Goal: Transaction & Acquisition: Purchase product/service

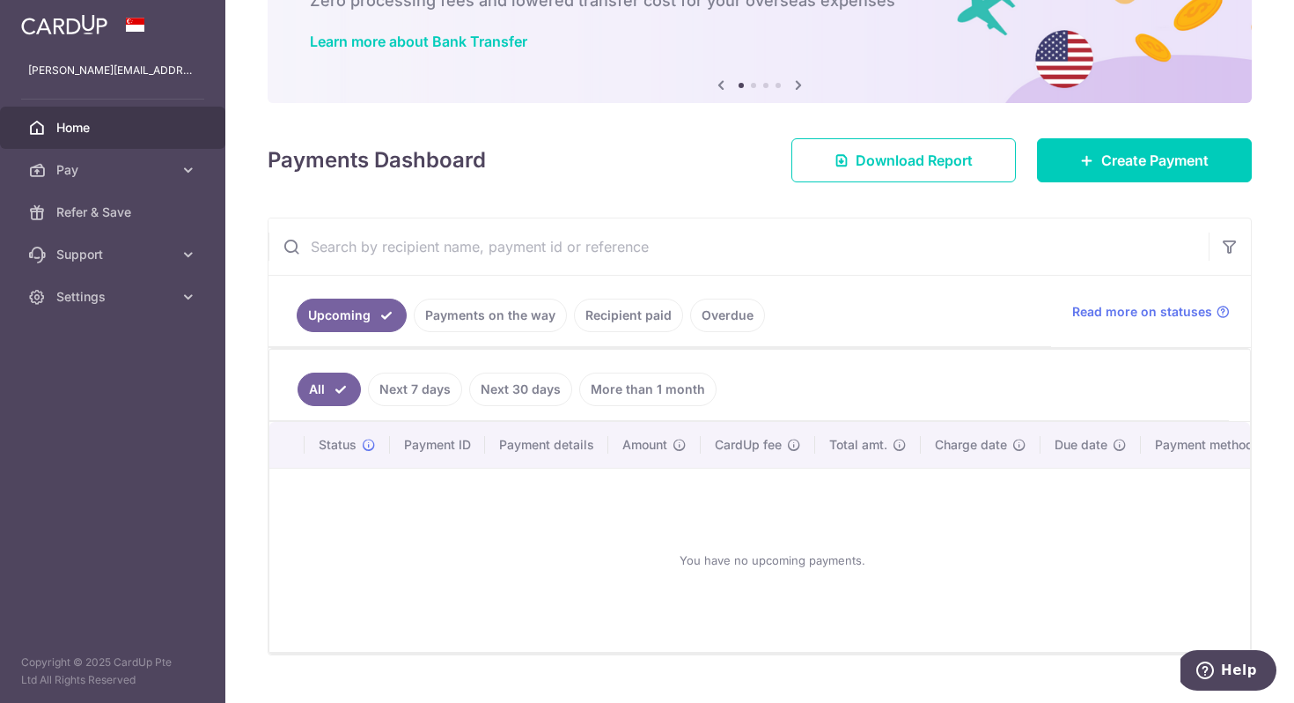
scroll to position [167, 0]
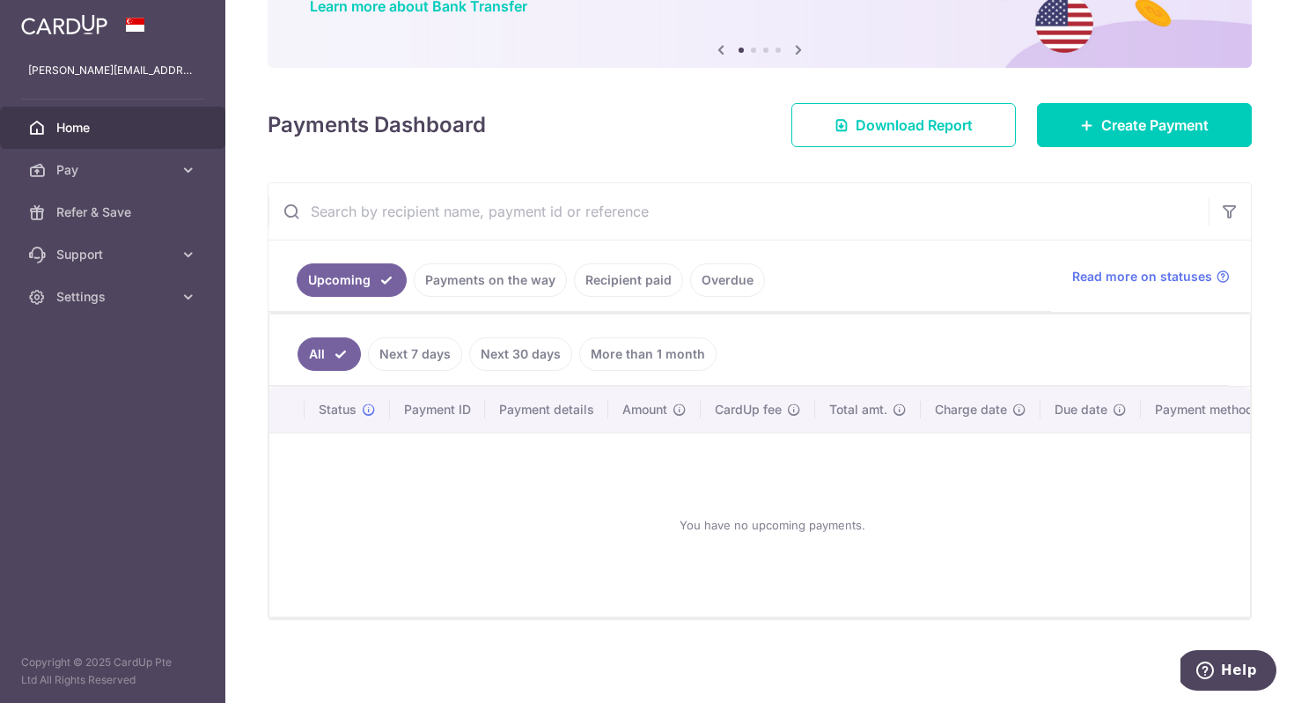
click at [465, 266] on link "Payments on the way" at bounding box center [490, 279] width 153 height 33
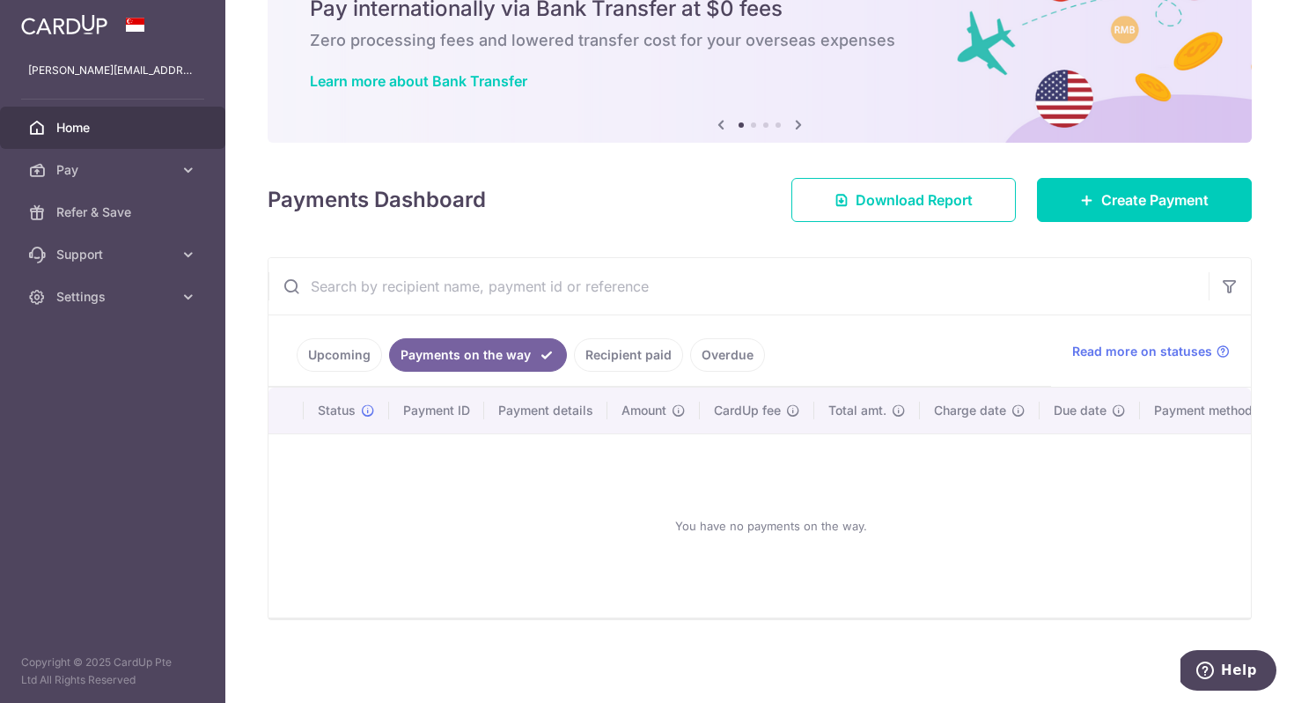
click at [623, 342] on link "Recipient paid" at bounding box center [628, 354] width 109 height 33
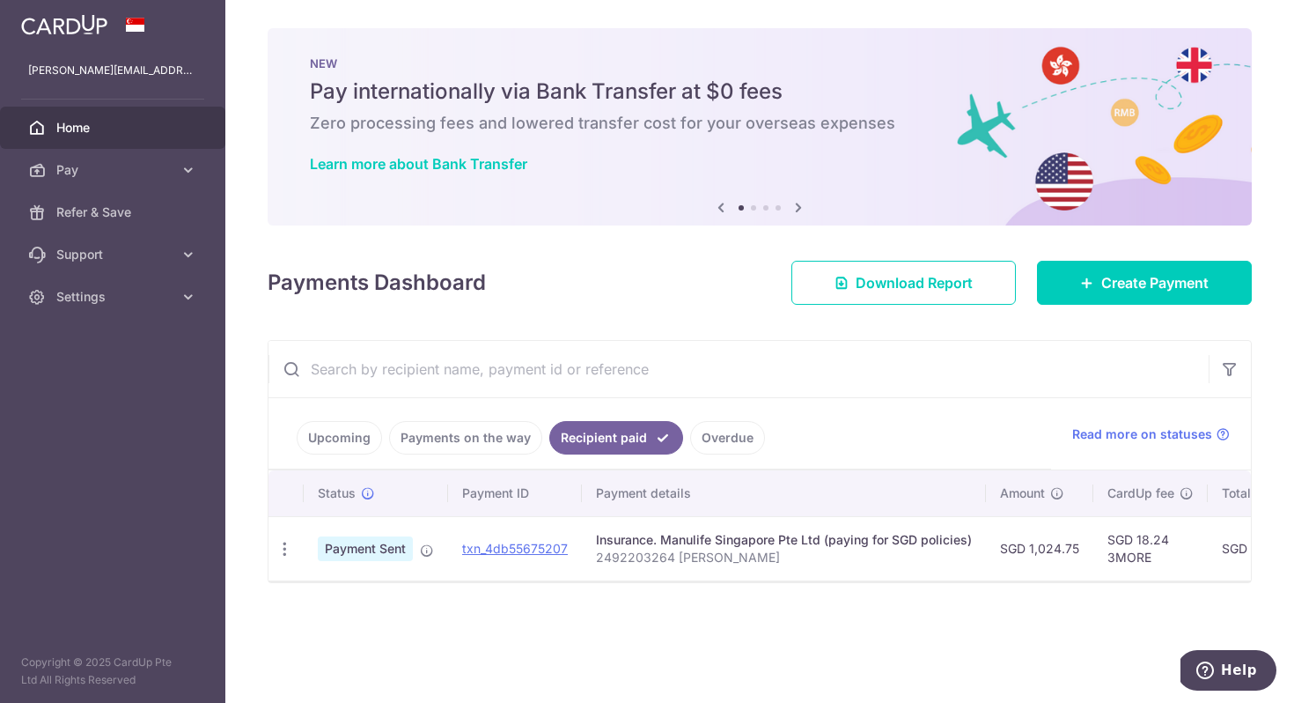
scroll to position [0, 0]
click at [305, 431] on link "Upcoming" at bounding box center [339, 437] width 85 height 33
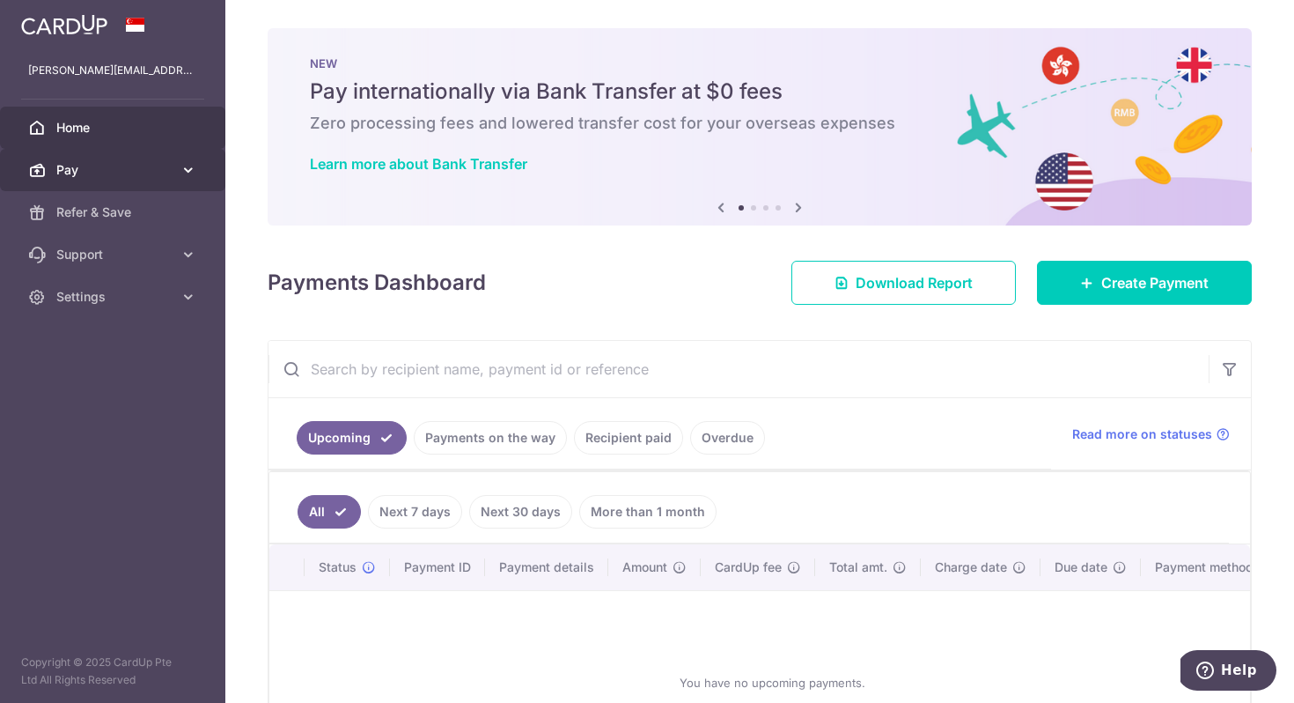
click at [165, 167] on span "Pay" at bounding box center [114, 170] width 116 height 18
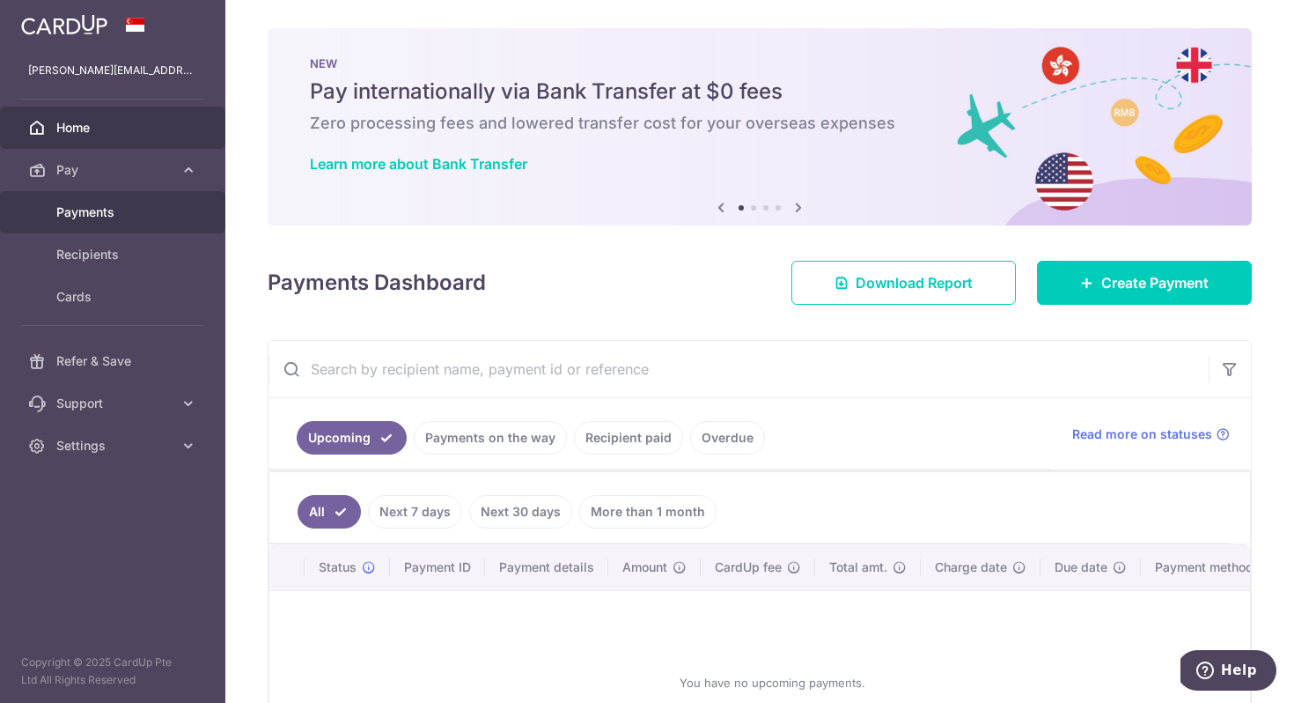
click at [135, 217] on span "Payments" at bounding box center [114, 212] width 116 height 18
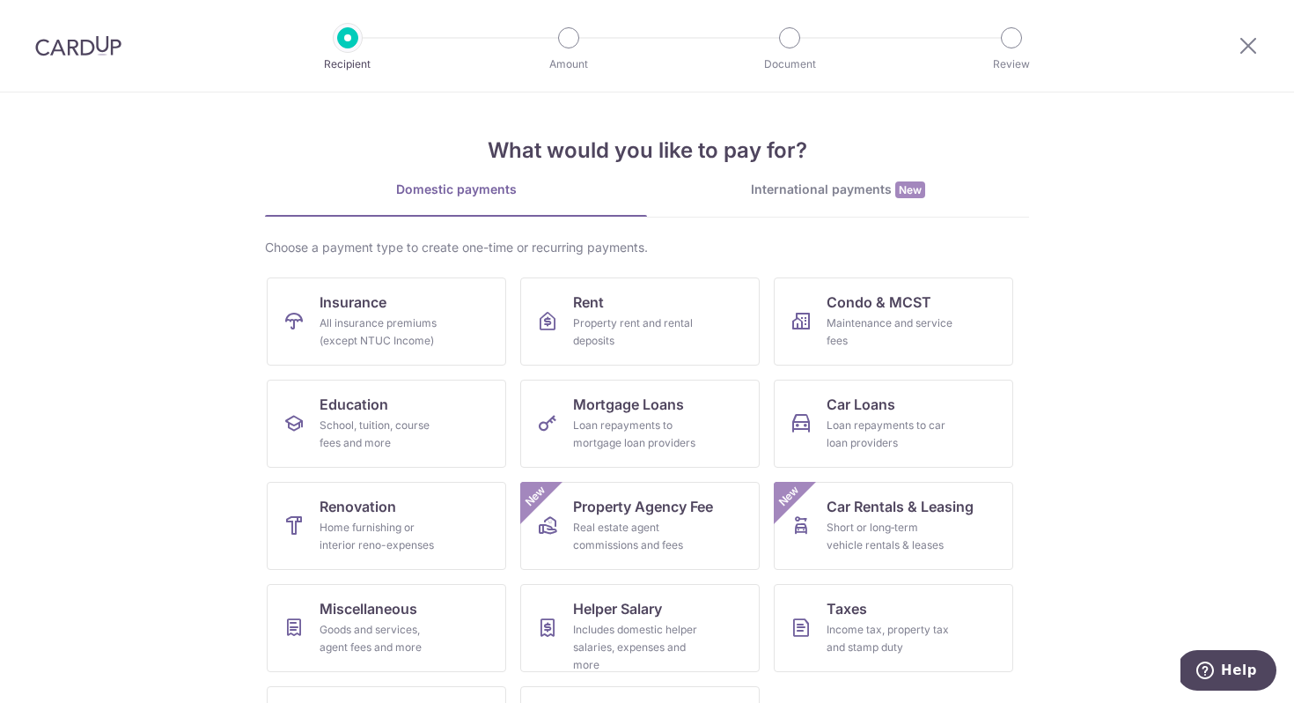
click at [82, 53] on img at bounding box center [78, 45] width 86 height 21
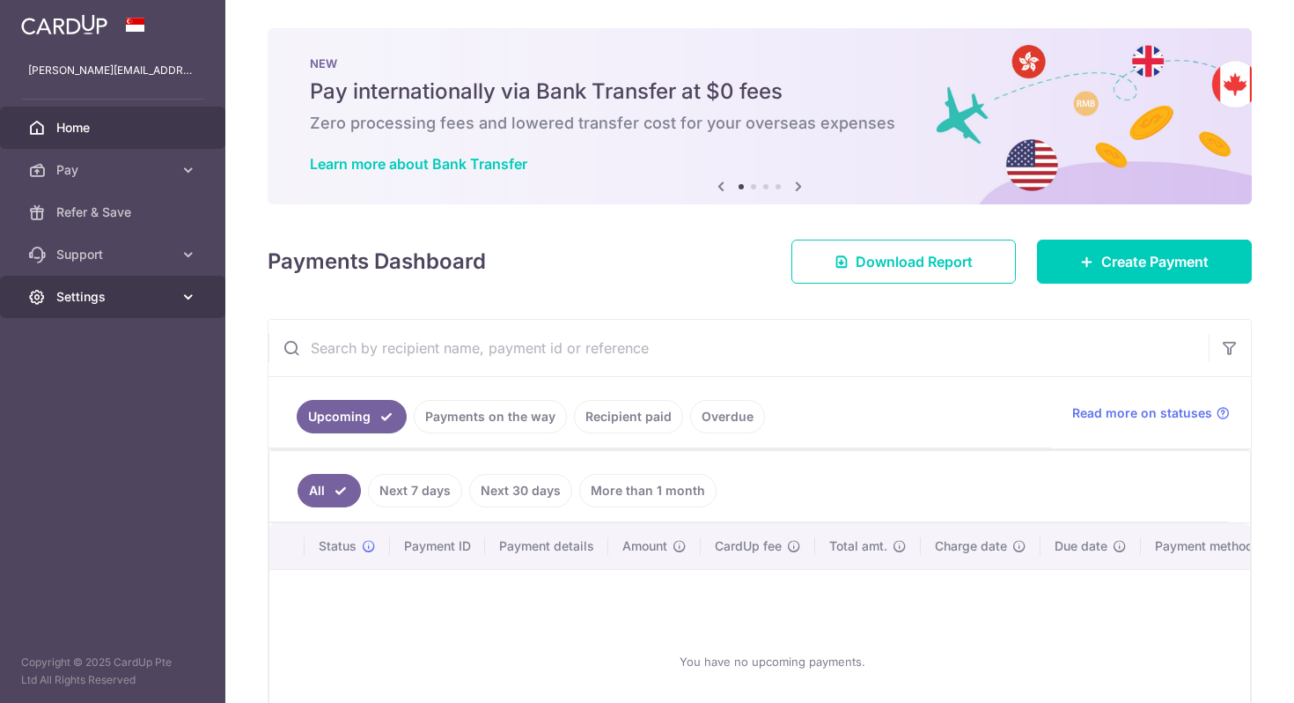
click at [108, 291] on span "Settings" at bounding box center [114, 297] width 116 height 18
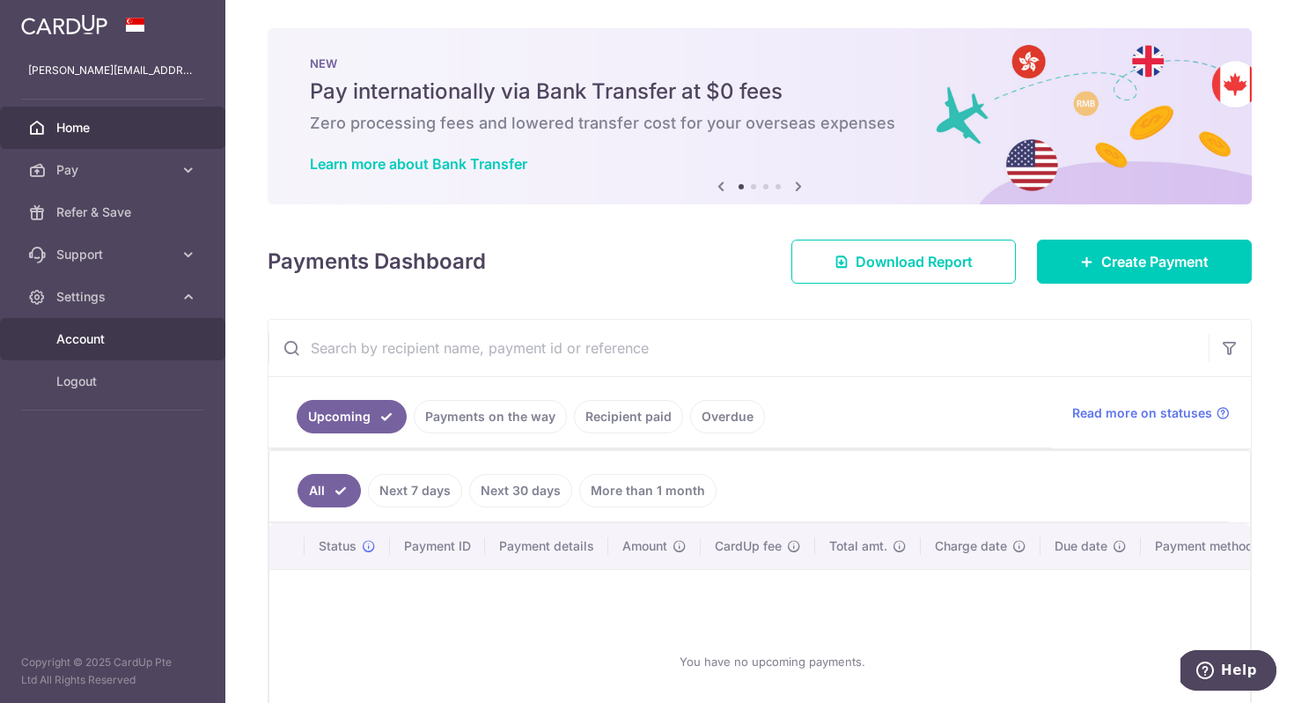
click at [136, 343] on span "Account" at bounding box center [114, 339] width 116 height 18
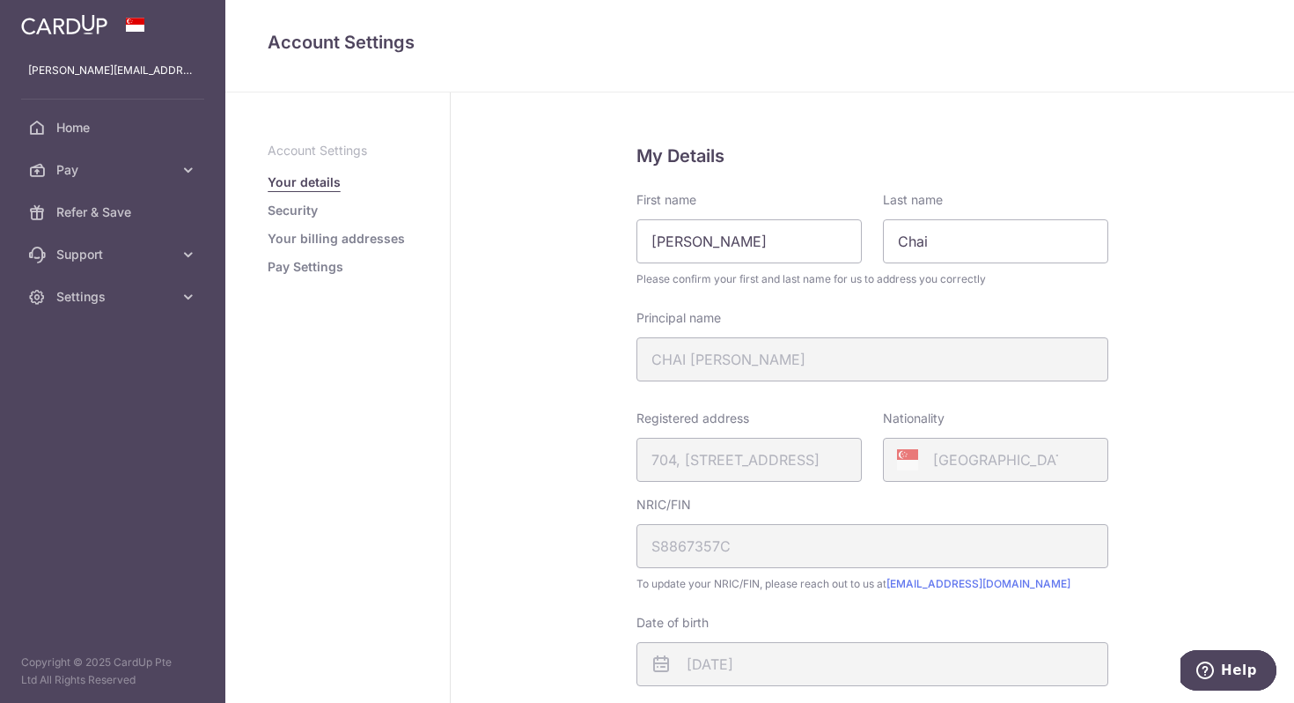
click at [569, 361] on div "My Details First name Xia Fern Last name Chai Please confirm your first and las…" at bounding box center [873, 610] width 844 height 1037
click at [342, 208] on li "Security" at bounding box center [338, 211] width 140 height 18
click at [310, 210] on link "Security" at bounding box center [293, 211] width 50 height 18
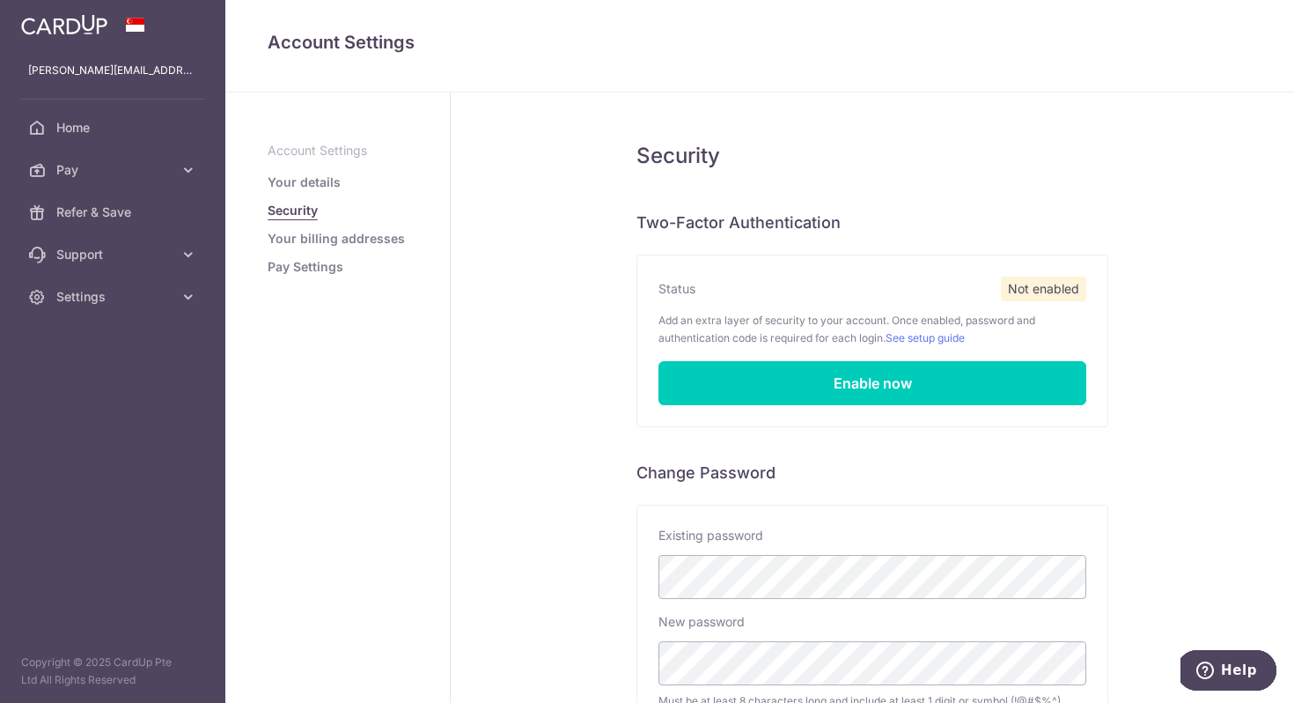
click at [336, 238] on link "Your billing addresses" at bounding box center [336, 239] width 137 height 18
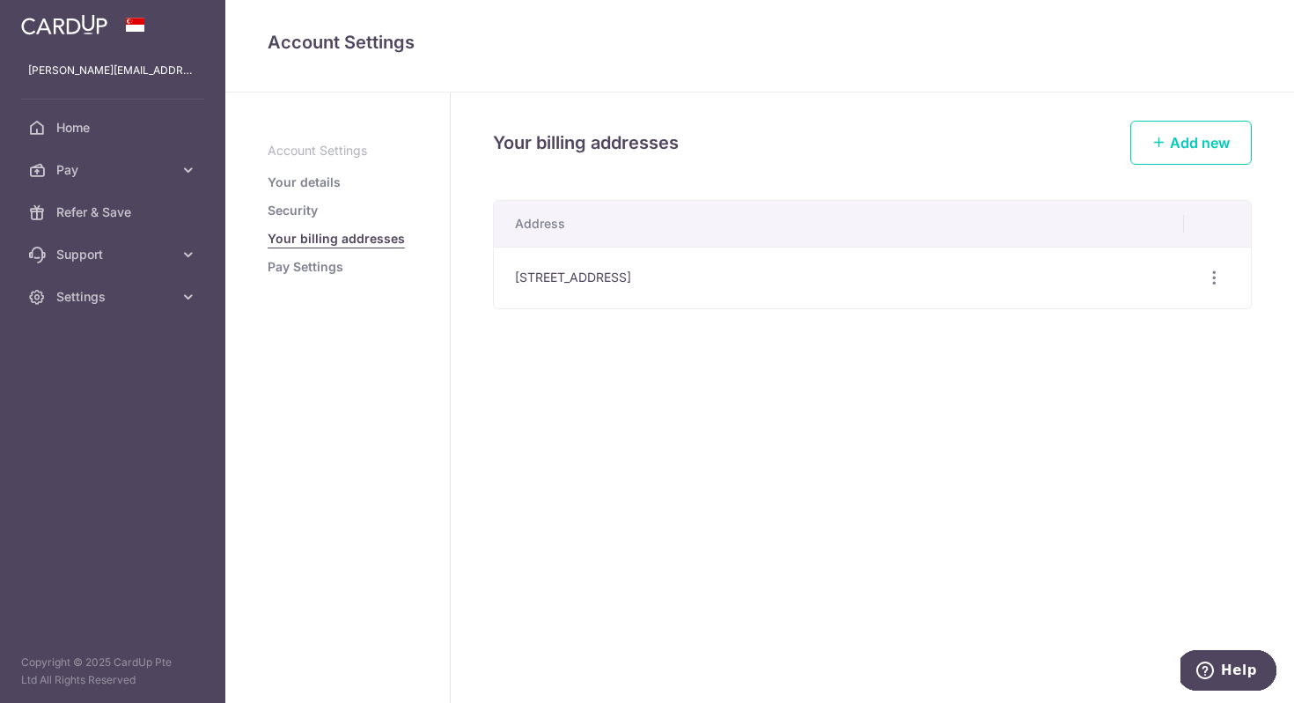
click at [325, 265] on link "Pay Settings" at bounding box center [306, 267] width 76 height 18
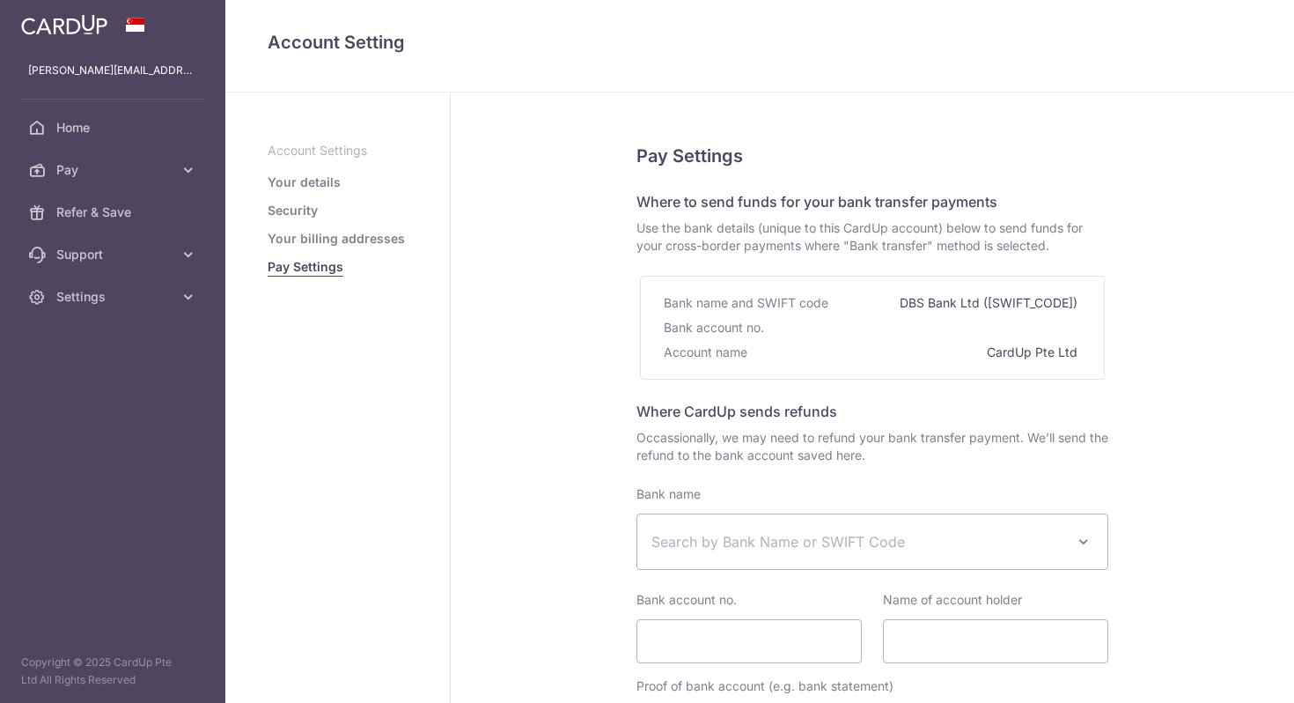
select select
click at [325, 148] on p "Account Settings" at bounding box center [338, 151] width 140 height 18
click at [321, 188] on link "Your details" at bounding box center [304, 182] width 73 height 18
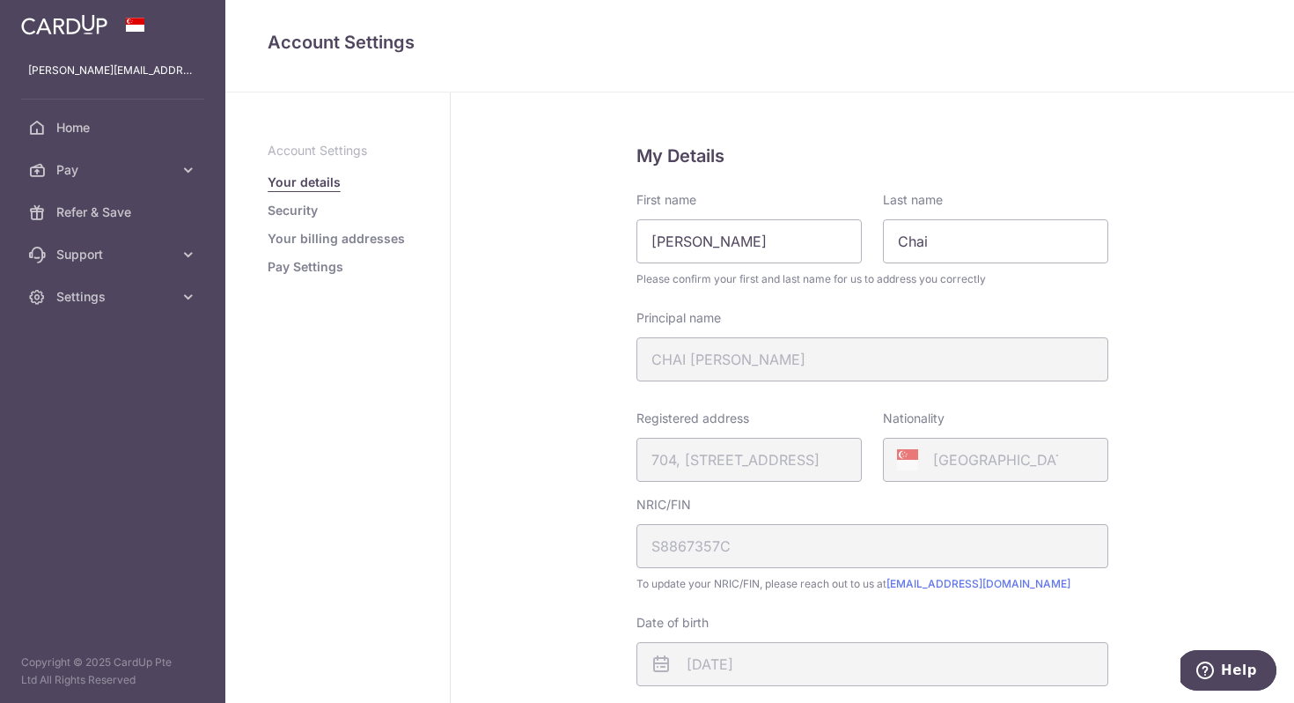
click at [767, 368] on div "Principal name CHAI XIA FERN" at bounding box center [873, 345] width 472 height 72
click at [750, 454] on div "Registered address 704, HOUGANG AVENUE 2, 10, 233, SINGAPORE, 530704" at bounding box center [749, 445] width 225 height 72
click at [1066, 472] on div "Singapore" at bounding box center [995, 460] width 225 height 44
click at [1095, 563] on div "NRIC/FIN S8867357C" at bounding box center [873, 532] width 472 height 72
click at [1018, 453] on div "Singapore" at bounding box center [995, 460] width 225 height 44
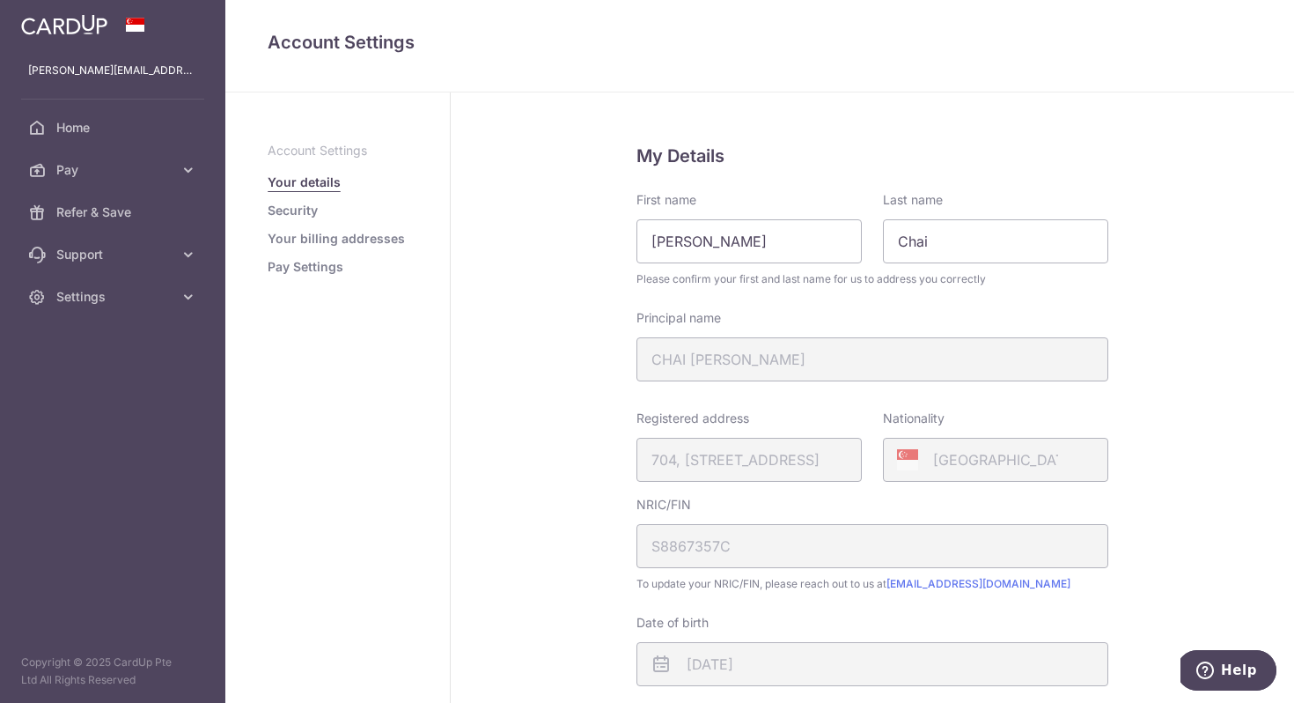
click at [794, 454] on div "Registered address 704, HOUGANG AVENUE 2, 10, 233, SINGAPORE, 530704" at bounding box center [749, 445] width 225 height 72
click at [1037, 472] on div "Singapore" at bounding box center [995, 460] width 225 height 44
click at [795, 473] on div "Registered address 704, HOUGANG AVENUE 2, 10, 233, SINGAPORE, 530704" at bounding box center [749, 445] width 225 height 72
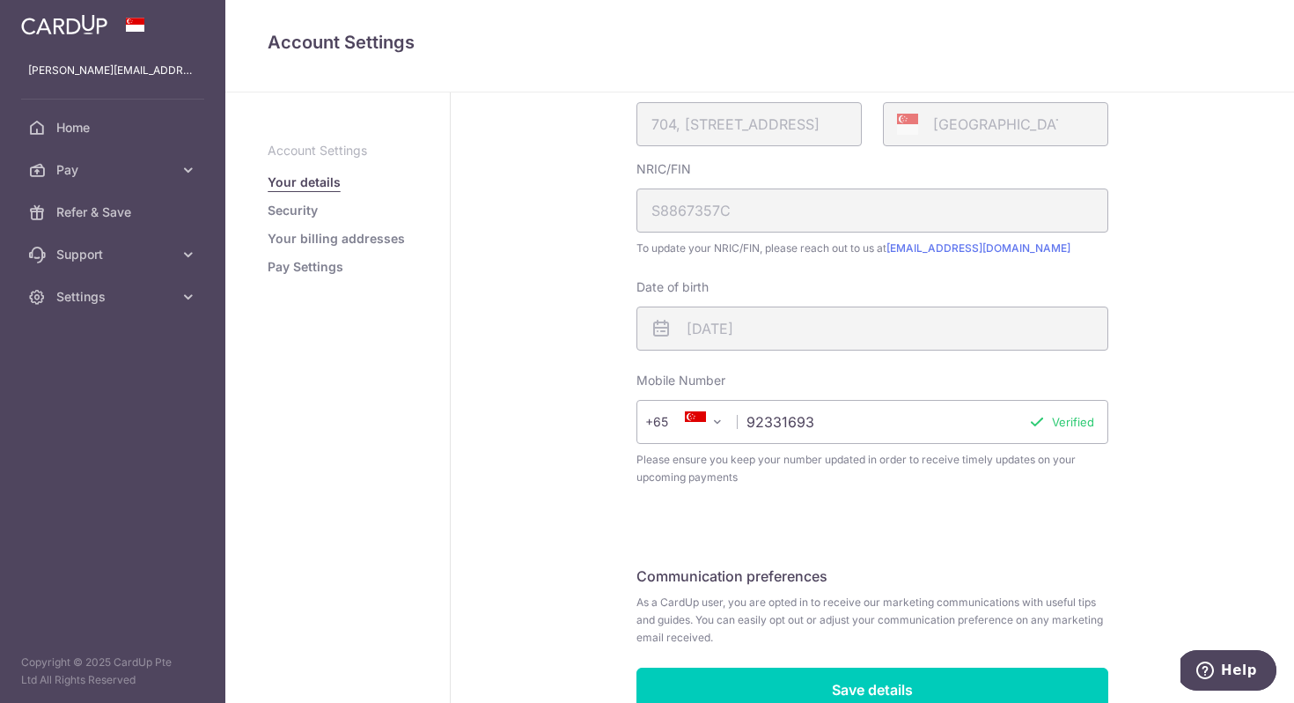
scroll to position [427, 0]
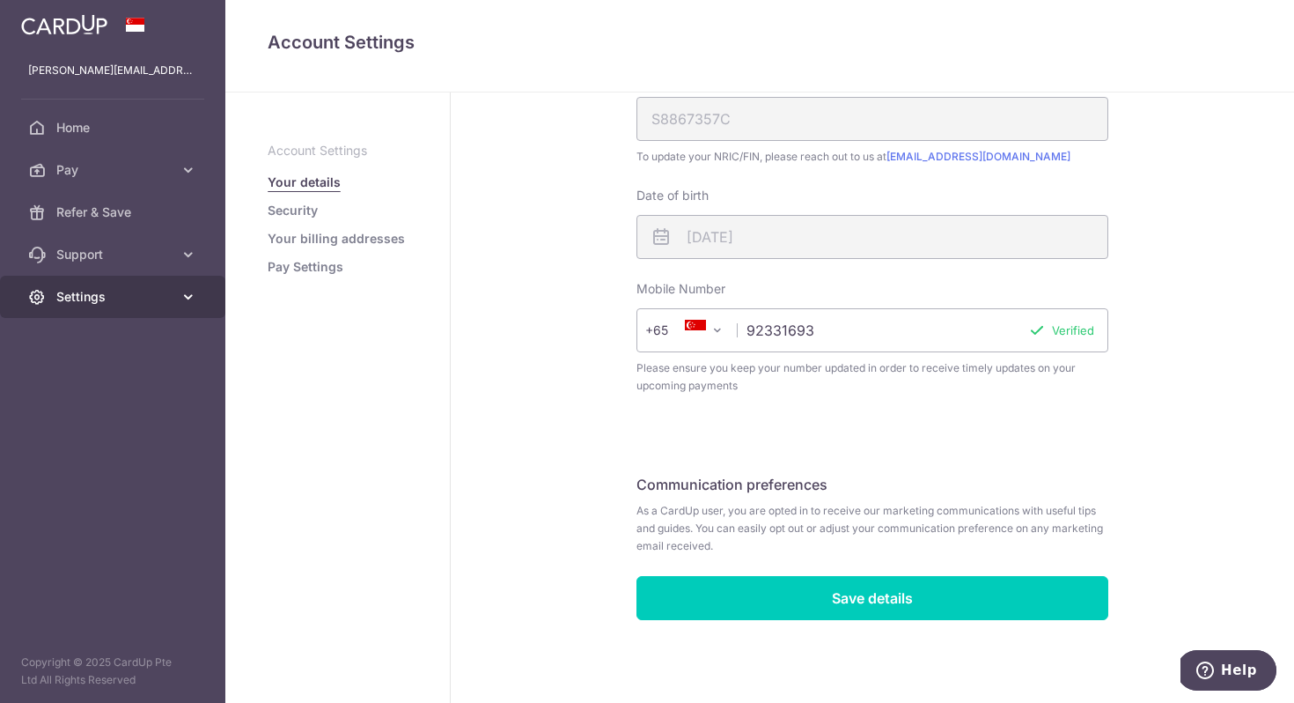
click at [182, 301] on icon at bounding box center [189, 297] width 18 height 18
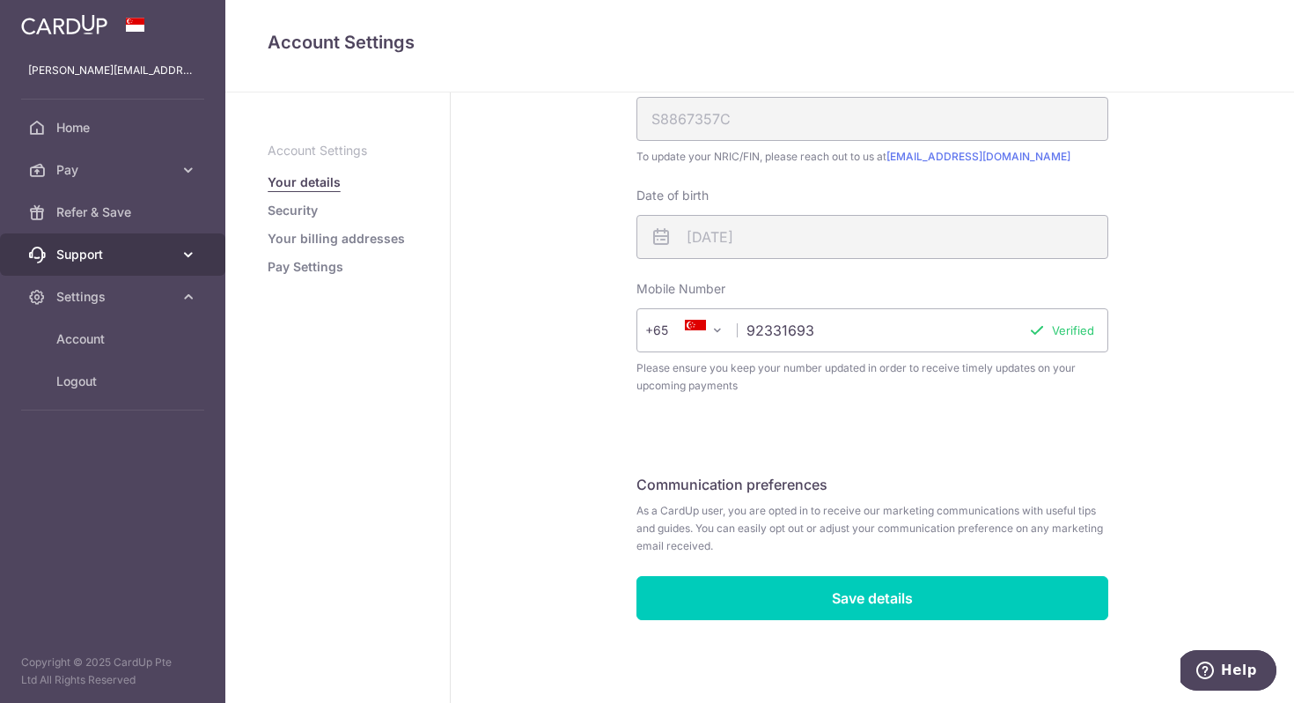
click at [188, 249] on icon at bounding box center [189, 255] width 18 height 18
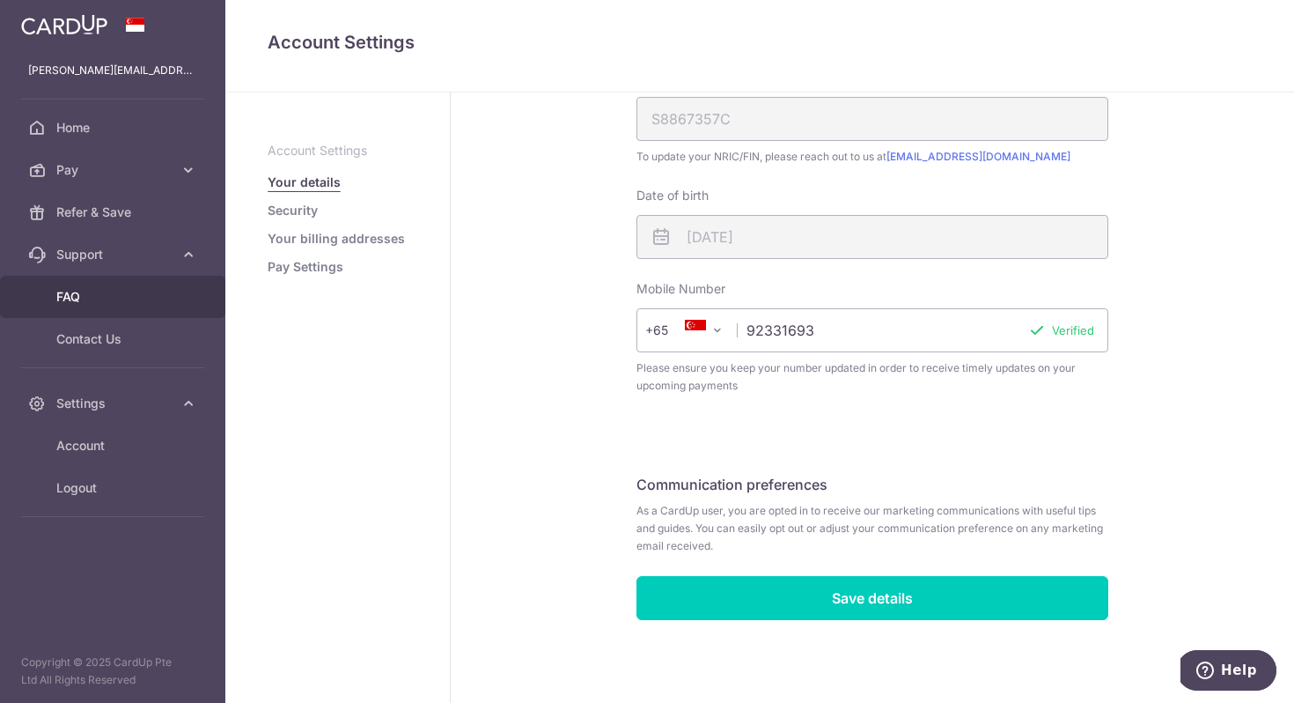
click at [181, 297] on link "FAQ" at bounding box center [112, 297] width 225 height 42
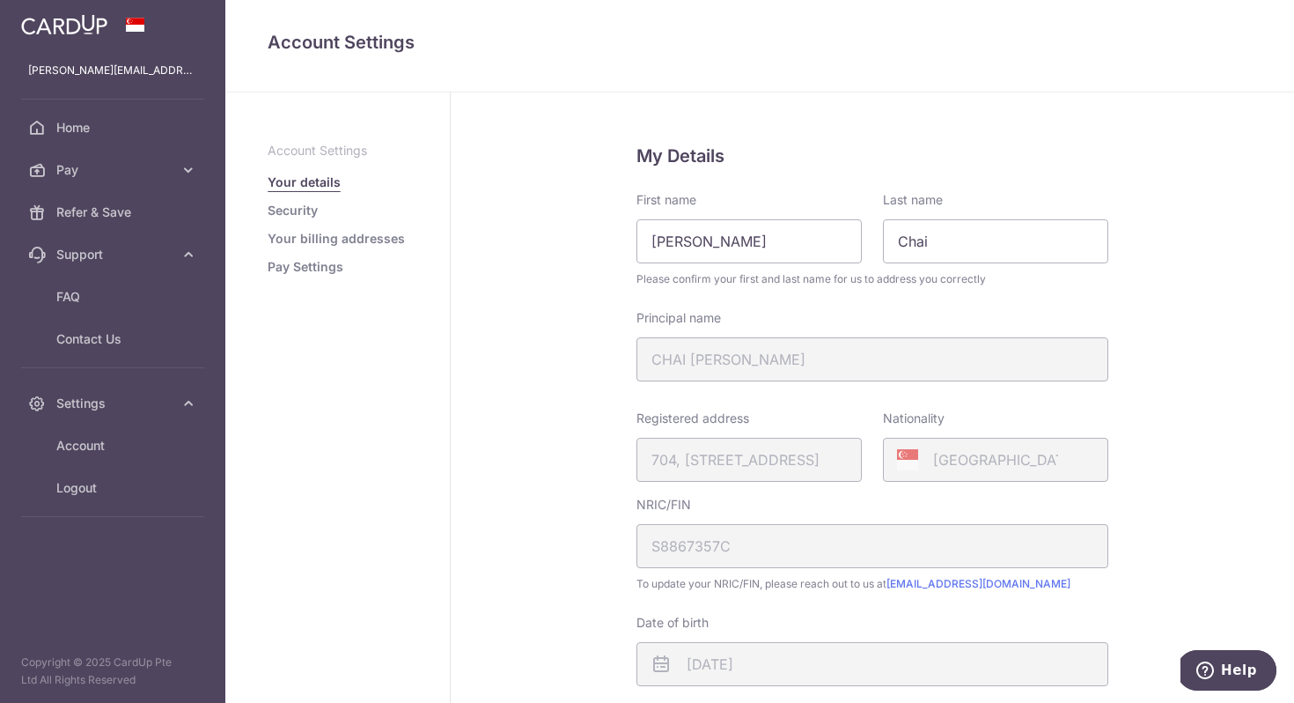
click at [287, 207] on link "Security" at bounding box center [293, 211] width 50 height 18
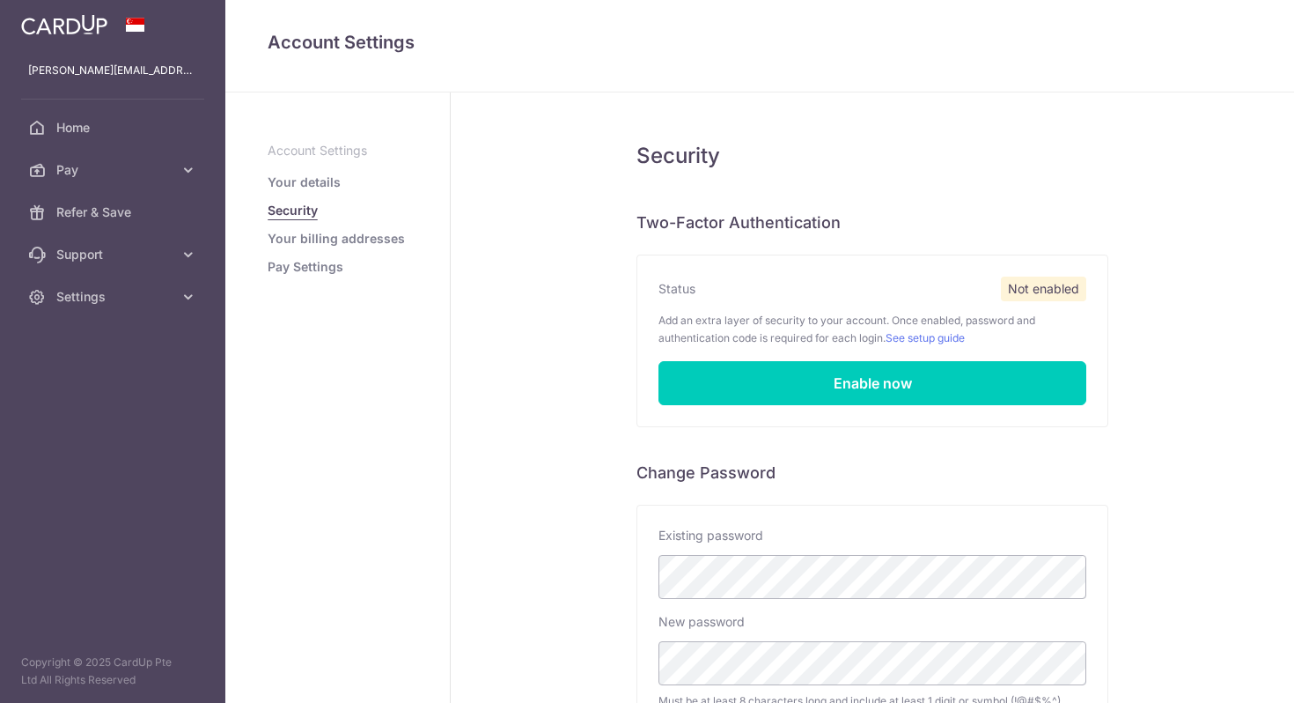
click at [312, 242] on link "Your billing addresses" at bounding box center [336, 239] width 137 height 18
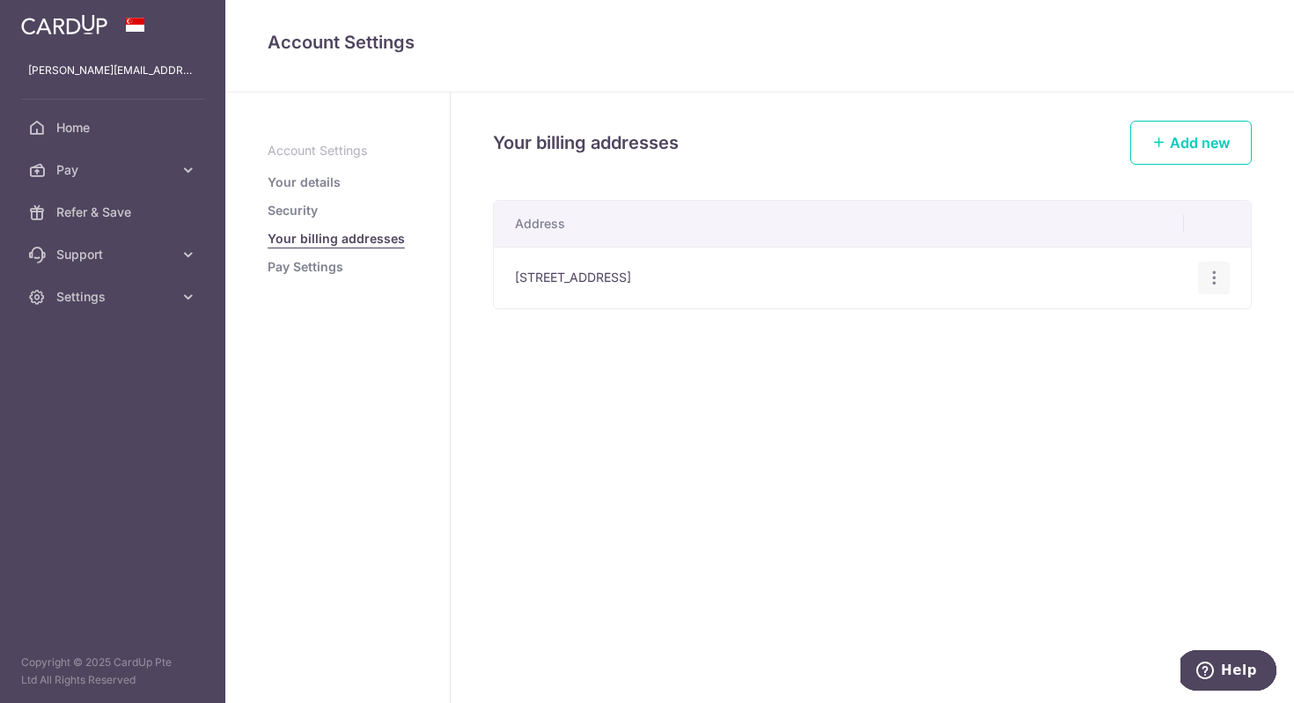
click at [1215, 267] on div "Edit address Delete address Delete" at bounding box center [1215, 278] width 33 height 33
click at [1204, 277] on div "Edit address Delete address Delete" at bounding box center [1215, 278] width 33 height 33
click at [1222, 272] on icon "button" at bounding box center [1215, 278] width 18 height 18
click at [1163, 321] on span "Edit address" at bounding box center [1155, 326] width 120 height 21
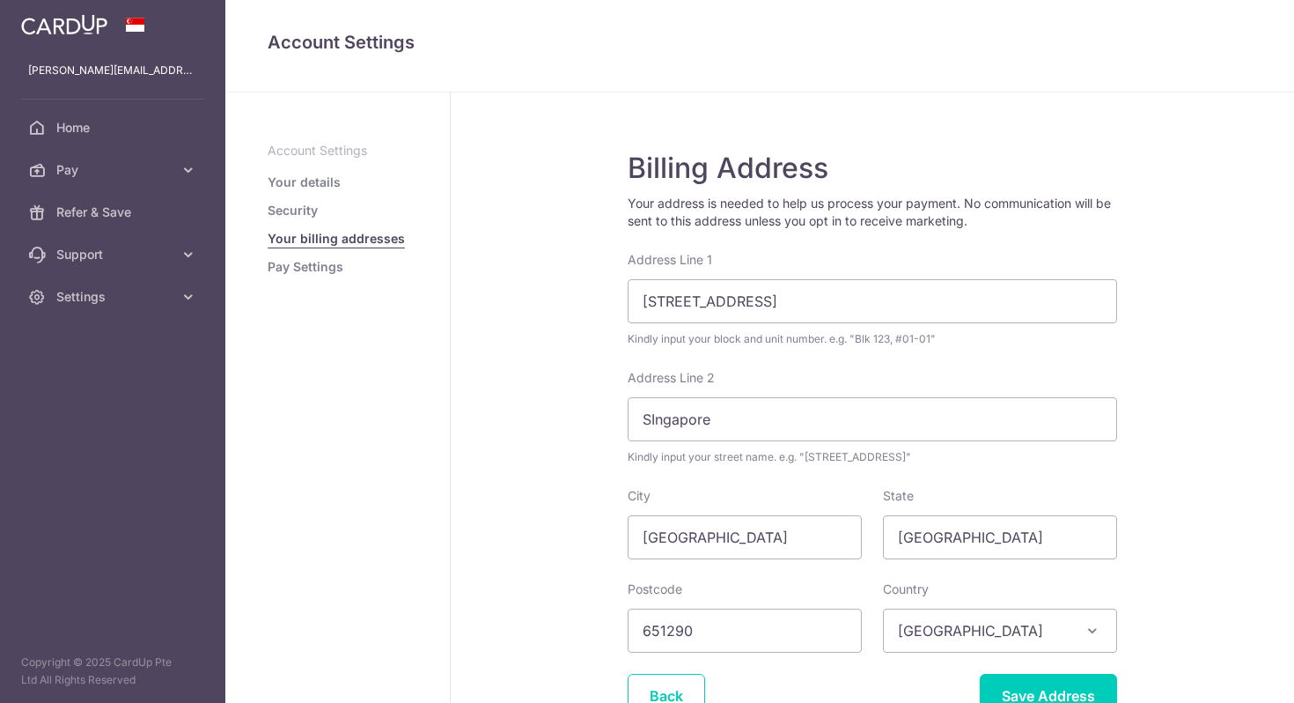
scroll to position [32, 0]
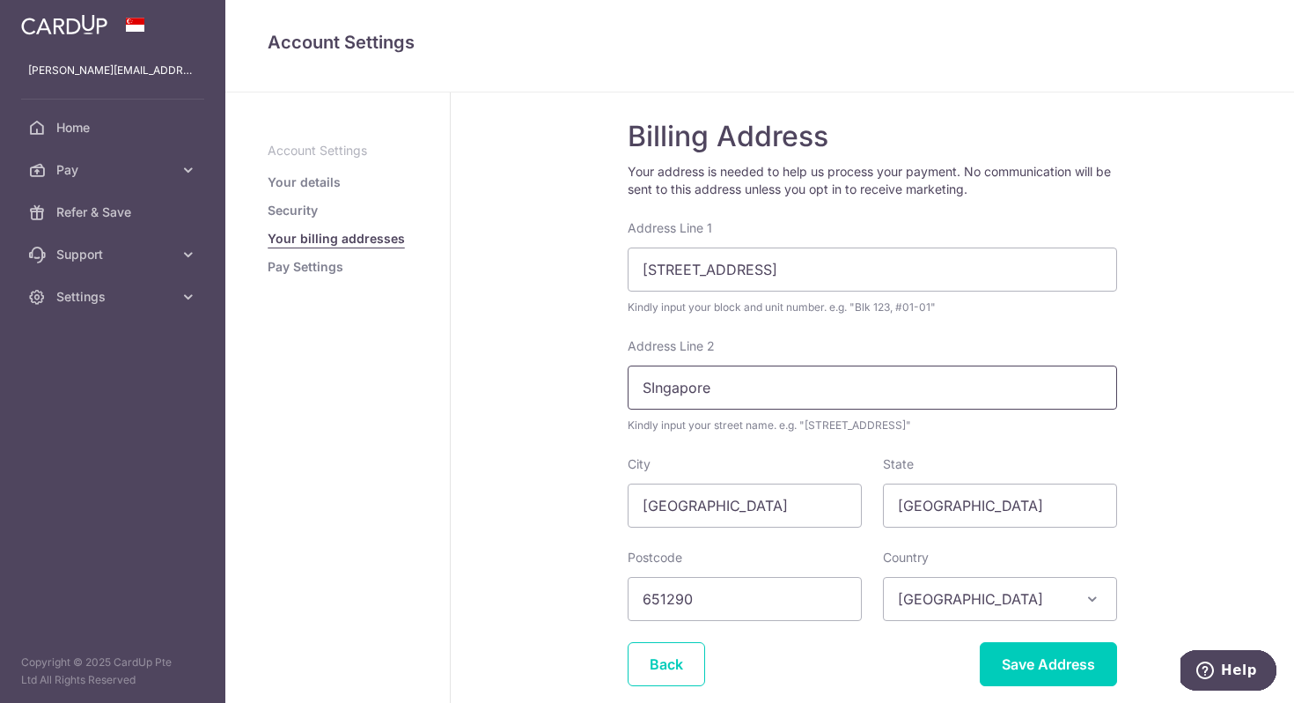
click at [650, 387] on input "SIngapore" at bounding box center [873, 387] width 490 height 44
drag, startPoint x: 681, startPoint y: 270, endPoint x: 850, endPoint y: 273, distance: 169.1
click at [850, 273] on input "290D Bukit Batok East Avenue 3, #17-374" at bounding box center [873, 269] width 490 height 44
click at [641, 266] on input "290D, #17-374" at bounding box center [873, 269] width 490 height 44
type input "Blk 290D, #17-374"
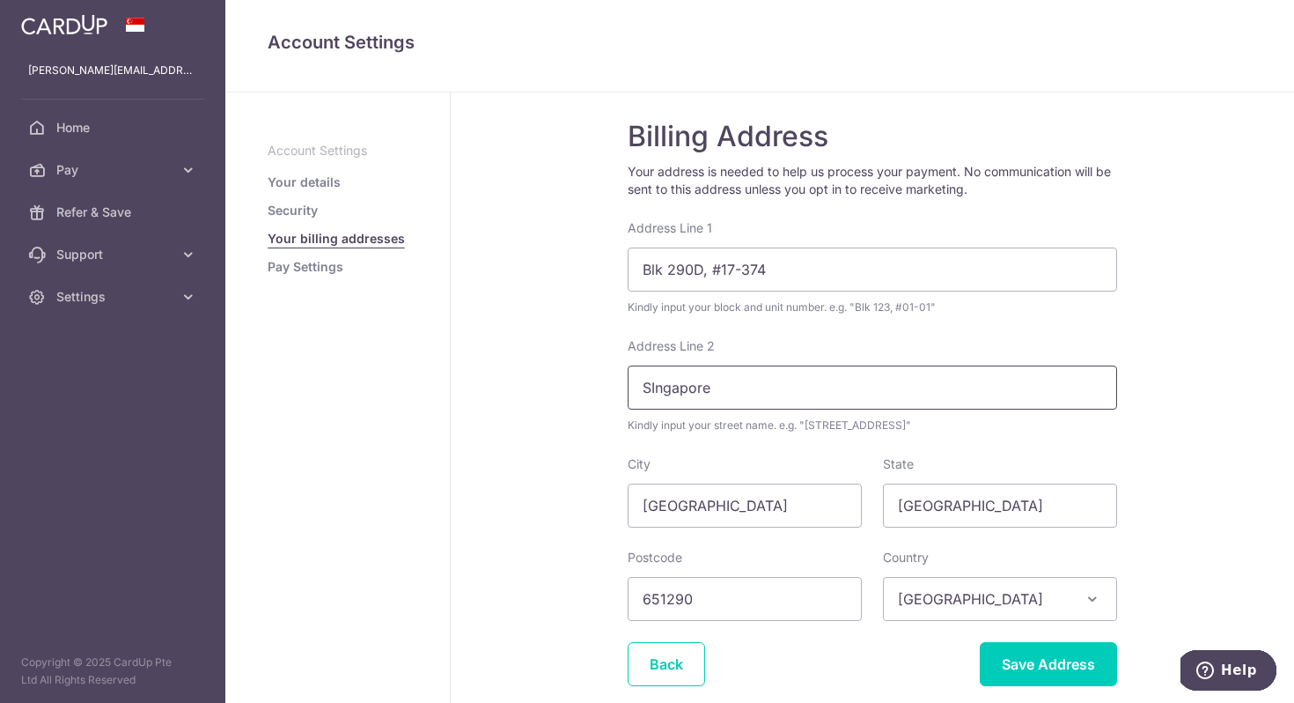
click at [715, 373] on input "SIngapore" at bounding box center [873, 387] width 490 height 44
paste input "Bukit Batok East Avenue 3"
type input "Bukit Batok East Avenue 3"
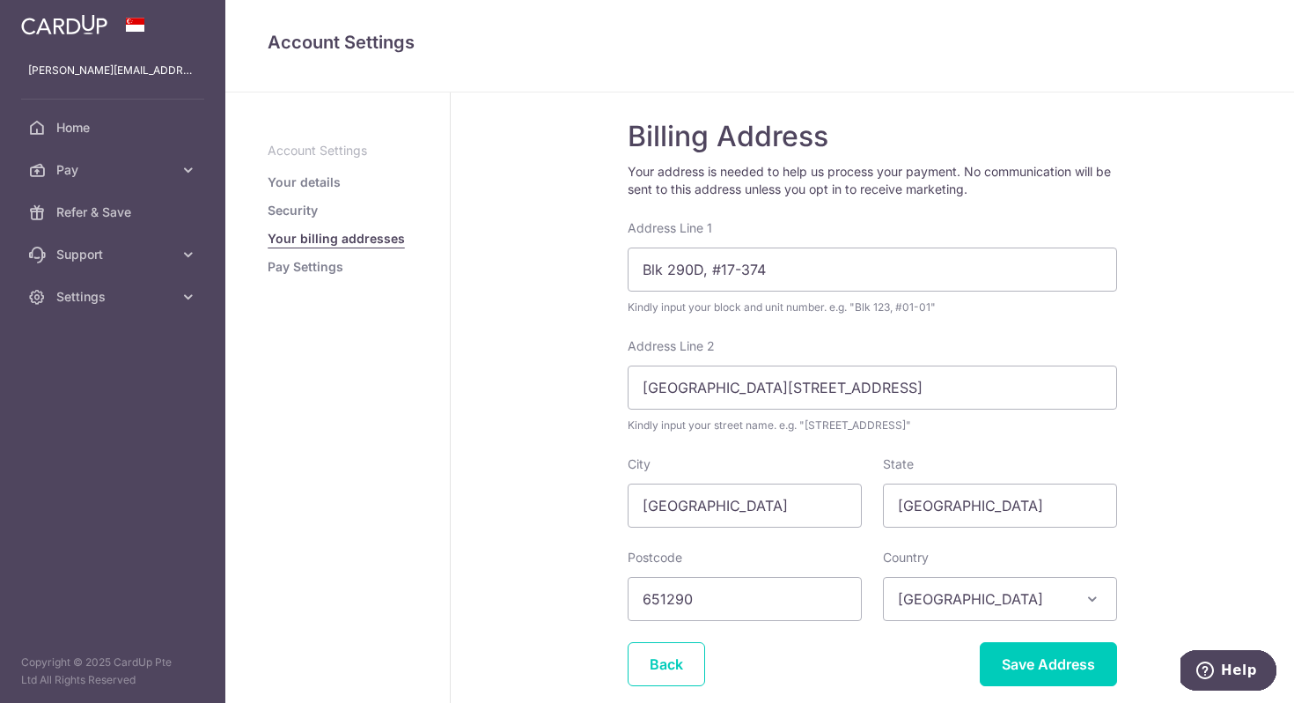
click at [1247, 376] on div "Billing Address Your address is needed to help us process your payment. No comm…" at bounding box center [873, 425] width 844 height 729
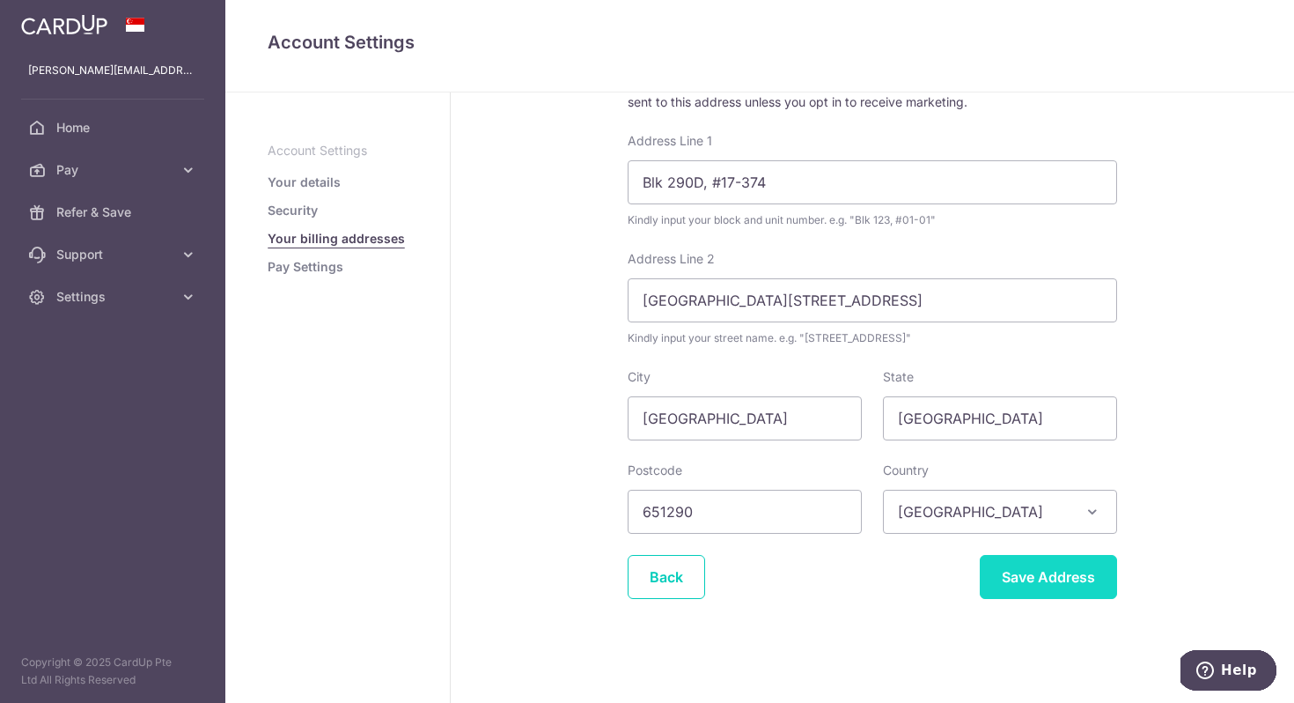
click at [1048, 576] on input "Save Address" at bounding box center [1048, 577] width 137 height 44
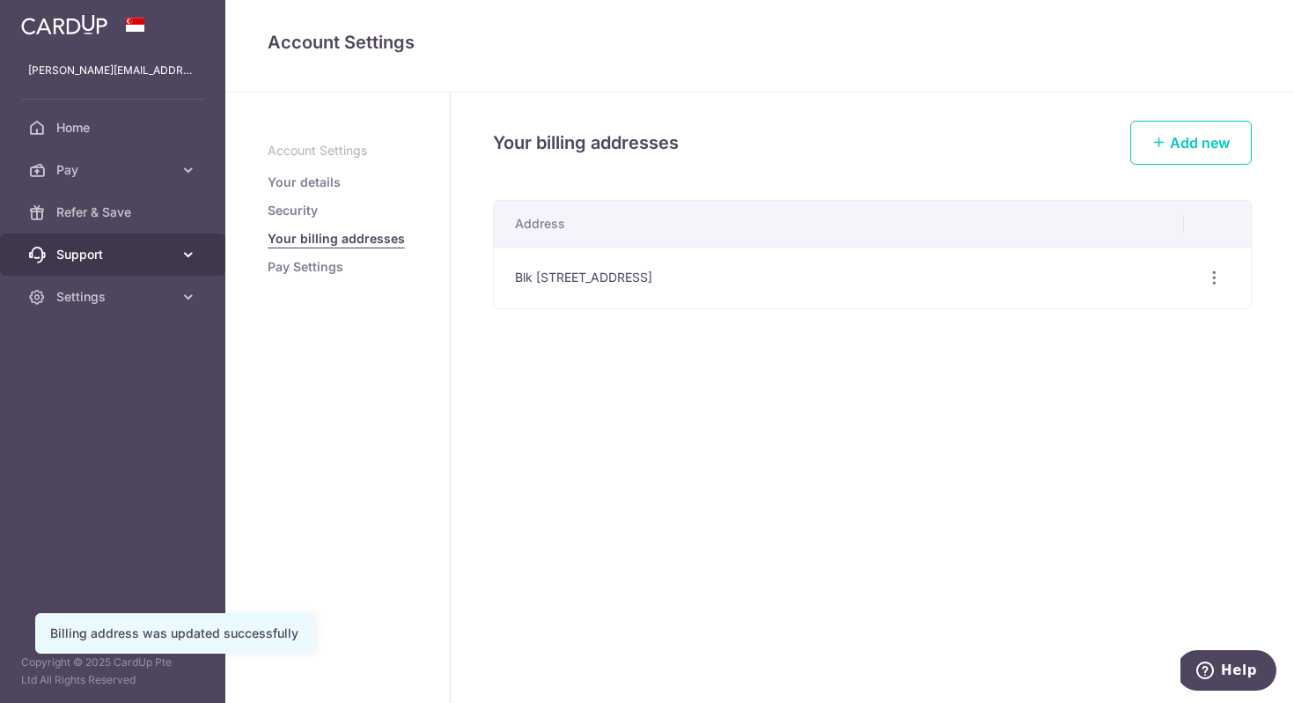
click at [189, 257] on icon at bounding box center [189, 255] width 18 height 18
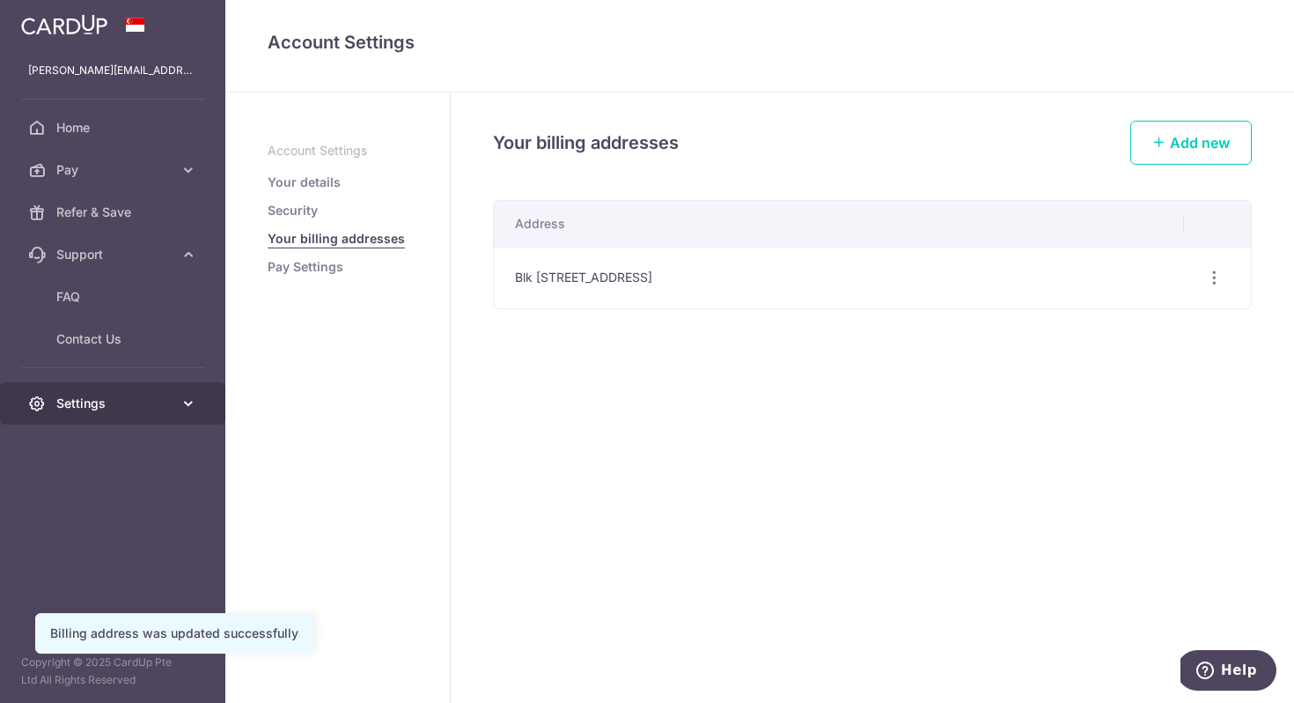
click at [178, 402] on link "Settings" at bounding box center [112, 403] width 225 height 42
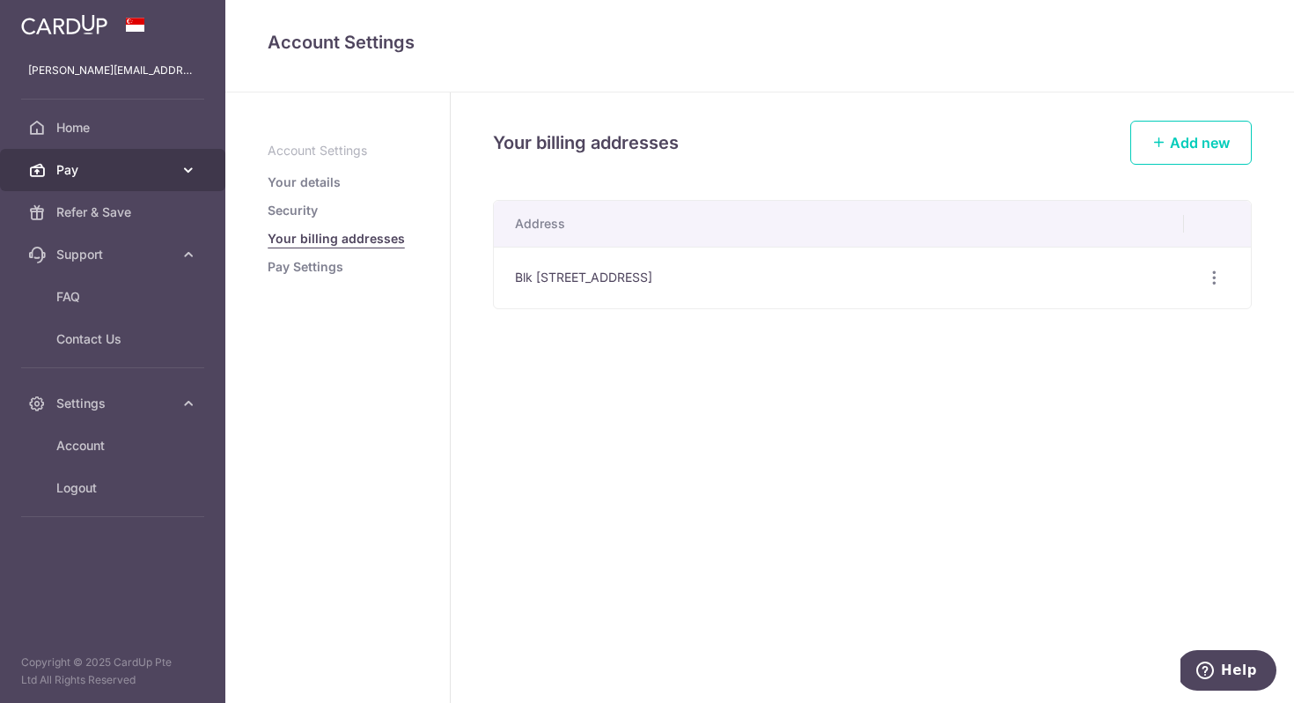
click at [94, 167] on span "Pay" at bounding box center [114, 170] width 116 height 18
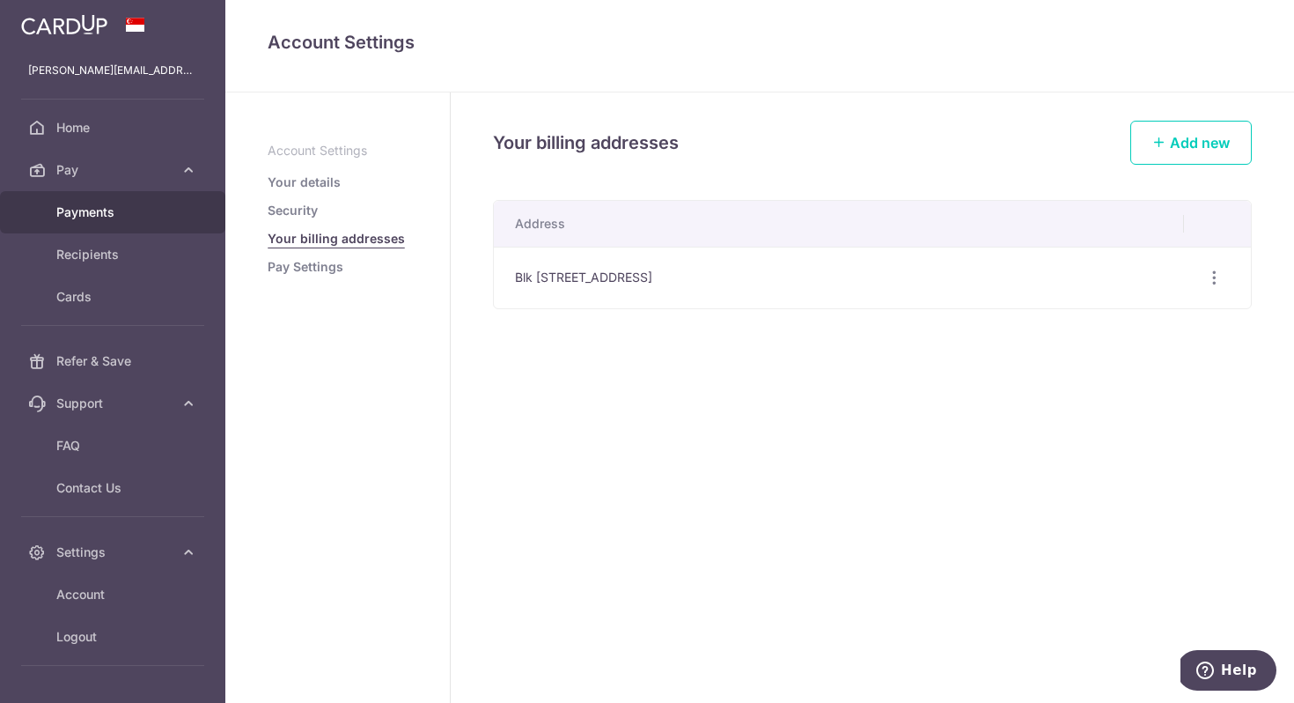
click at [114, 209] on span "Payments" at bounding box center [114, 212] width 116 height 18
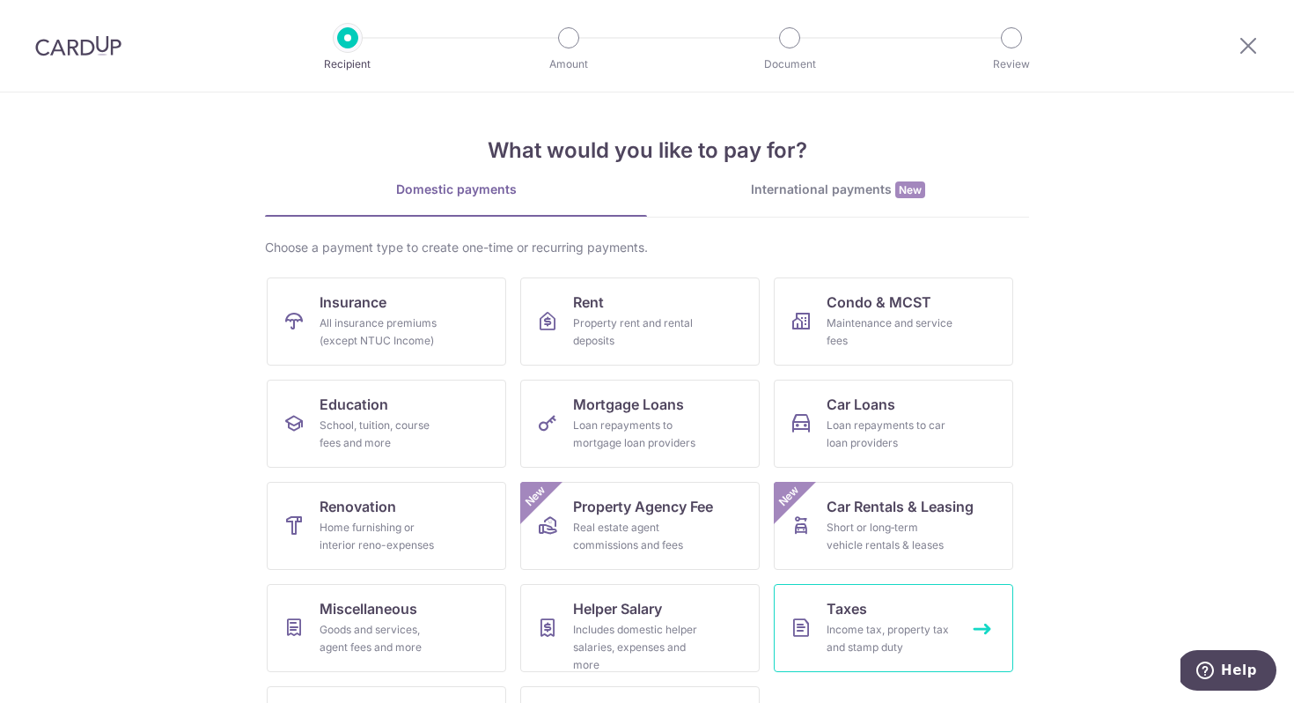
click at [854, 629] on div "Income tax, property tax and stamp duty" at bounding box center [890, 638] width 127 height 35
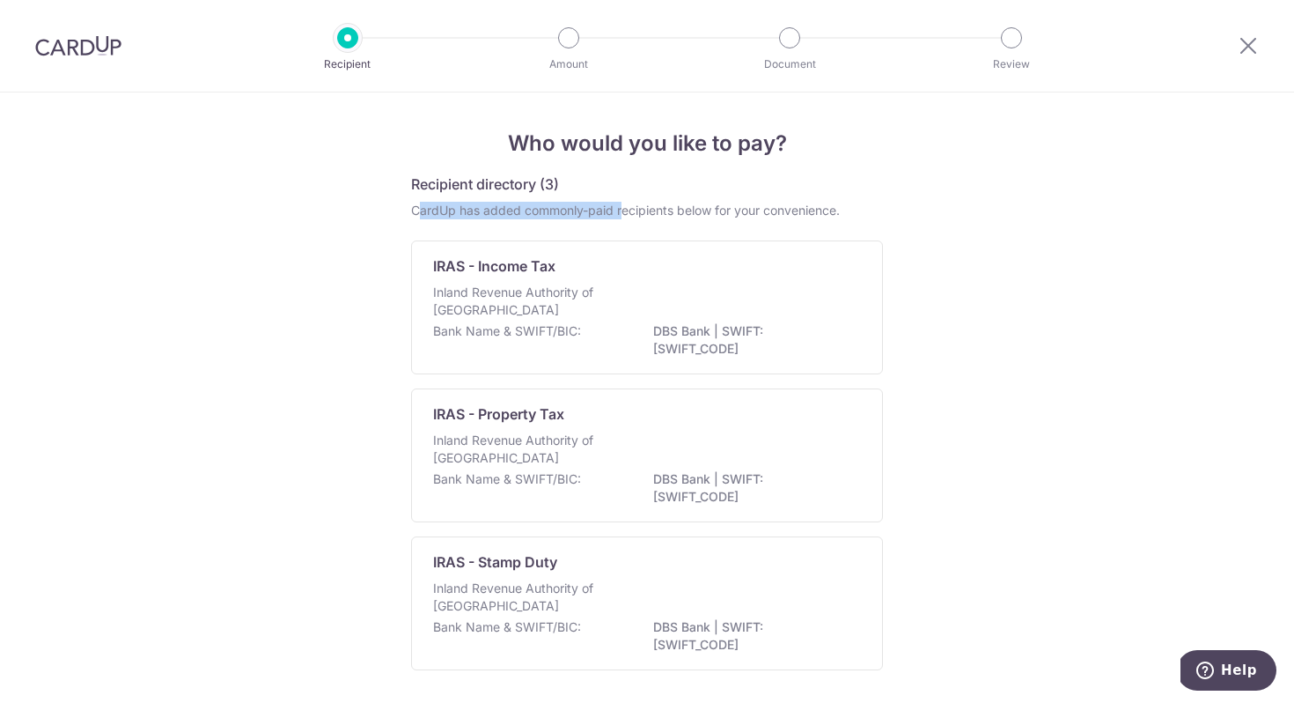
drag, startPoint x: 418, startPoint y: 210, endPoint x: 616, endPoint y: 206, distance: 198.2
click at [616, 206] on div "CardUp has added commonly-paid recipients below for your convenience." at bounding box center [647, 211] width 472 height 18
click at [657, 203] on div "CardUp has added commonly-paid recipients below for your convenience." at bounding box center [647, 211] width 472 height 18
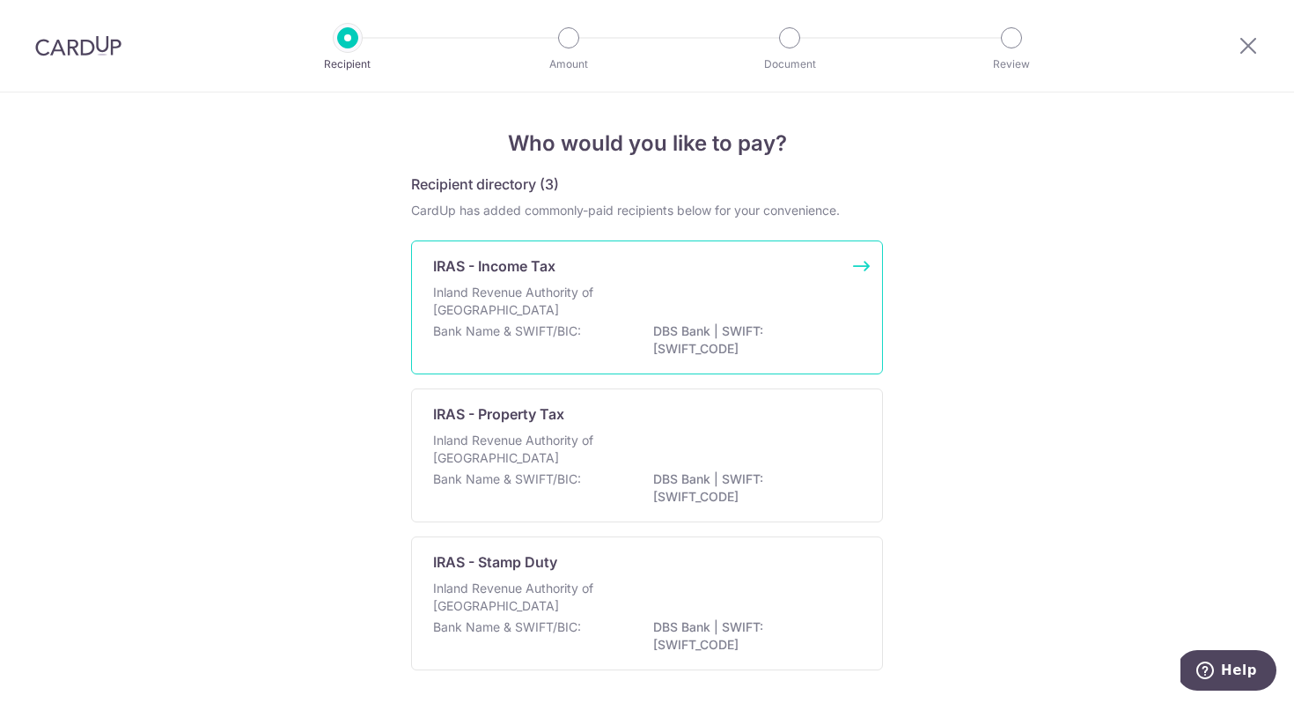
click at [507, 318] on p "Inland Revenue Authority of Singapore" at bounding box center [526, 301] width 187 height 35
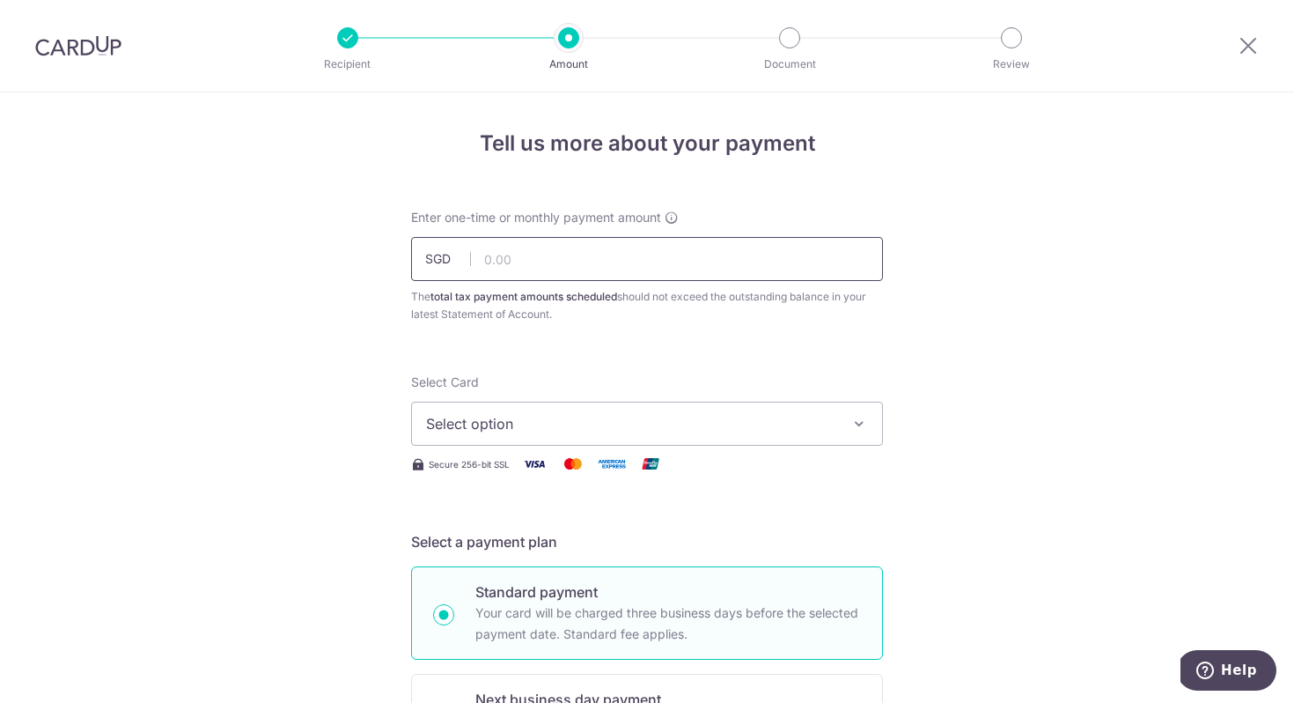
click at [583, 258] on input "text" at bounding box center [647, 259] width 472 height 44
type input "7,539.21"
click at [769, 419] on span "Select option" at bounding box center [631, 423] width 410 height 21
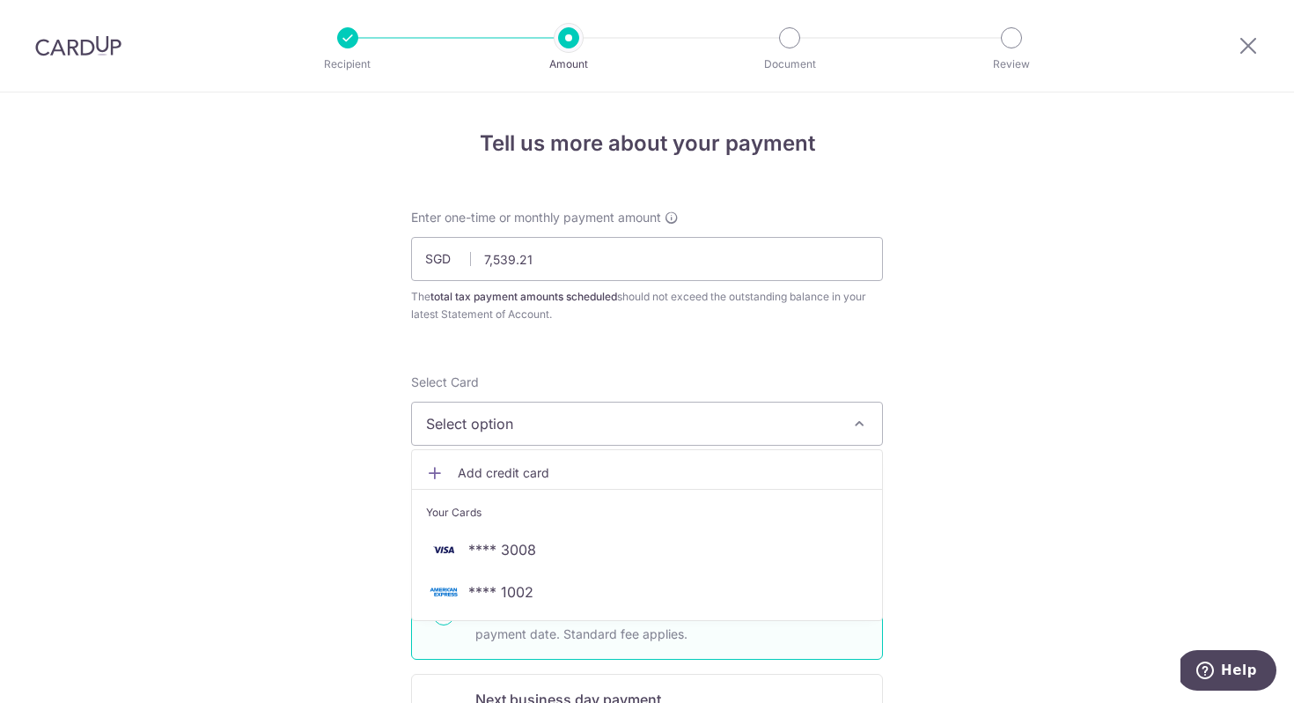
click at [513, 469] on span "Add credit card" at bounding box center [663, 473] width 410 height 18
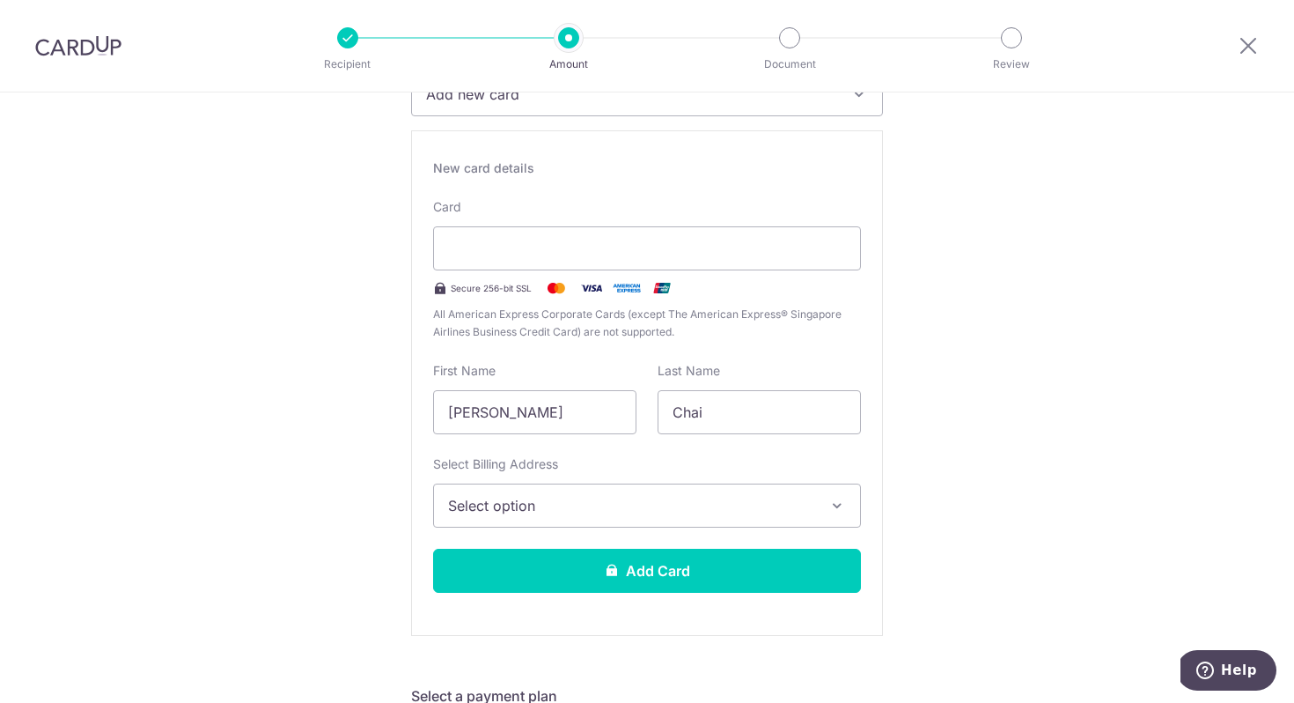
scroll to position [305, 0]
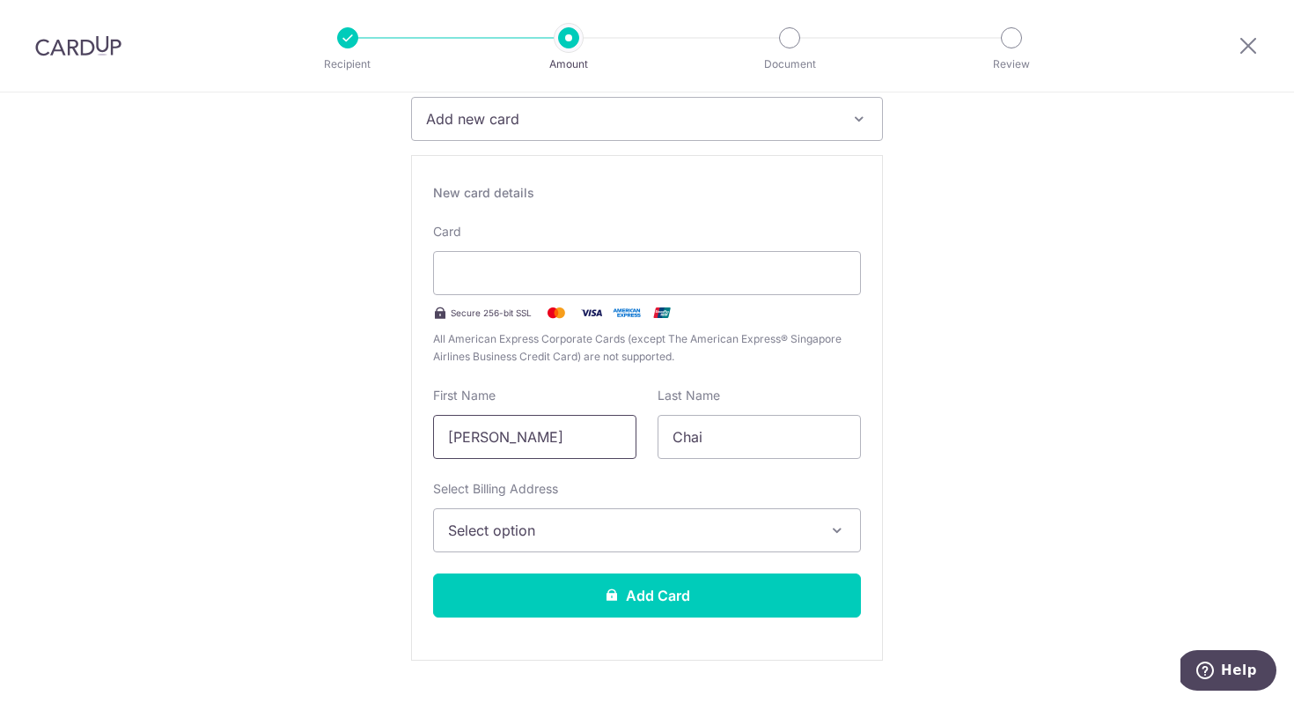
click at [582, 431] on input "[PERSON_NAME]" at bounding box center [534, 437] width 203 height 44
type input "JURI"
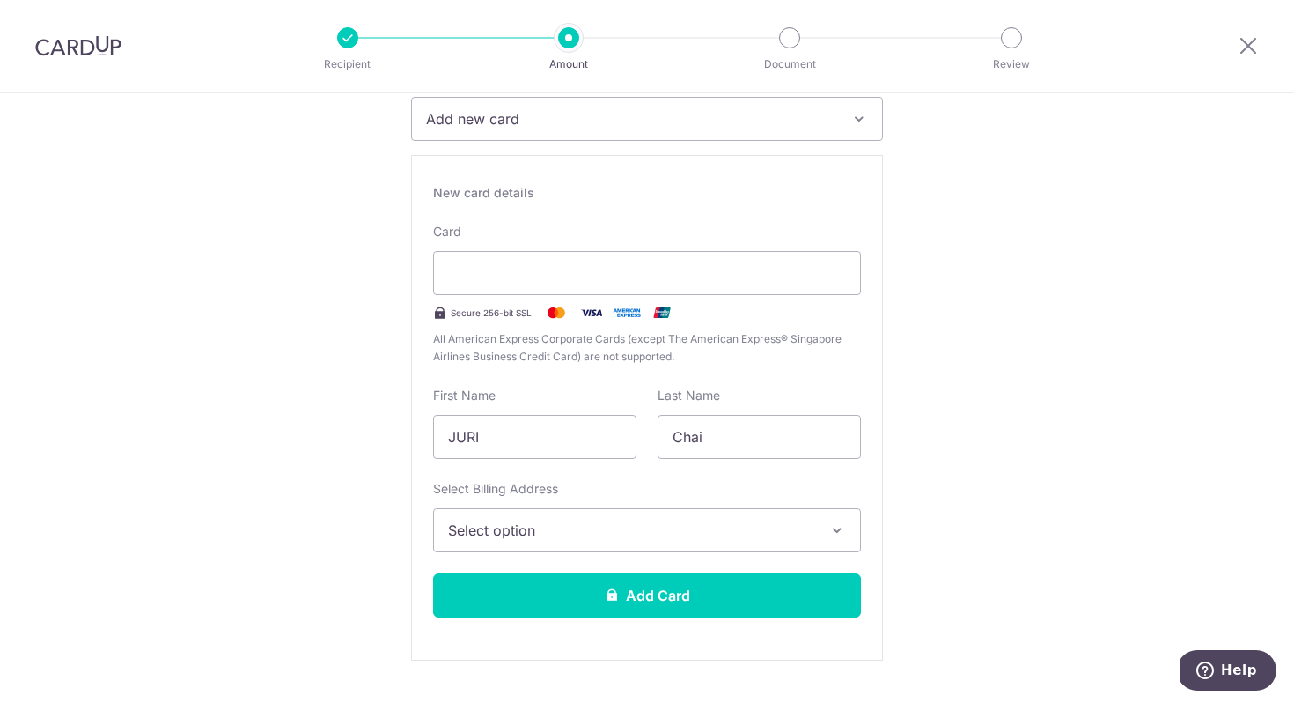
click at [498, 528] on span "Select option" at bounding box center [631, 530] width 366 height 21
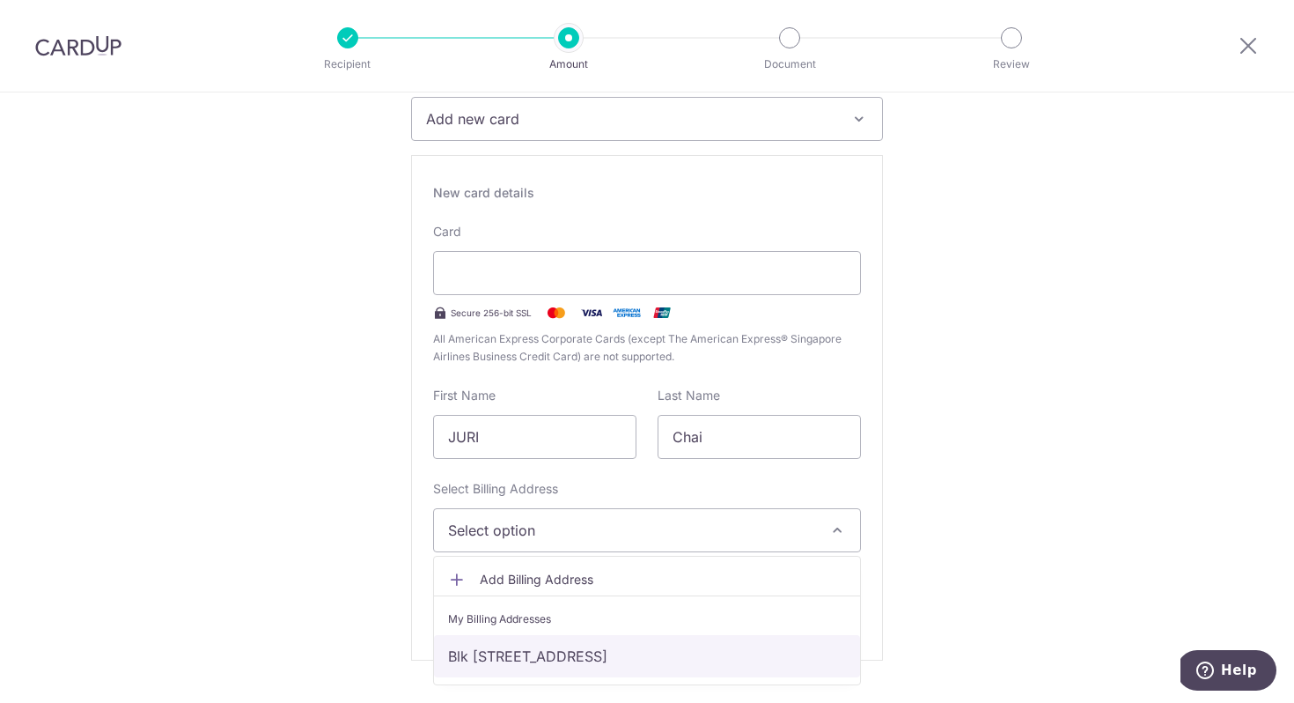
click at [491, 654] on link "Blk [STREET_ADDRESS]" at bounding box center [647, 656] width 426 height 42
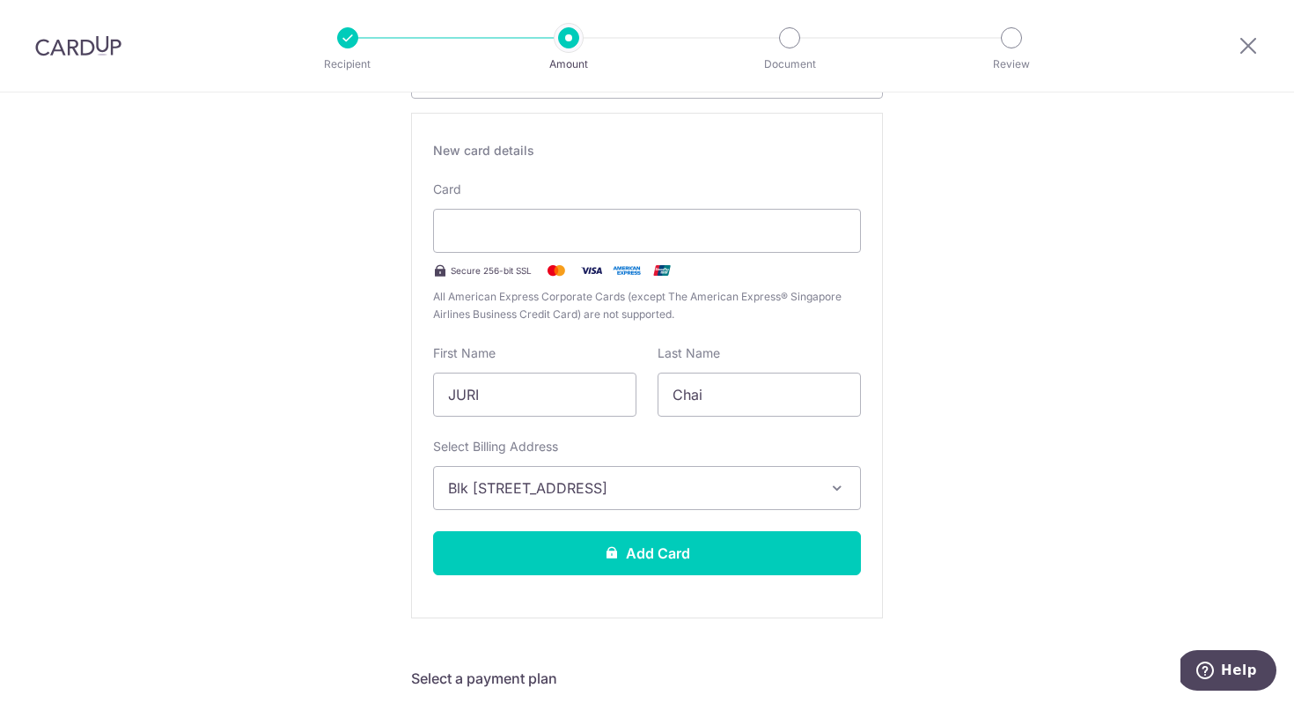
scroll to position [521, 0]
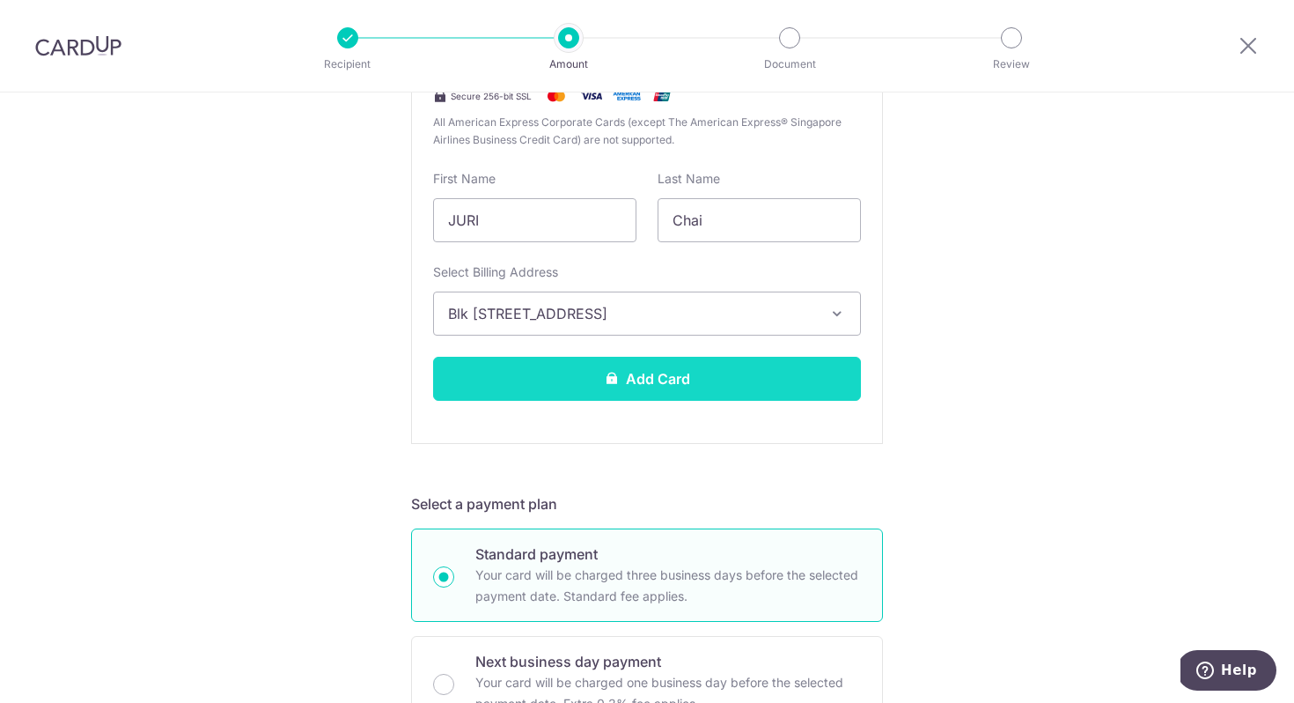
click at [667, 380] on button "Add Card" at bounding box center [647, 379] width 428 height 44
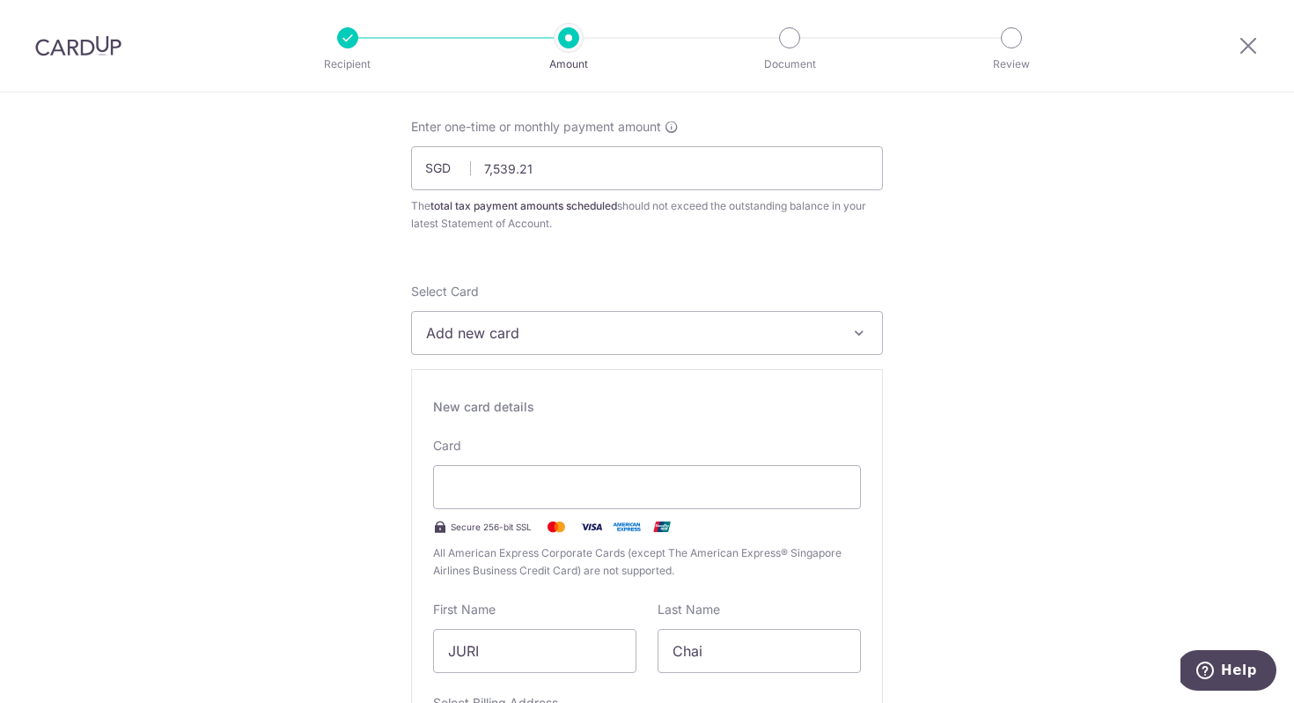
scroll to position [66, 0]
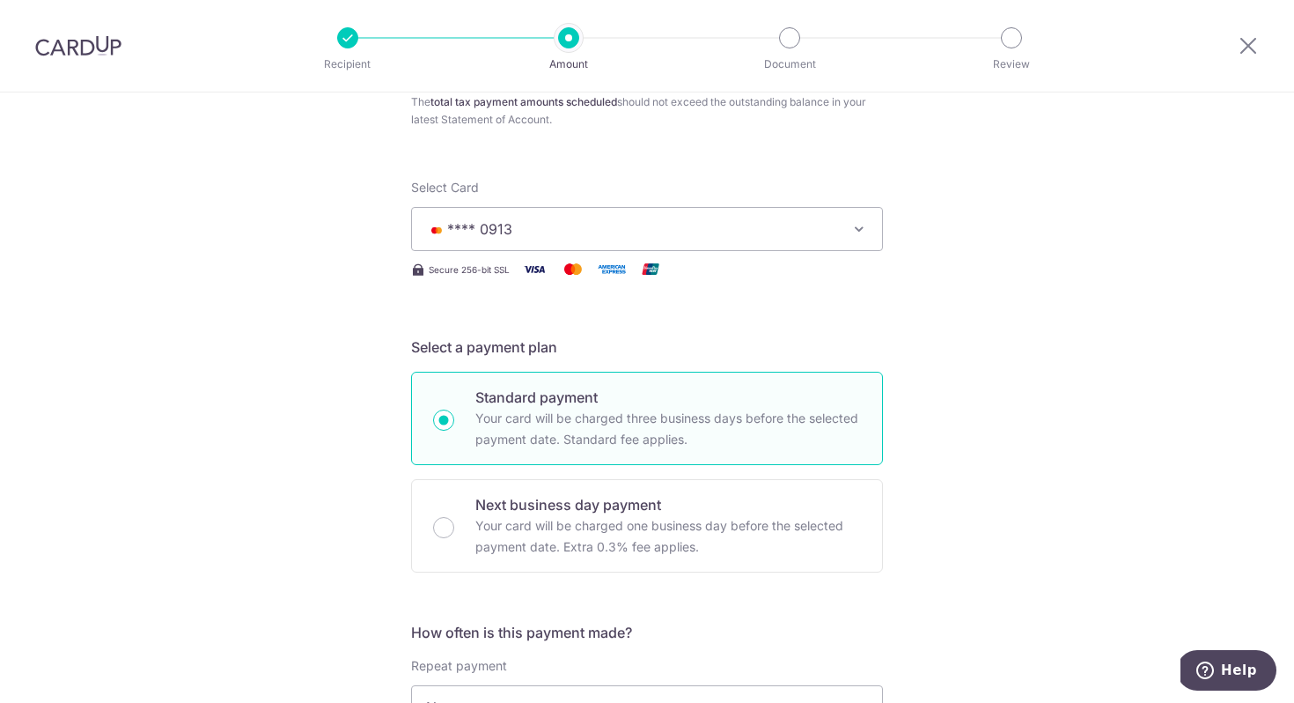
scroll to position [489, 0]
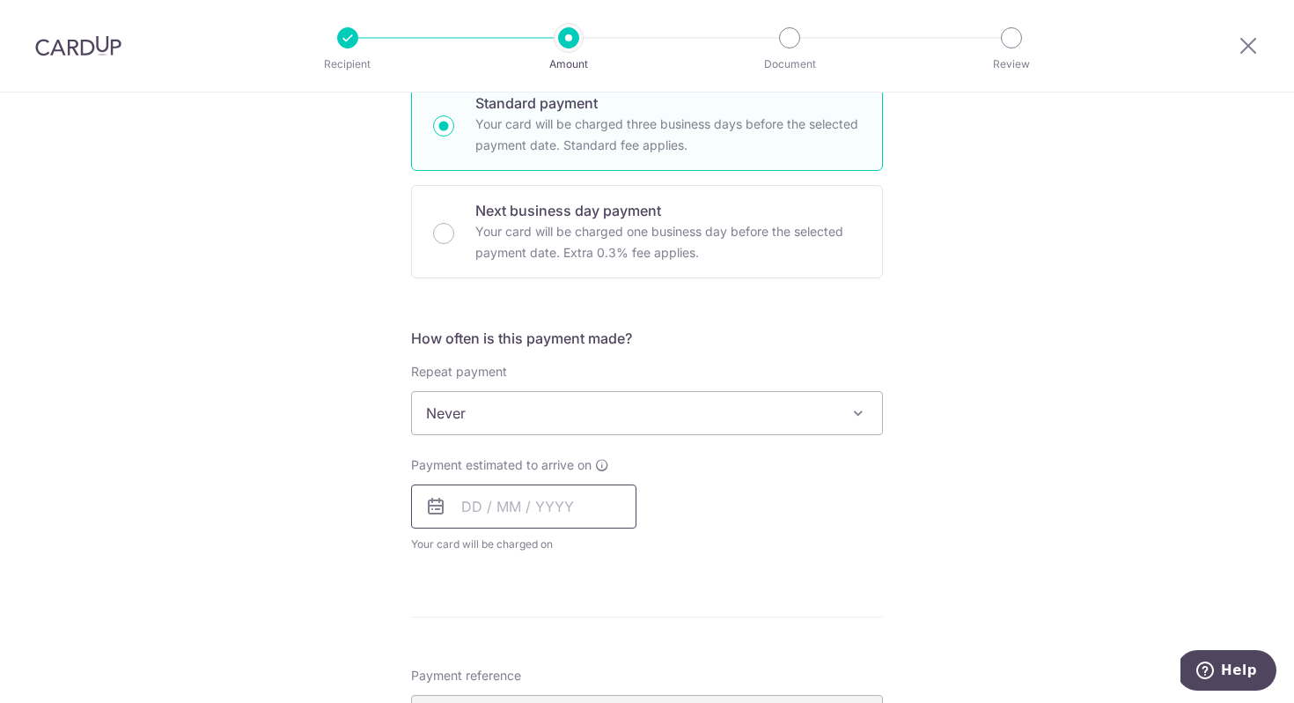
click at [466, 508] on input "text" at bounding box center [523, 506] width 225 height 44
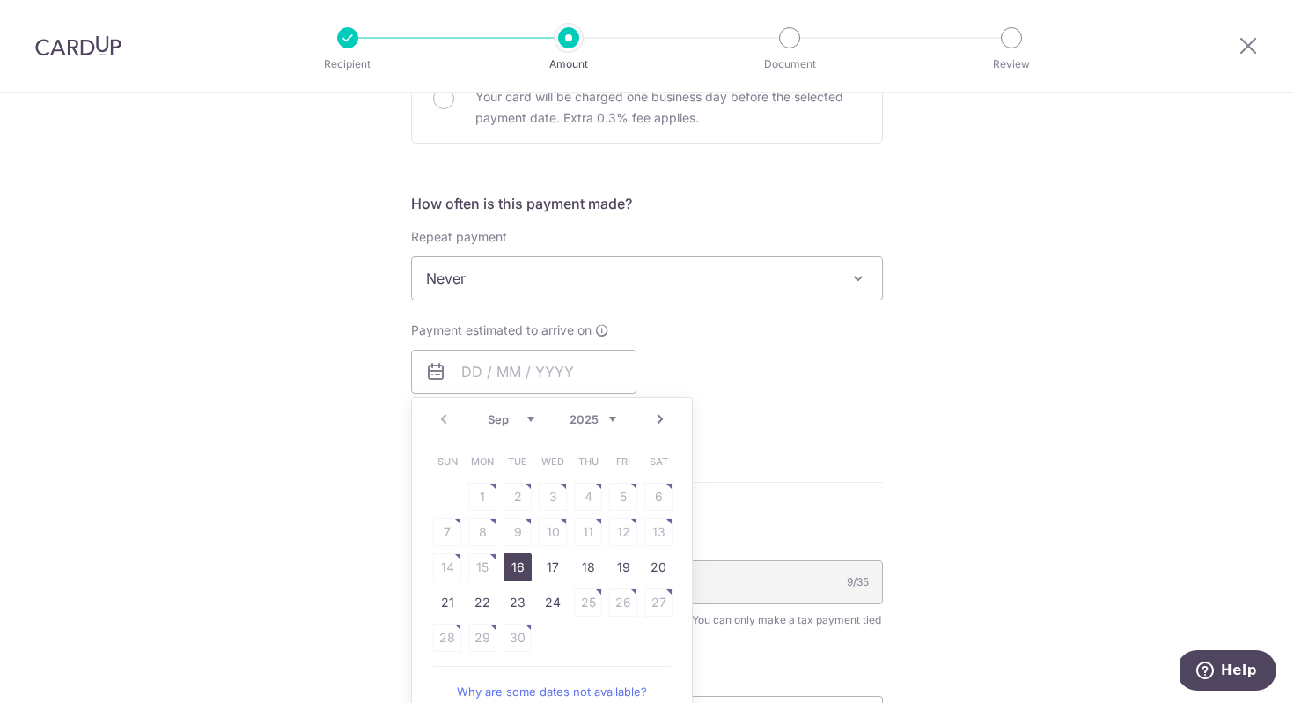
click at [509, 568] on link "16" at bounding box center [518, 567] width 28 height 28
type input "[DATE]"
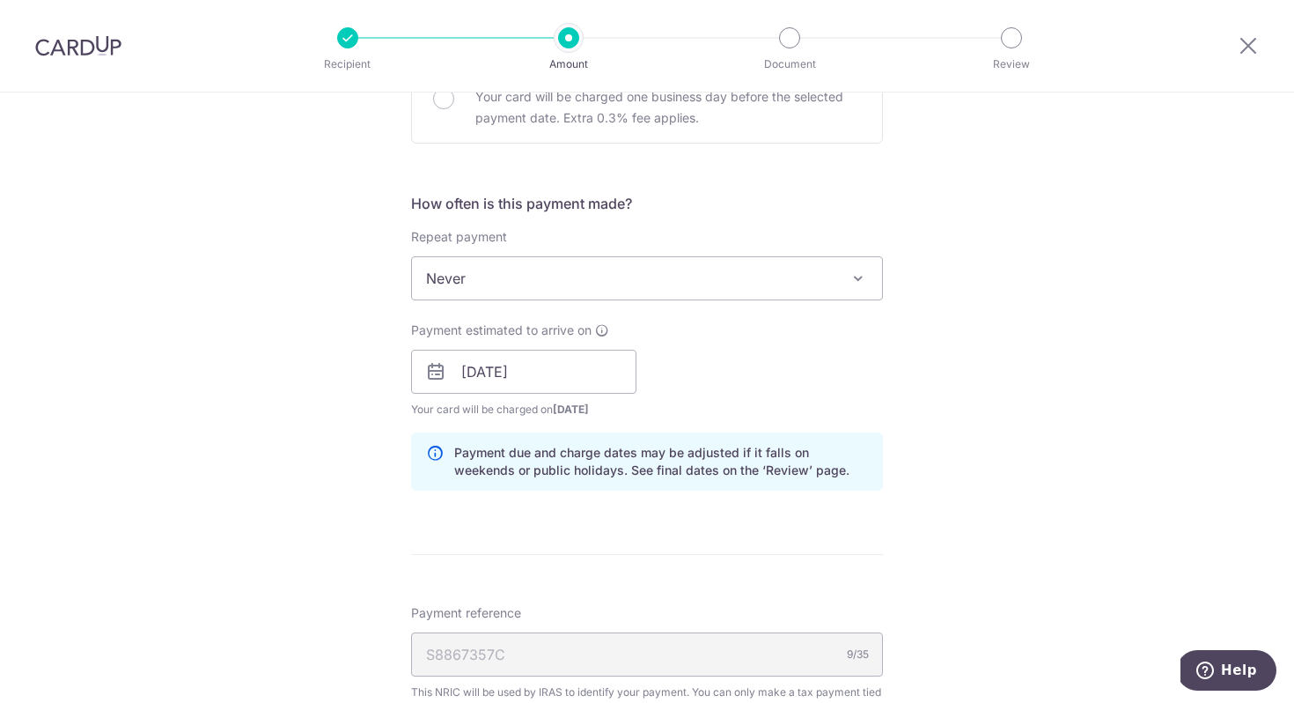
click at [1126, 369] on div "Tell us more about your payment Enter one-time or monthly payment amount SGD 7,…" at bounding box center [647, 323] width 1294 height 1708
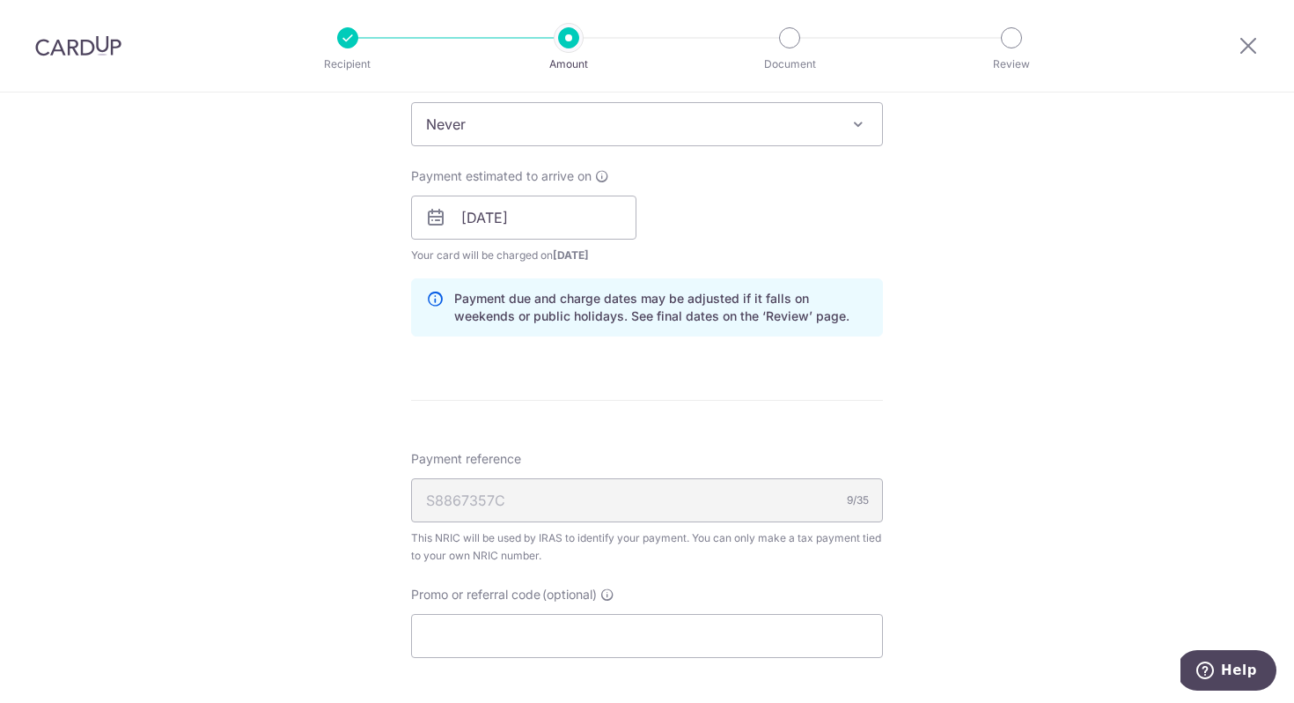
click at [1089, 348] on div "Tell us more about your payment Enter one-time or monthly payment amount SGD 7,…" at bounding box center [647, 169] width 1294 height 1708
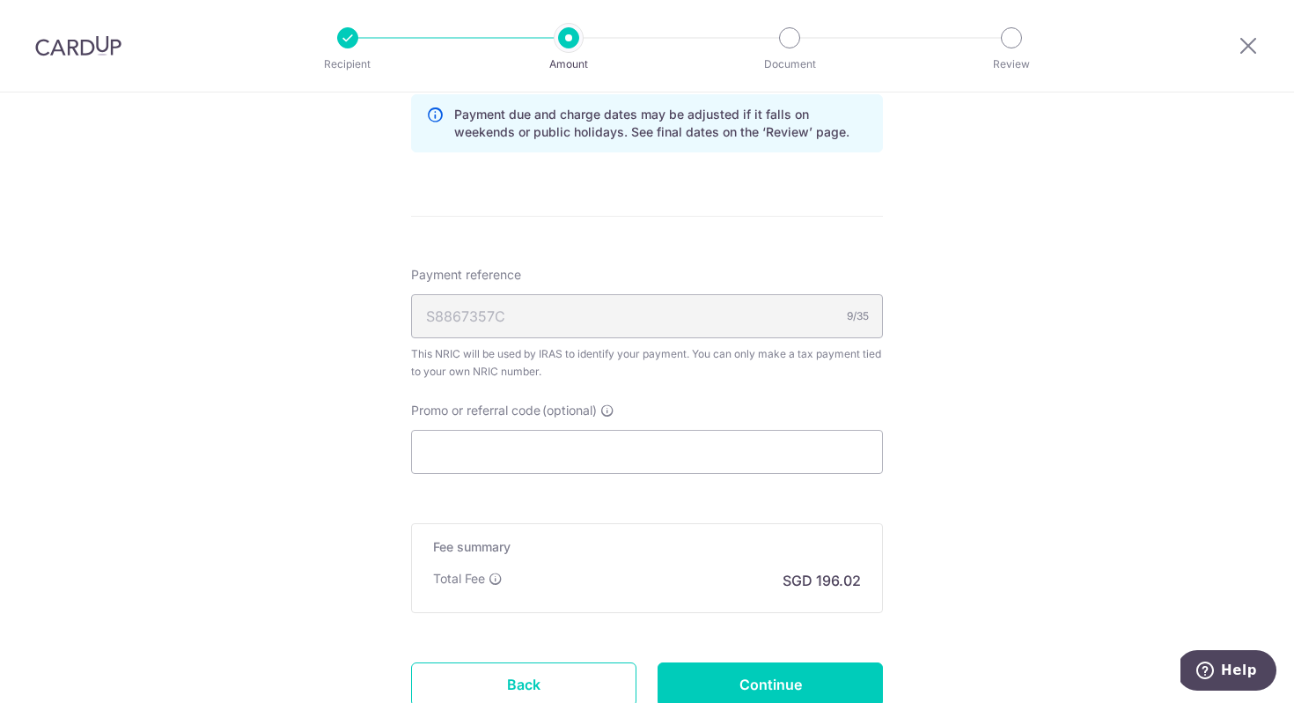
scroll to position [999, 0]
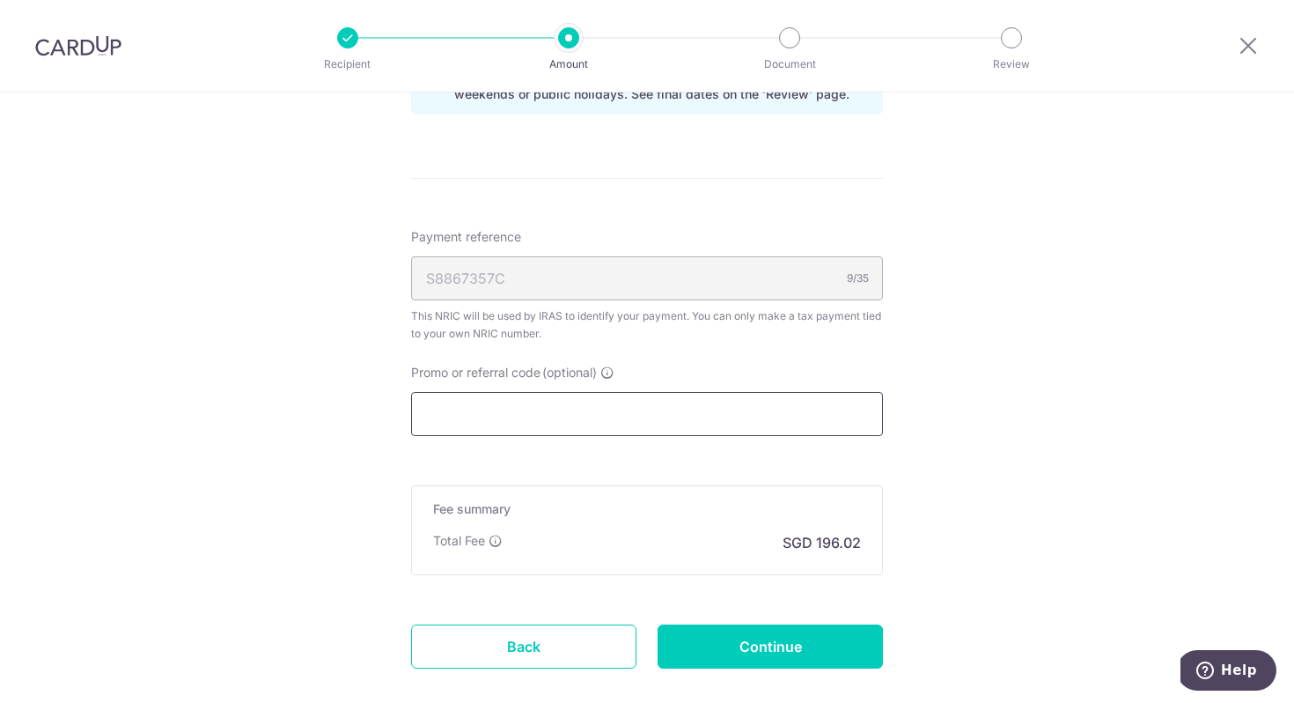
click at [515, 404] on input "Promo or referral code (optional)" at bounding box center [647, 414] width 472 height 44
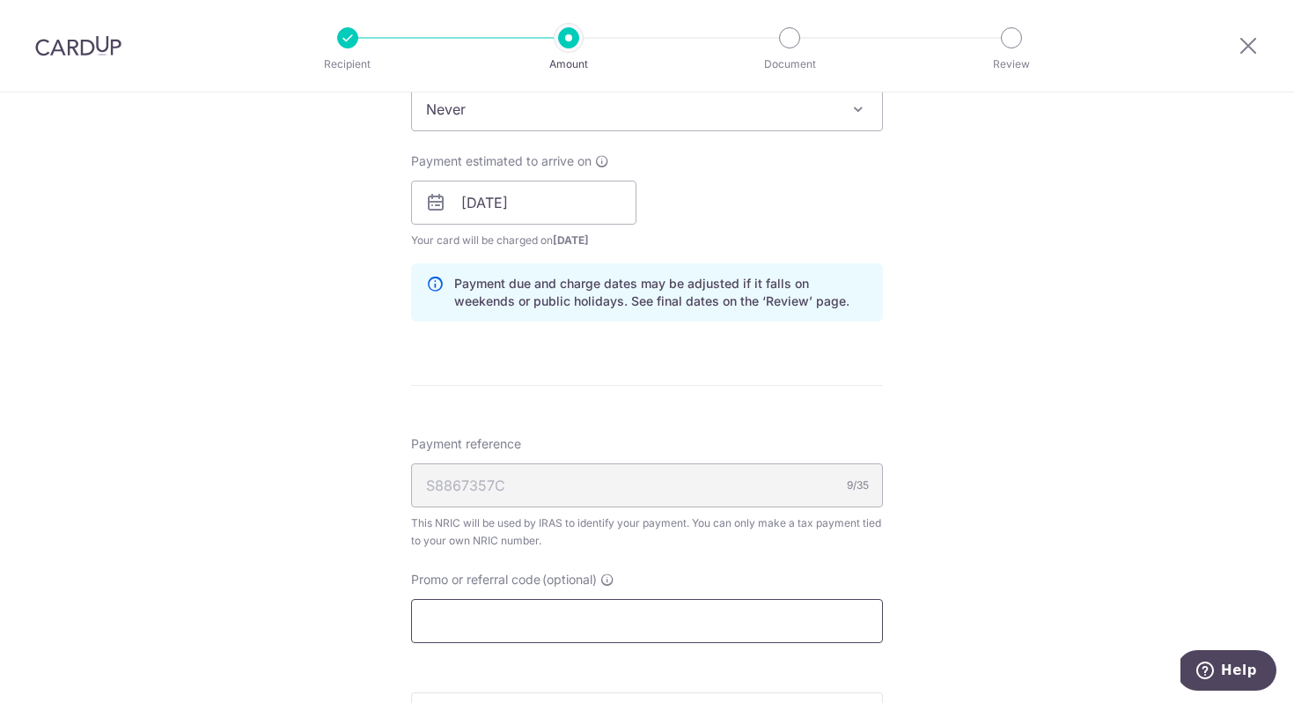
scroll to position [1097, 0]
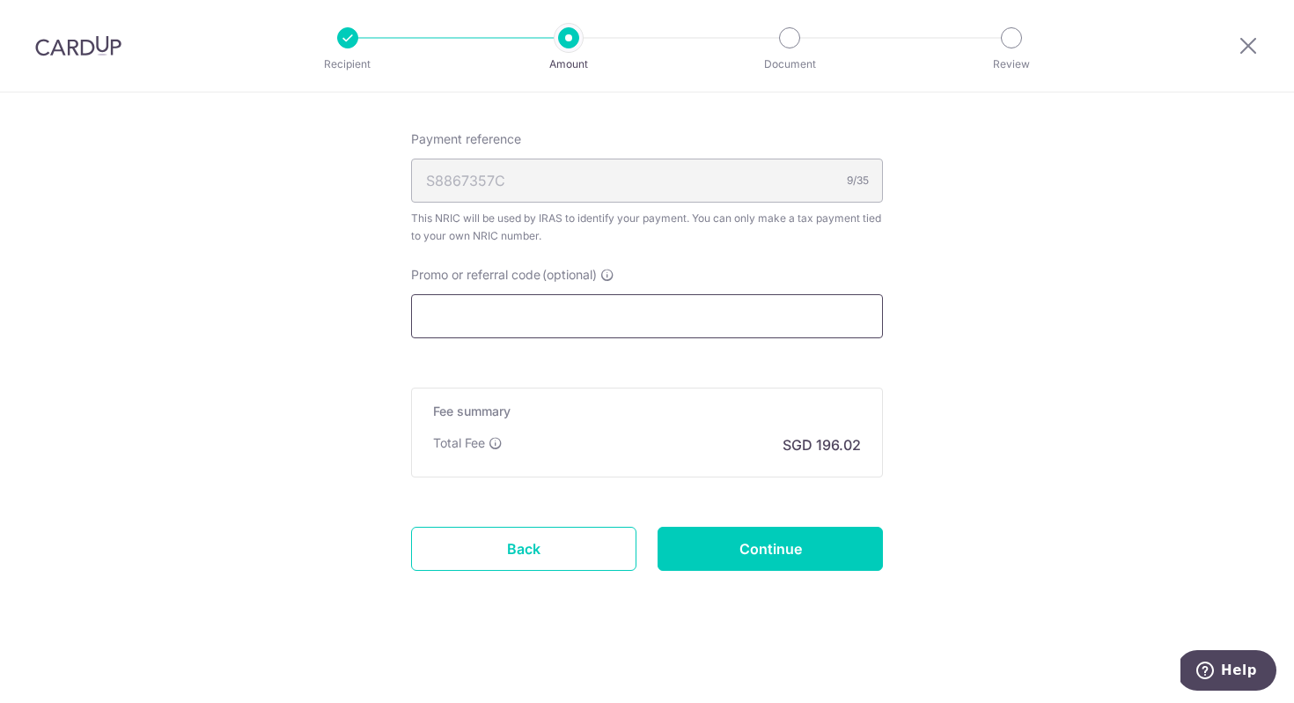
click at [549, 313] on input "Promo or referral code (optional)" at bounding box center [647, 316] width 472 height 44
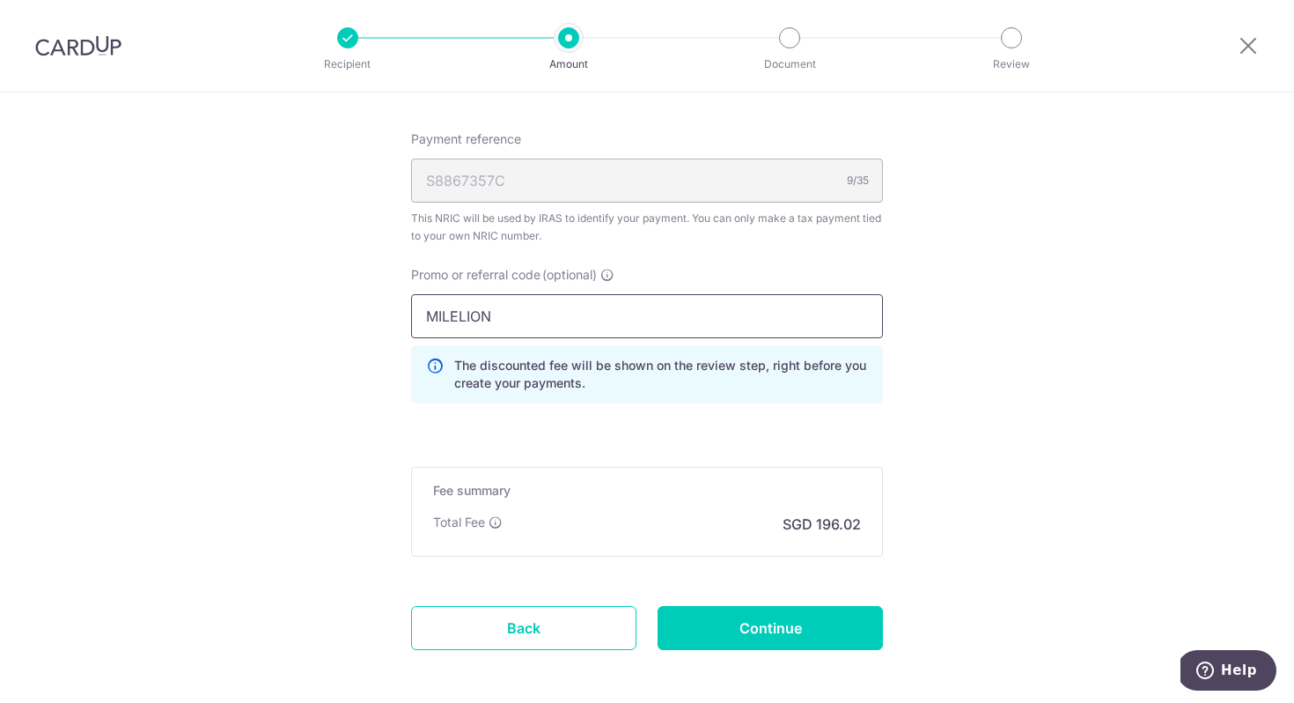
type input "MILELION"
click at [744, 634] on input "Continue" at bounding box center [770, 628] width 225 height 44
type input "Create Schedule"
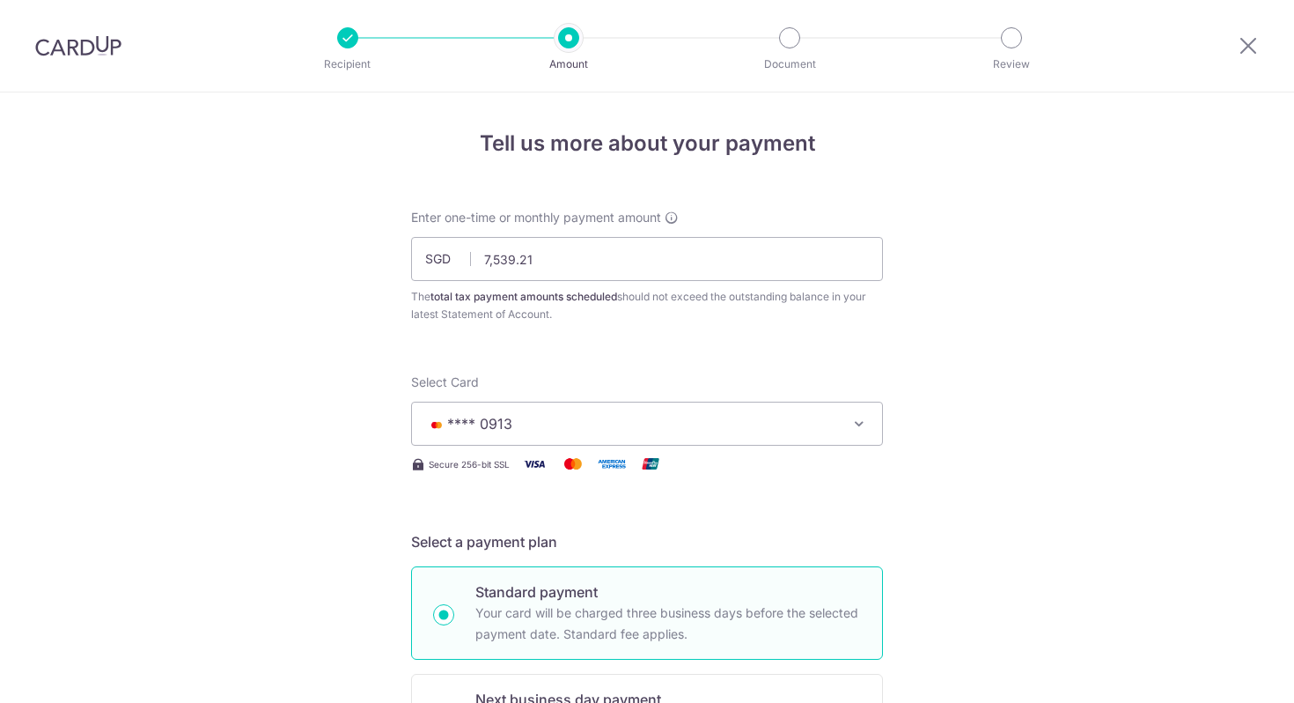
scroll to position [1201, 0]
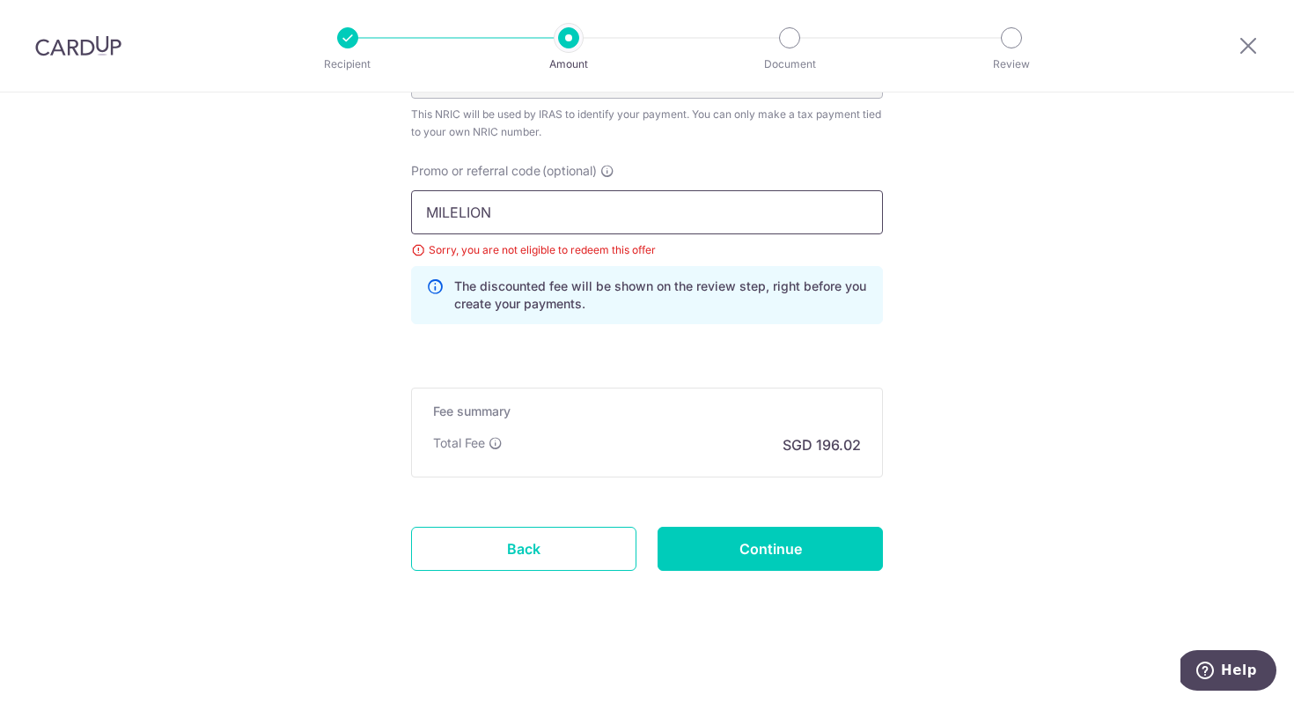
click at [526, 218] on input "MILELION" at bounding box center [647, 212] width 472 height 44
paste input "OFF225"
type input "OFF225"
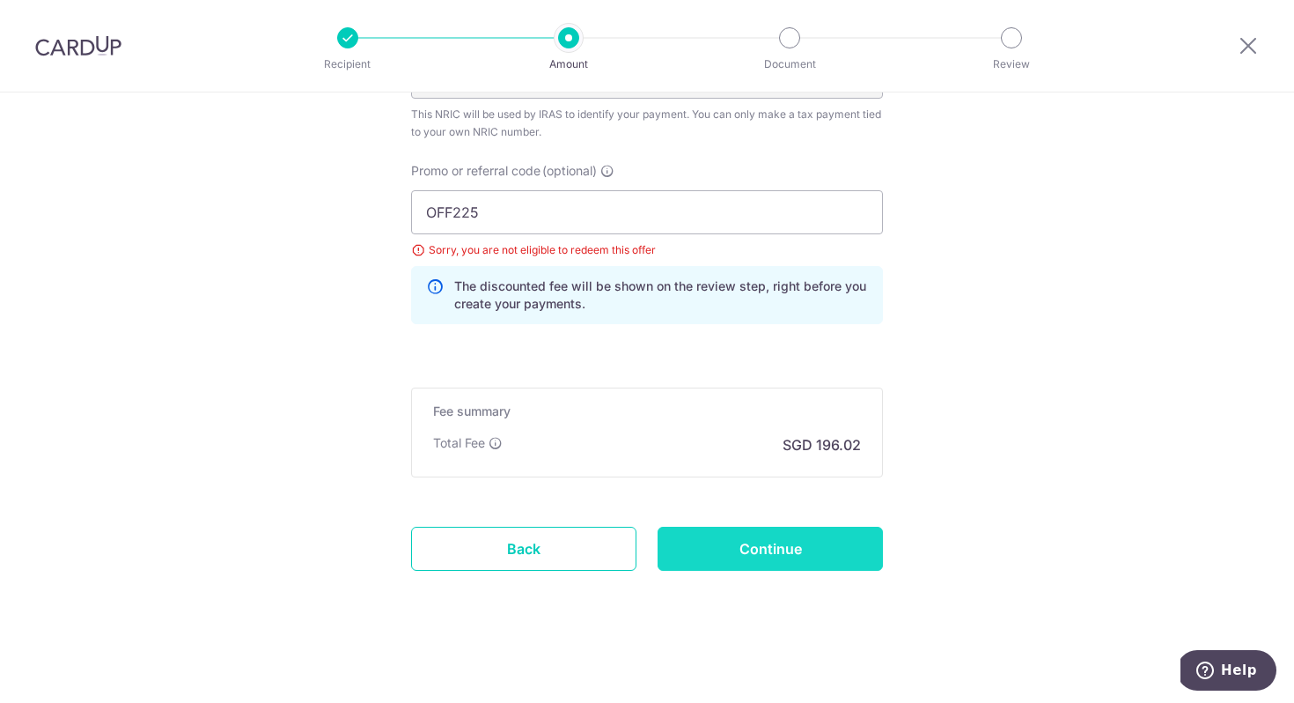
click at [763, 559] on input "Continue" at bounding box center [770, 549] width 225 height 44
type input "Update Schedule"
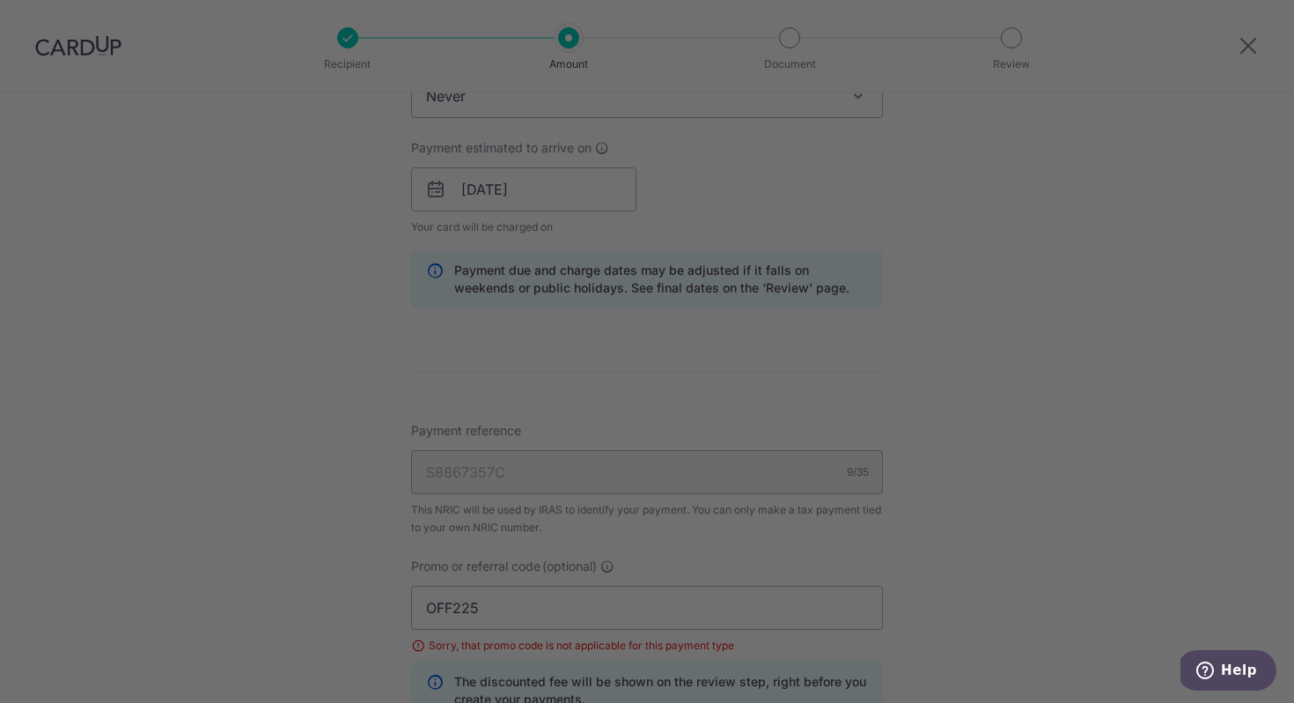
scroll to position [963, 0]
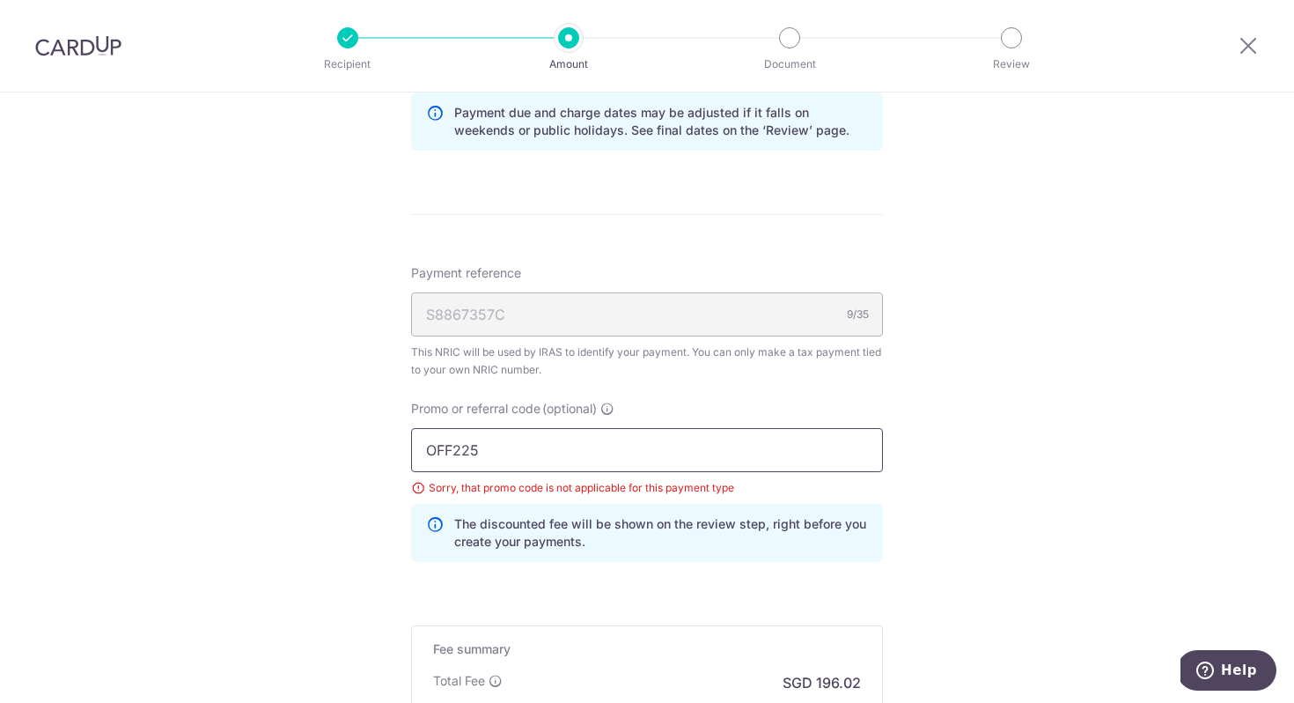
click at [512, 448] on input "OFF225" at bounding box center [647, 450] width 472 height 44
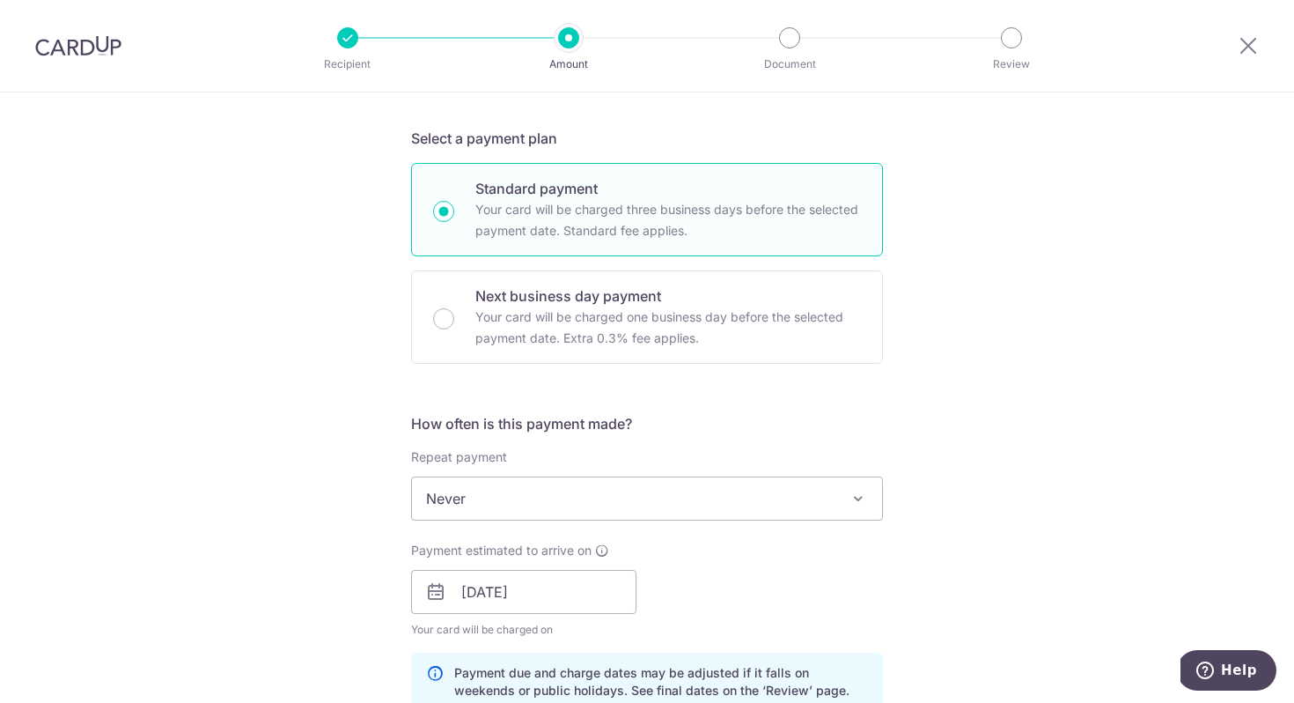
scroll to position [0, 0]
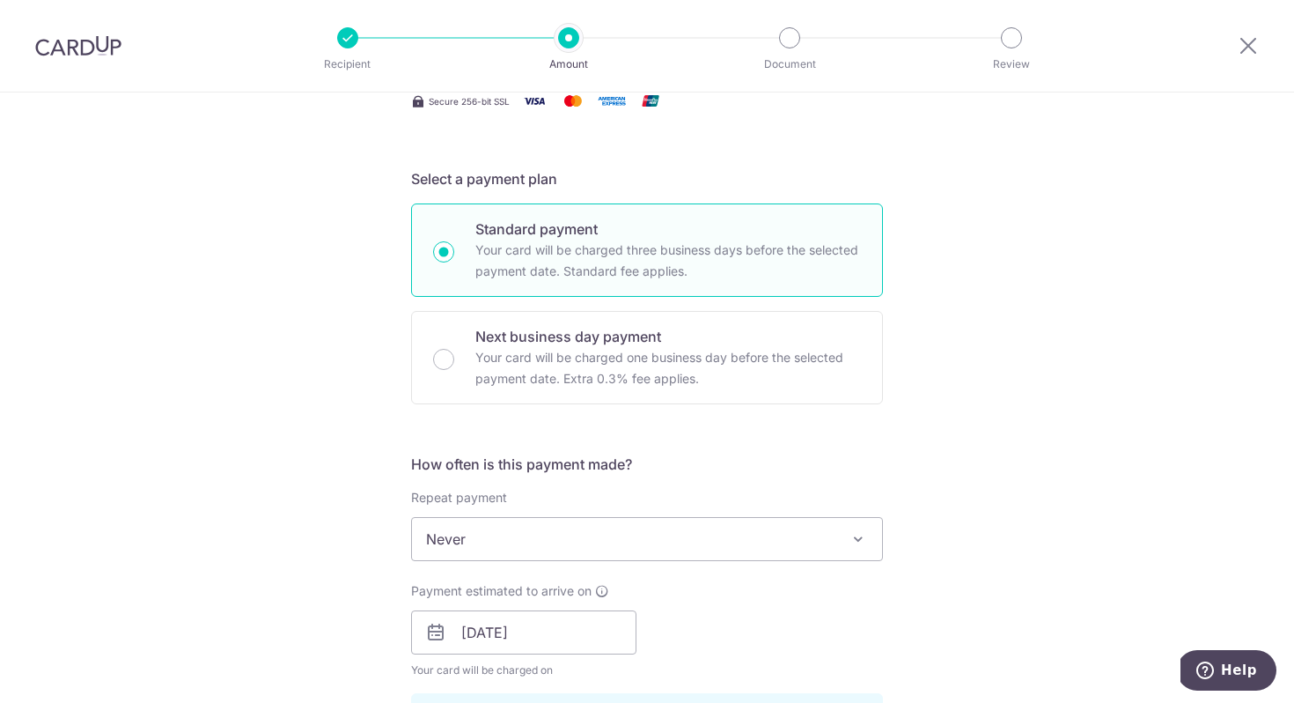
scroll to position [365, 0]
click at [1188, 452] on div "Tell us more about your payment Enter one-time or monthly payment amount SGD 7,…" at bounding box center [647, 594] width 1294 height 1732
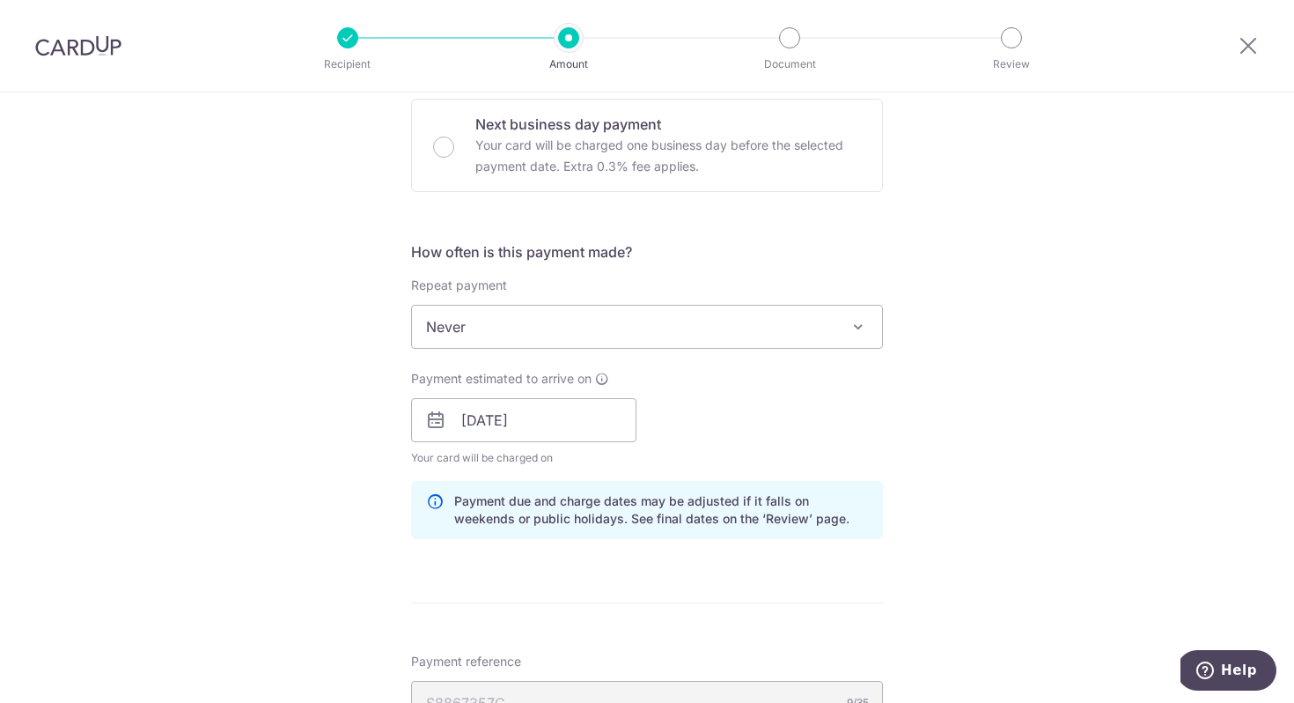
scroll to position [587, 0]
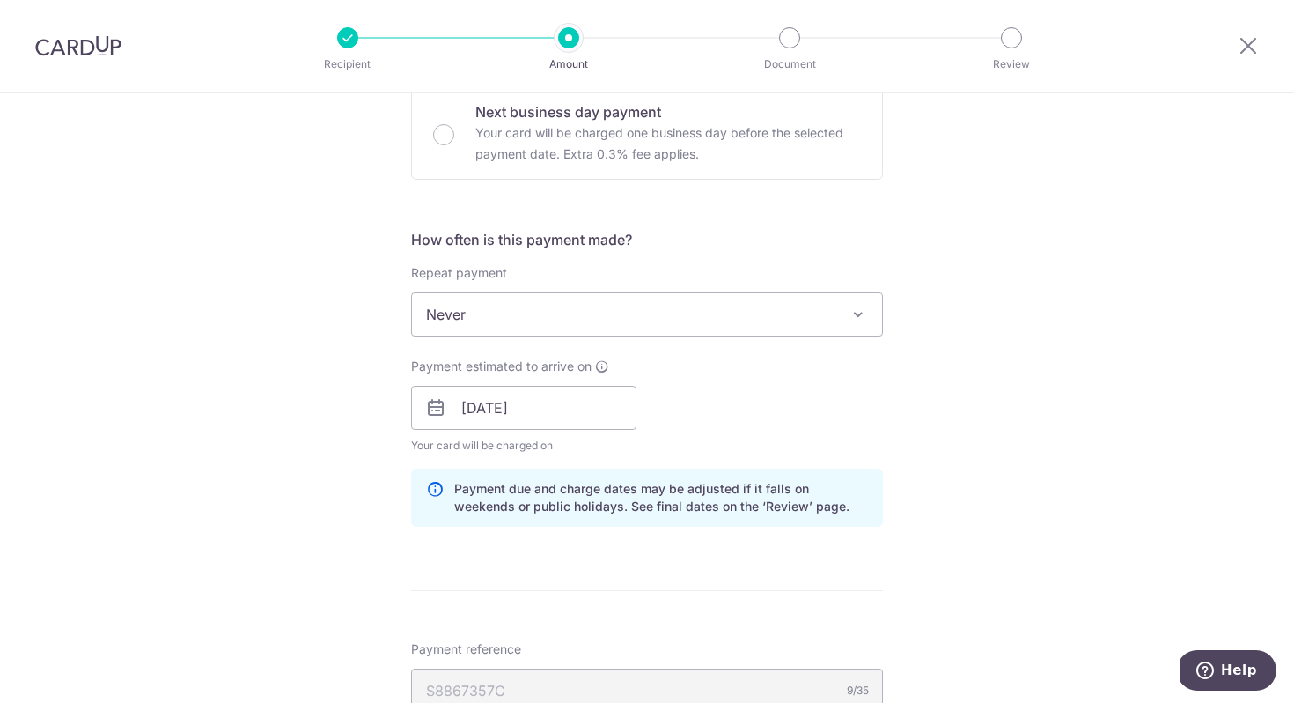
click at [914, 412] on div "Tell us more about your payment Enter one-time or monthly payment amount SGD 7,…" at bounding box center [647, 371] width 1294 height 1732
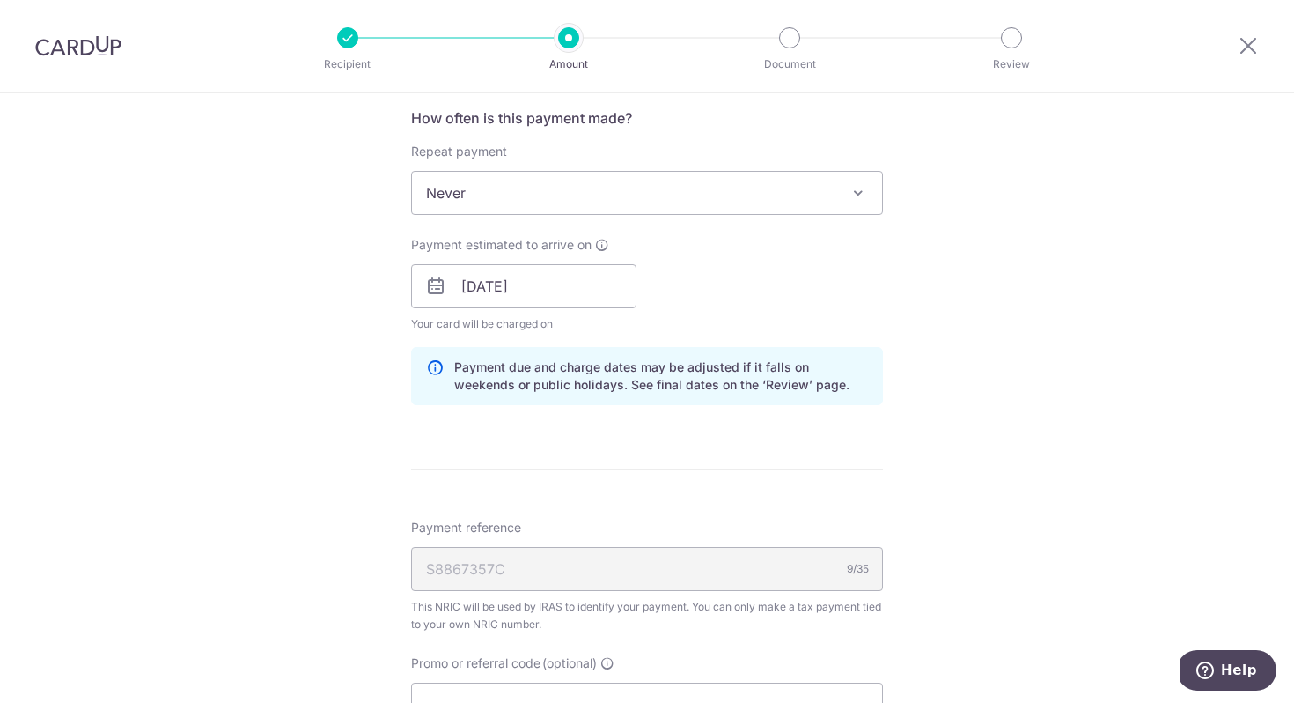
scroll to position [809, 0]
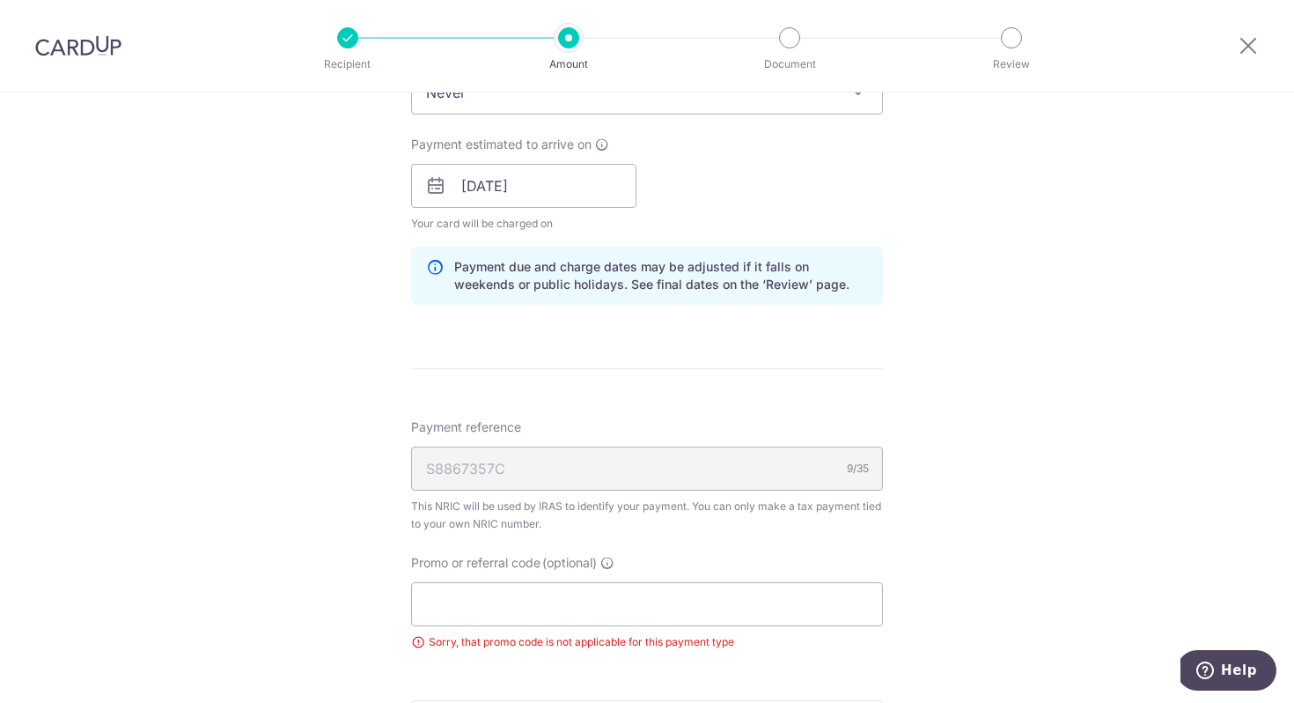
click at [968, 478] on div "Tell us more about your payment Enter one-time or monthly payment amount SGD 7,…" at bounding box center [647, 149] width 1294 height 1732
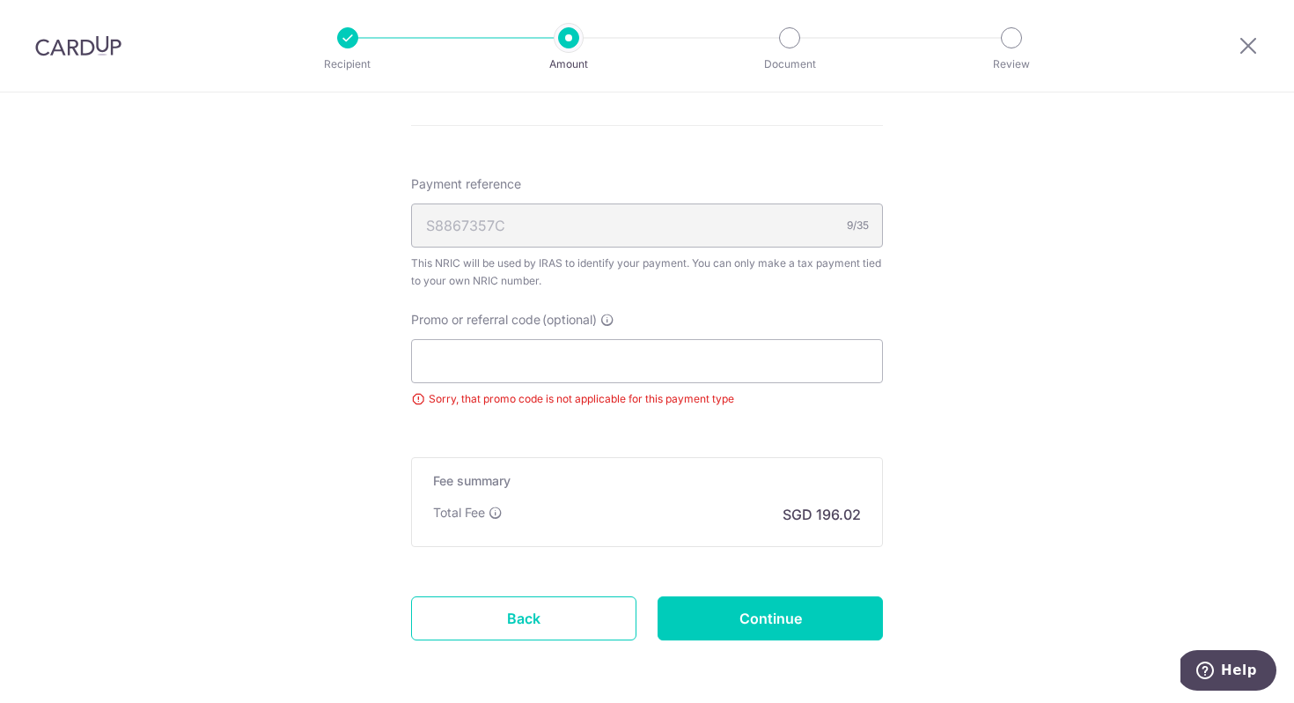
scroll to position [1122, 0]
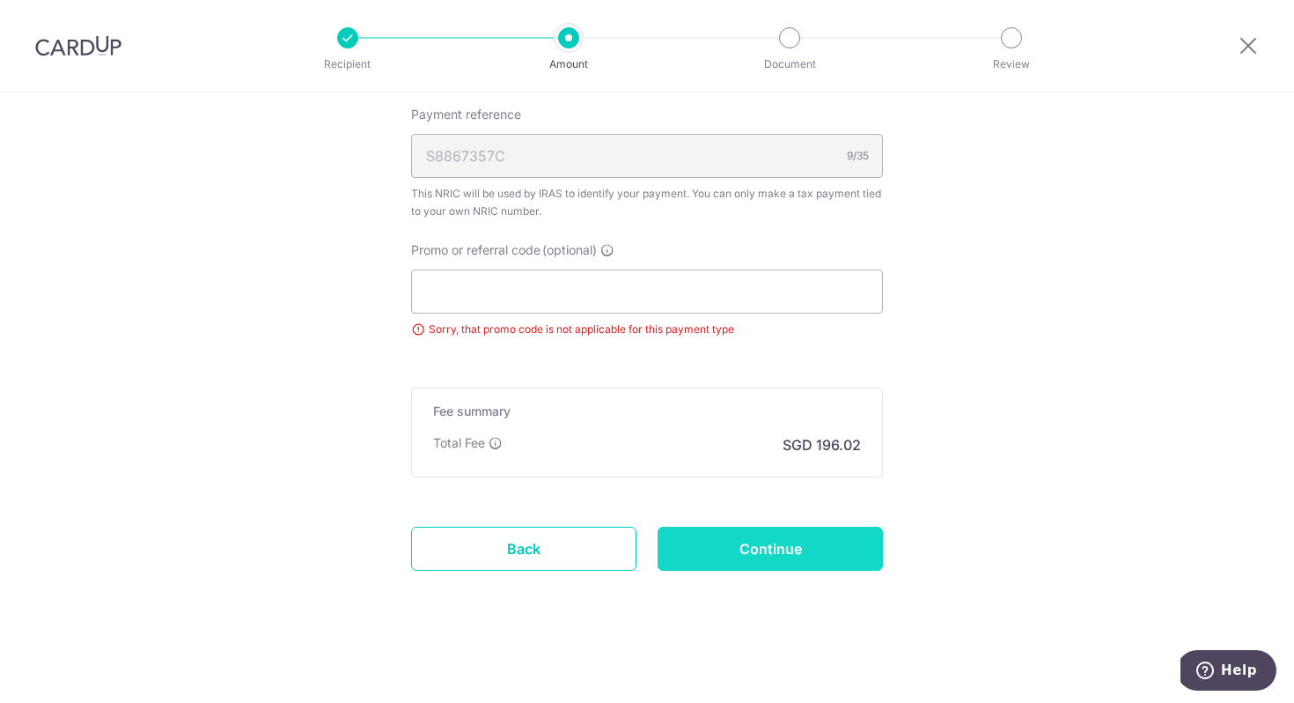
click at [790, 552] on input "Continue" at bounding box center [770, 549] width 225 height 44
type input "Update Schedule"
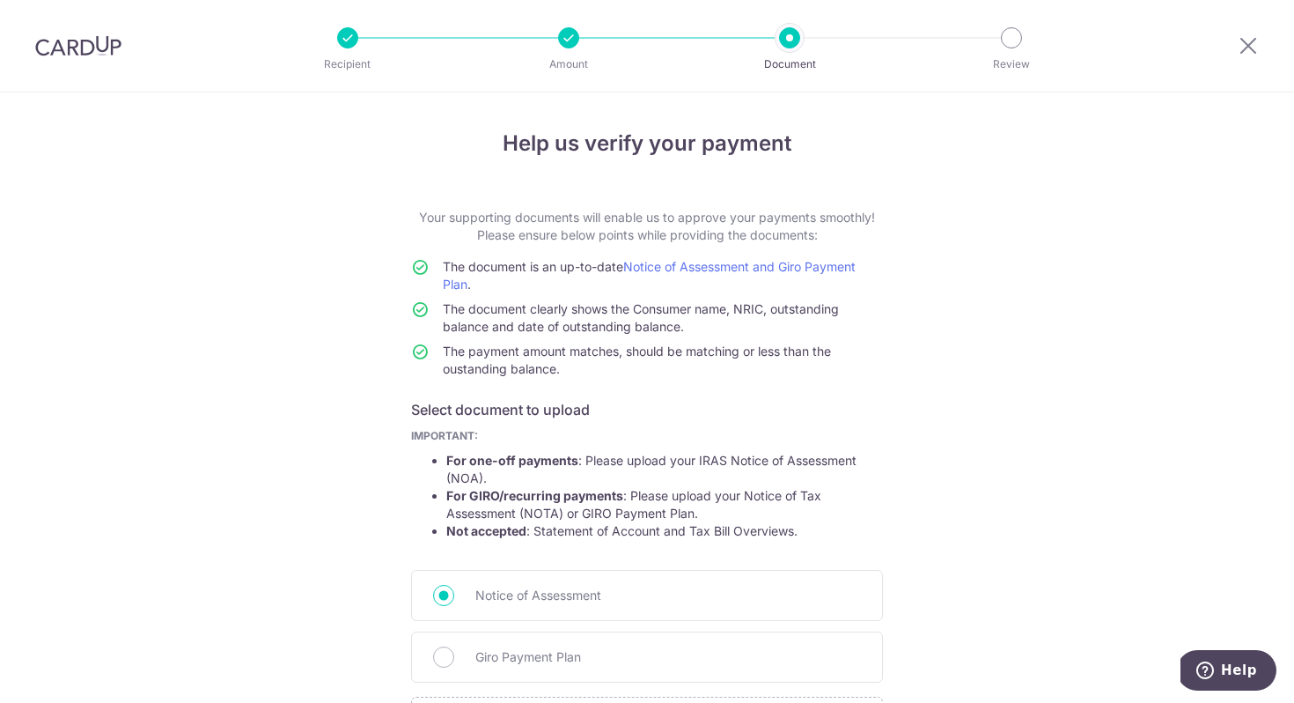
drag, startPoint x: 458, startPoint y: 219, endPoint x: 868, endPoint y: 233, distance: 410.6
click at [868, 233] on p "Your supporting documents will enable us to approve your payments smoothly! Ple…" at bounding box center [647, 226] width 472 height 35
click at [1109, 278] on div "Help us verify your payment Your supporting documents will enable us to approve…" at bounding box center [647, 495] width 1294 height 807
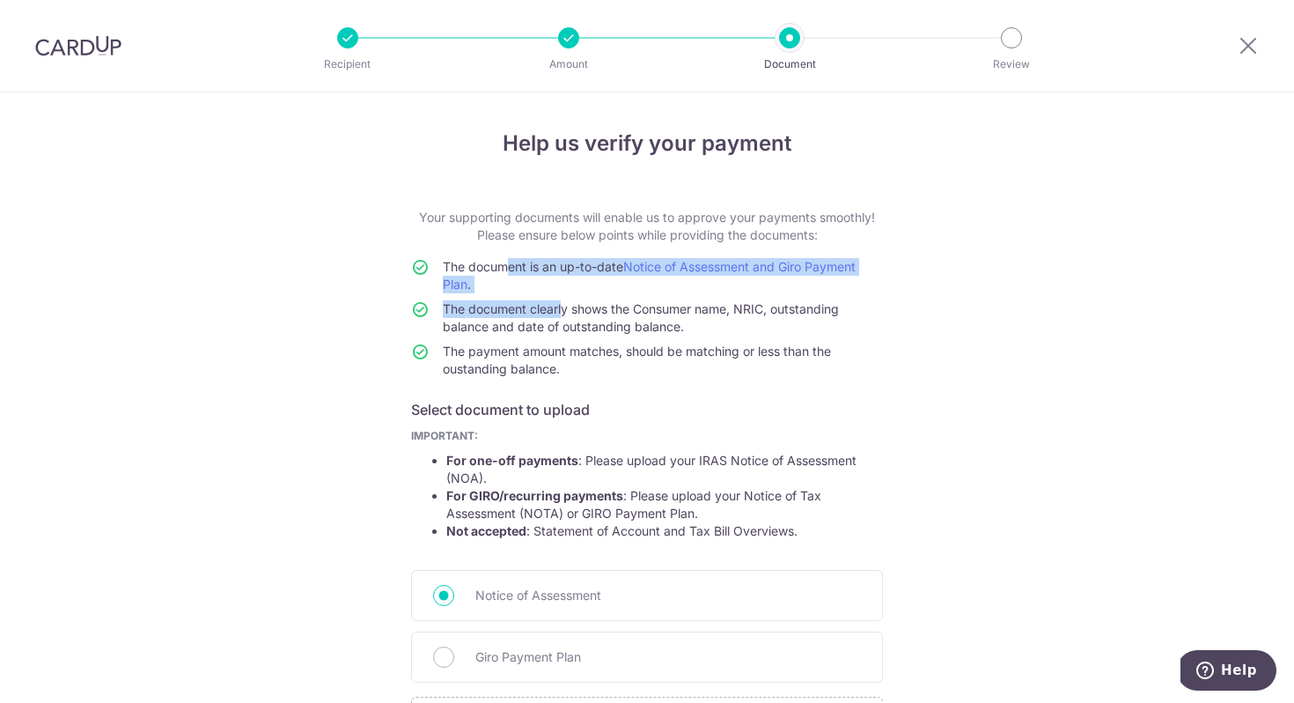
drag, startPoint x: 490, startPoint y: 271, endPoint x: 556, endPoint y: 308, distance: 74.9
click at [555, 307] on tbody "The document is an up-to-date Notice of Assessment and Giro Payment Plan . The …" at bounding box center [647, 321] width 472 height 127
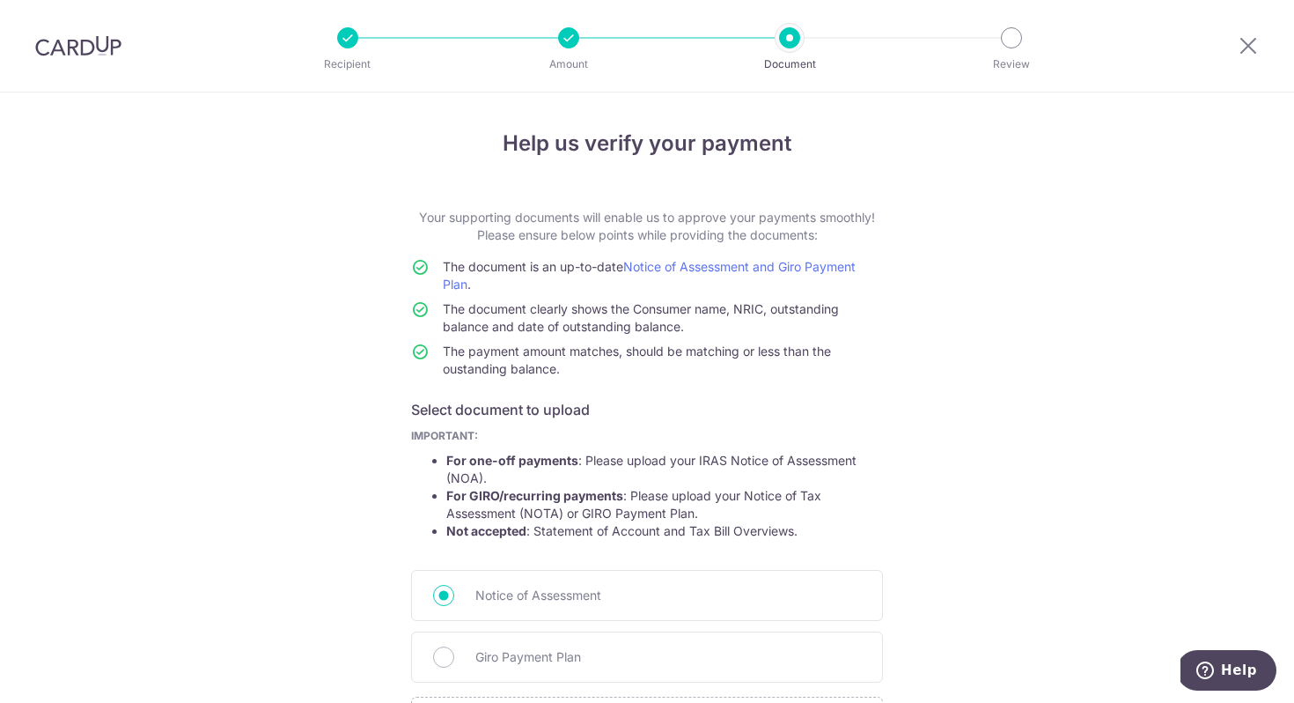
click at [822, 355] on span "The payment amount matches, should be matching or less than the oustanding bala…" at bounding box center [637, 359] width 388 height 33
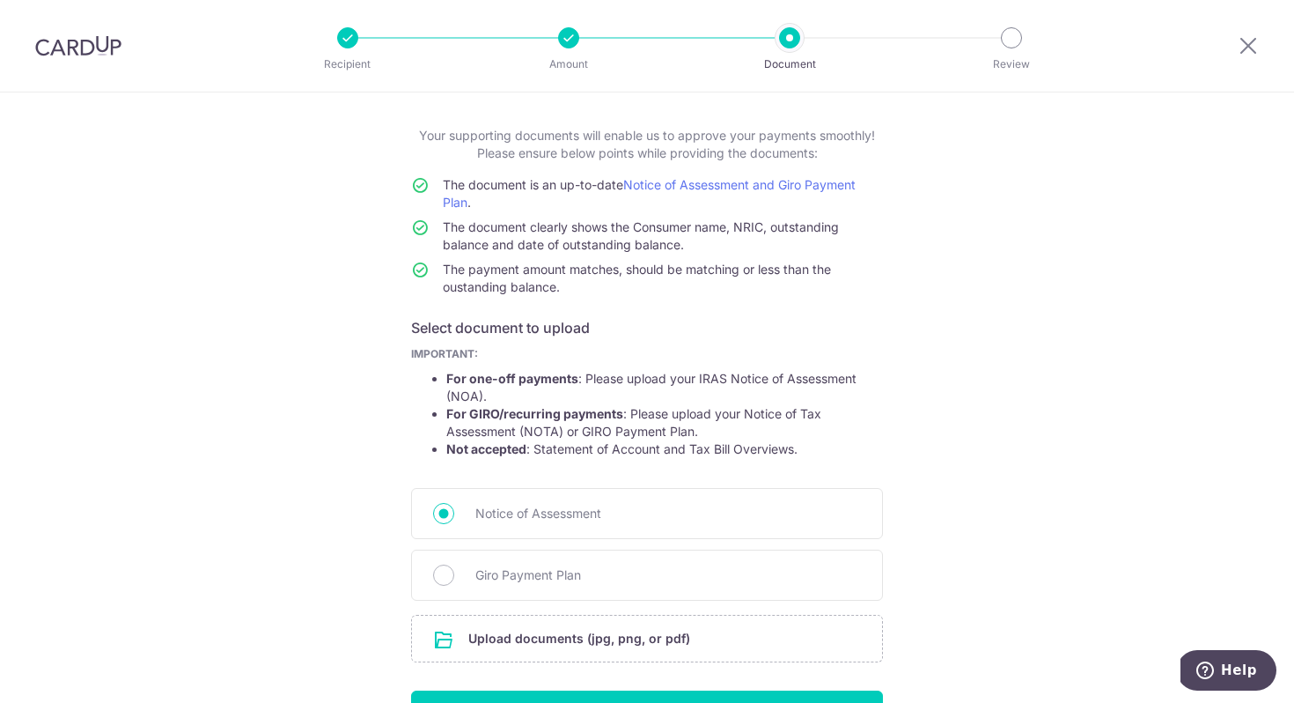
scroll to position [107, 0]
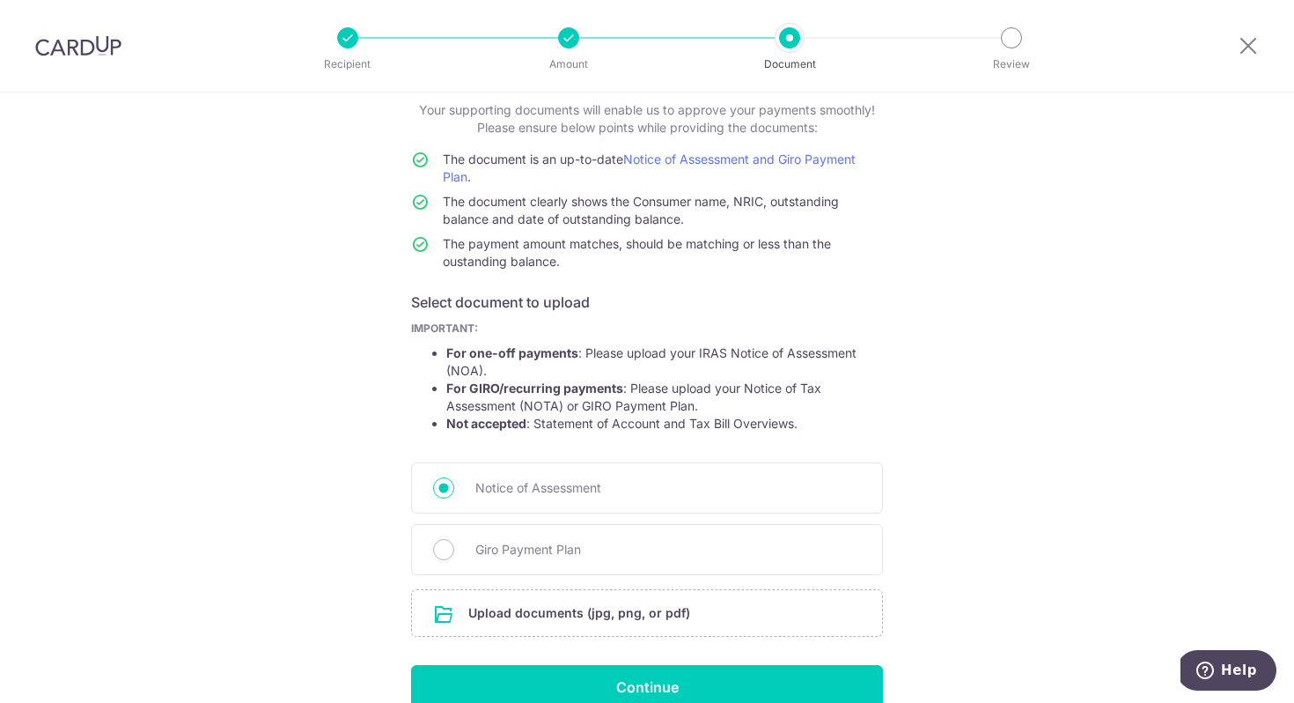
drag, startPoint x: 490, startPoint y: 201, endPoint x: 640, endPoint y: 233, distance: 153.2
click at [640, 233] on td "The document clearly shows the Consumer name, NRIC, outstanding balance and dat…" at bounding box center [663, 214] width 440 height 42
click at [965, 309] on div "Help us verify your payment Your supporting documents will enable us to approve…" at bounding box center [647, 388] width 1294 height 807
drag, startPoint x: 447, startPoint y: 354, endPoint x: 494, endPoint y: 368, distance: 48.8
click at [494, 368] on li "For one-off payments : Please upload your IRAS Notice of Assessment (NOA)." at bounding box center [664, 361] width 437 height 35
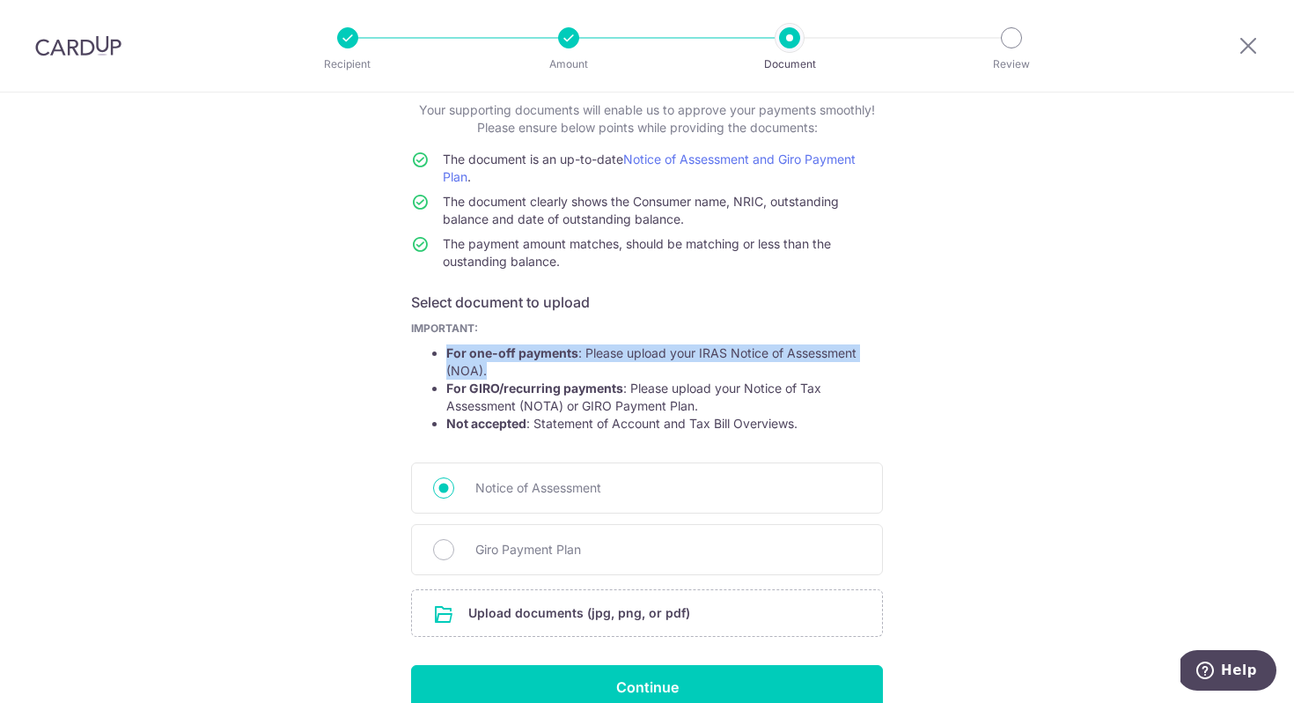
drag, startPoint x: 454, startPoint y: 203, endPoint x: 711, endPoint y: 225, distance: 258.1
click at [711, 225] on td "The document clearly shows the Consumer name, NRIC, outstanding balance and dat…" at bounding box center [663, 214] width 440 height 42
drag, startPoint x: 442, startPoint y: 351, endPoint x: 496, endPoint y: 367, distance: 56.0
click at [496, 367] on li "For one-off payments : Please upload your IRAS Notice of Assessment (NOA)." at bounding box center [664, 361] width 437 height 35
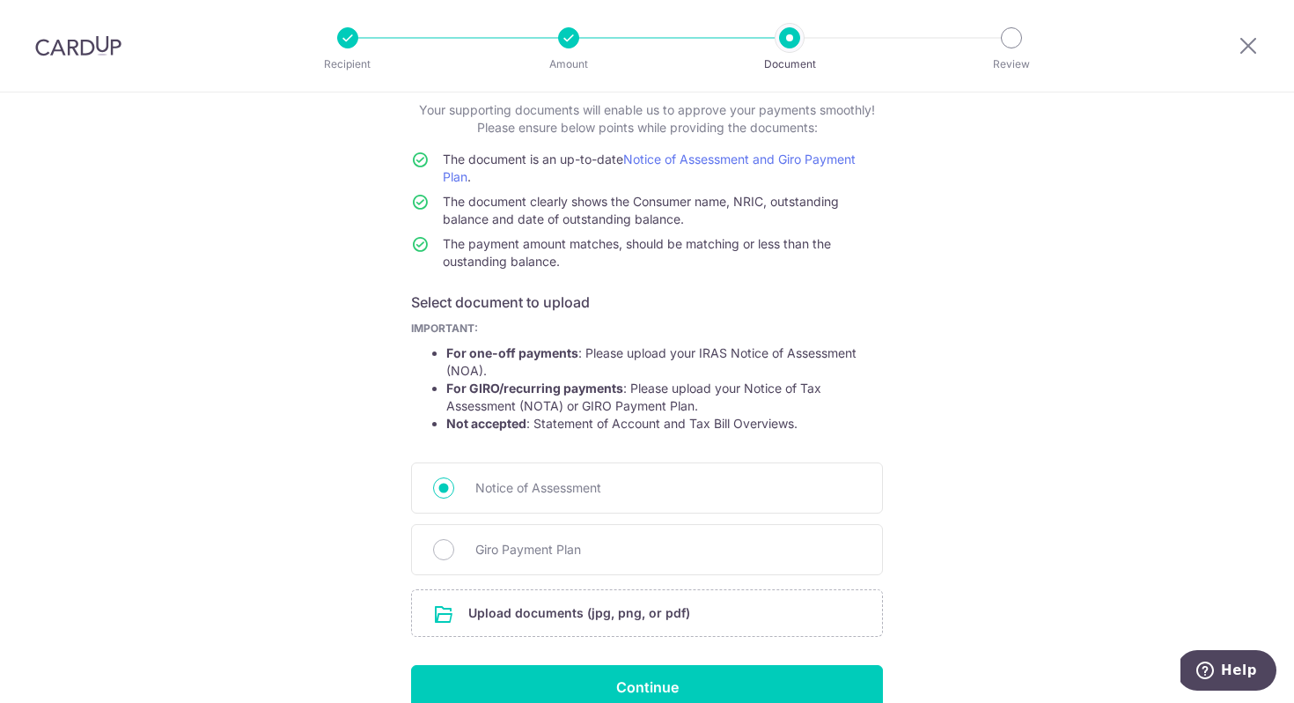
click at [1033, 316] on div "Help us verify your payment Your supporting documents will enable us to approve…" at bounding box center [647, 388] width 1294 height 807
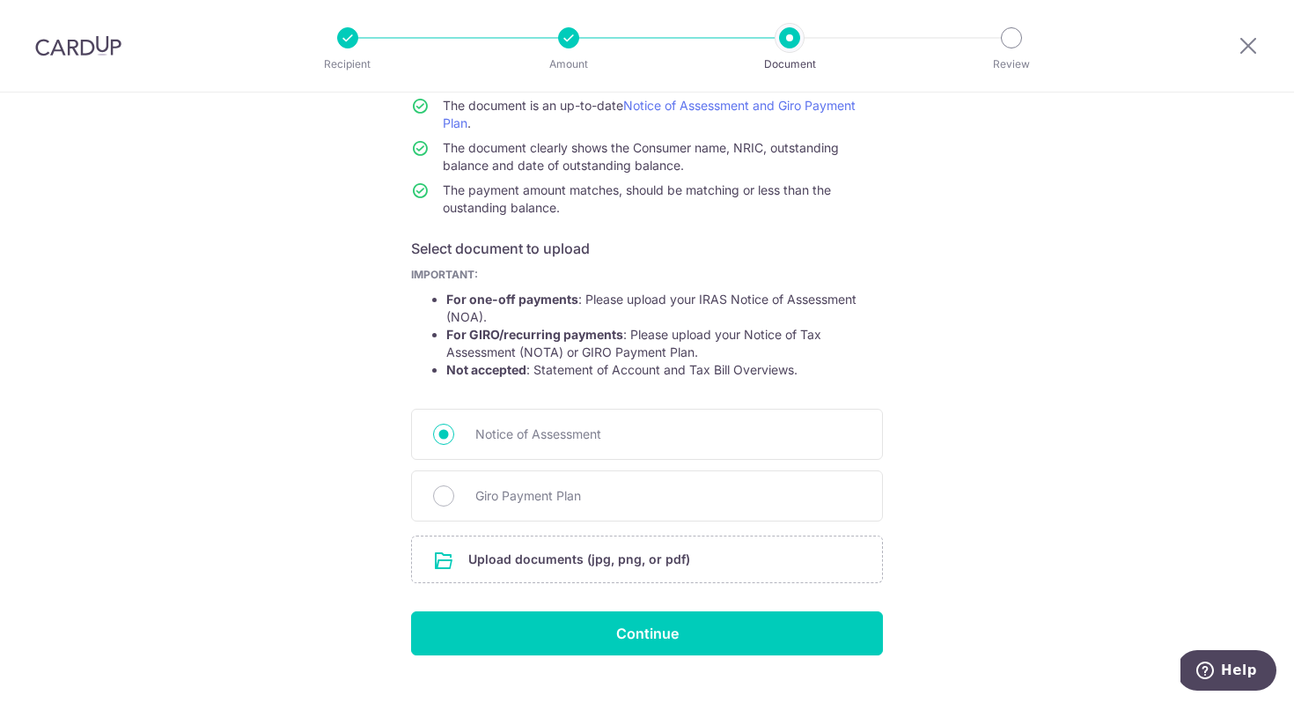
scroll to position [196, 0]
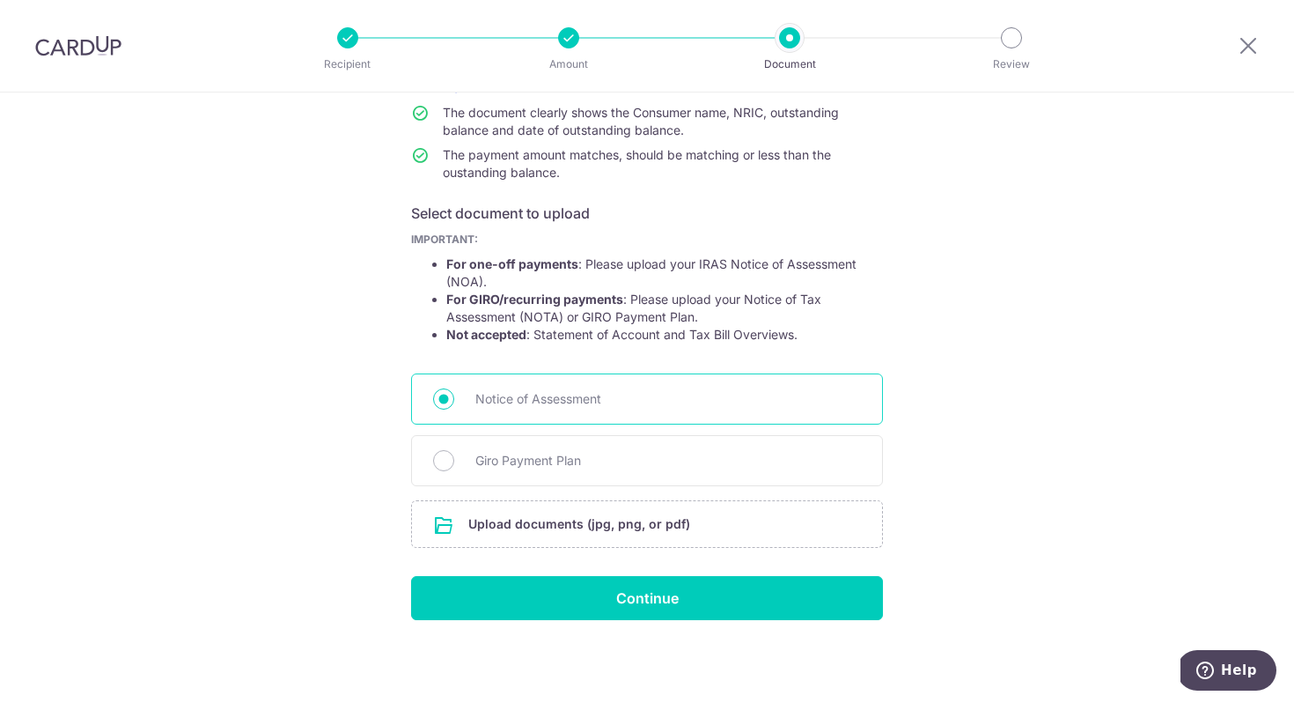
click at [519, 395] on span "Notice of Assessment" at bounding box center [669, 398] width 386 height 21
click at [454, 395] on input "Notice of Assessment" at bounding box center [443, 398] width 21 height 21
click at [559, 521] on input "file" at bounding box center [647, 524] width 470 height 46
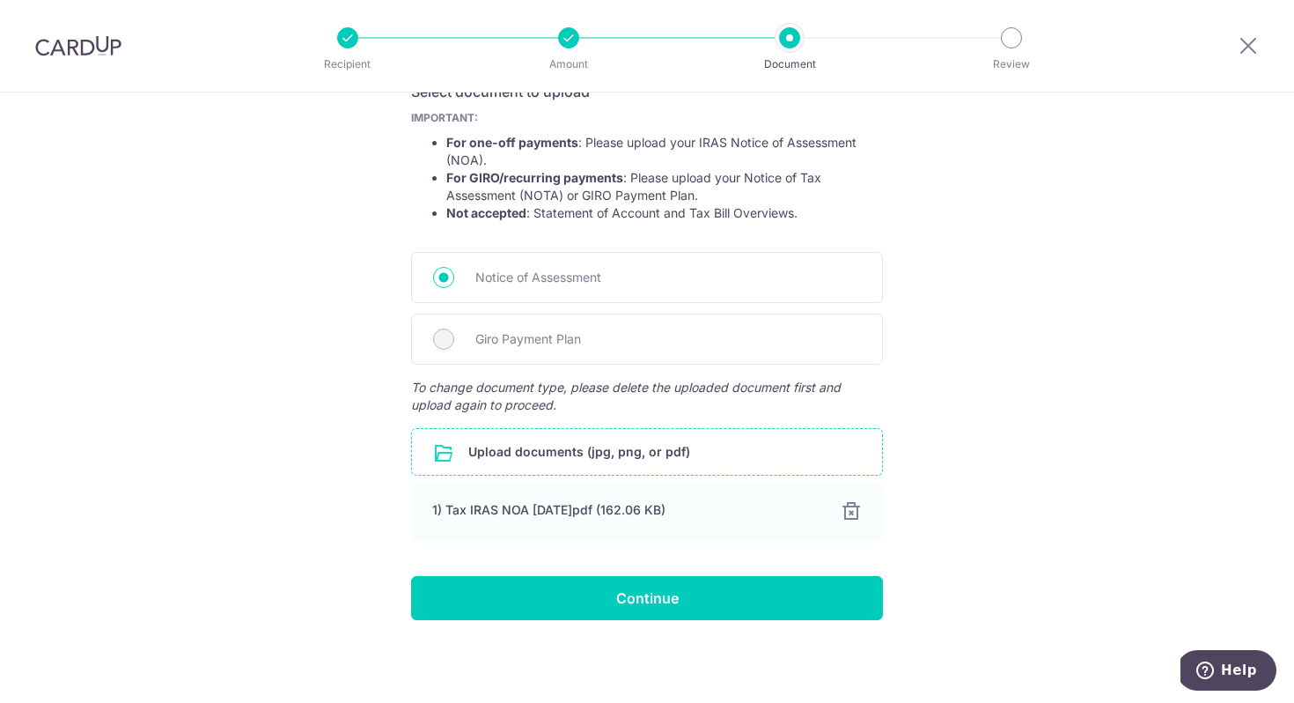
scroll to position [317, 0]
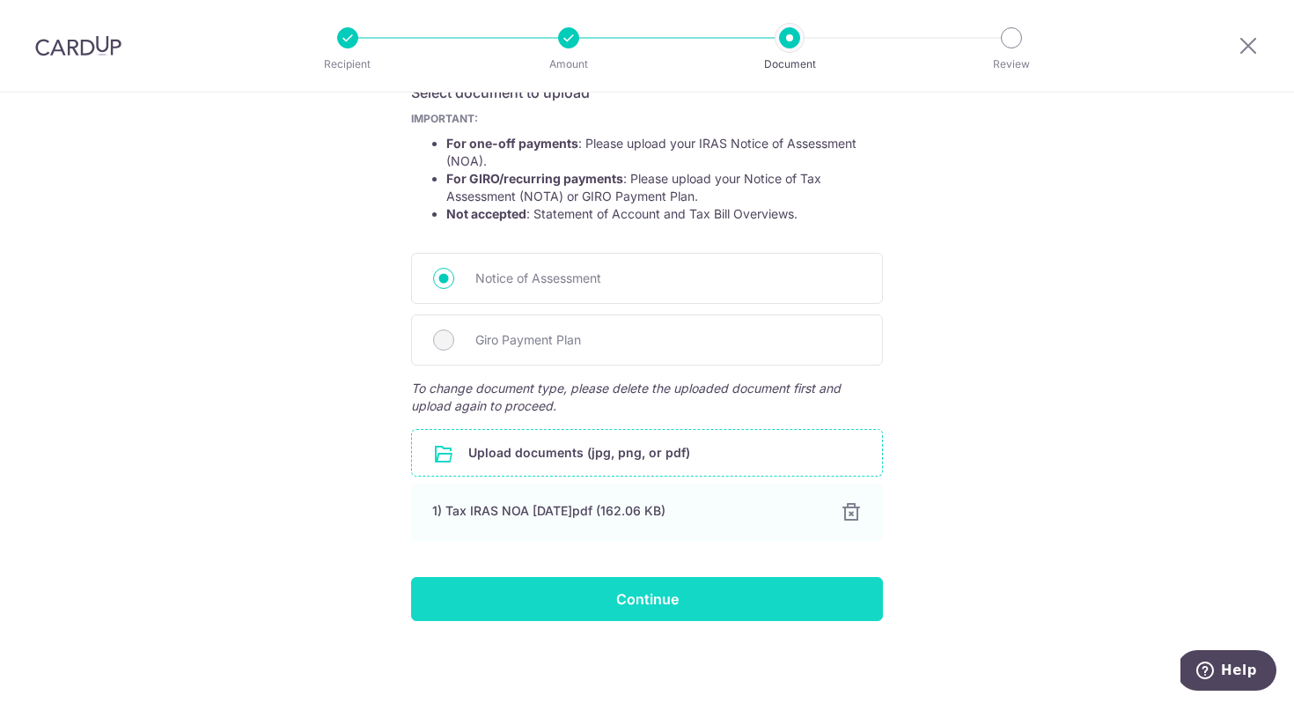
click at [670, 601] on input "Continue" at bounding box center [647, 599] width 472 height 44
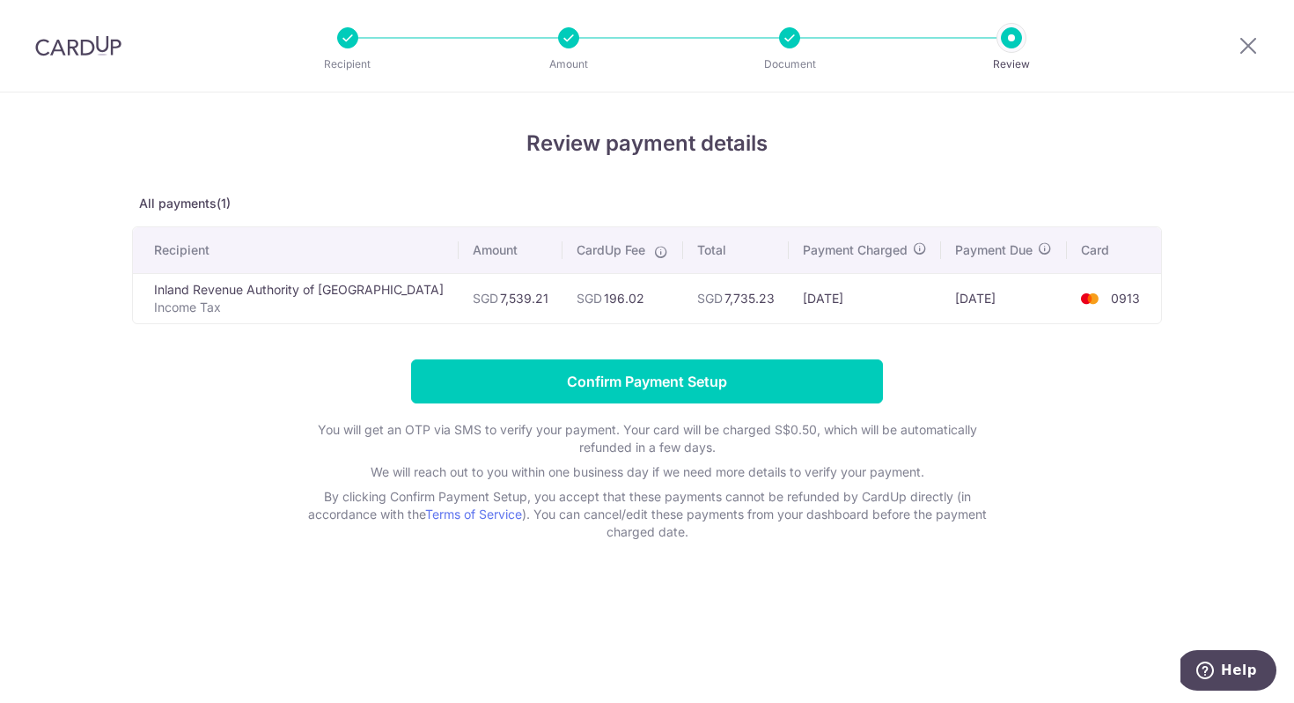
click at [1102, 542] on div "Review payment details All payments(1) Recipient Amount CardUp Fee Total Paymen…" at bounding box center [647, 397] width 1294 height 610
click at [1228, 443] on div "Review payment details All payments(1) Recipient Amount CardUp Fee Total Paymen…" at bounding box center [647, 397] width 1294 height 610
drag, startPoint x: 1090, startPoint y: 363, endPoint x: 906, endPoint y: 394, distance: 186.6
click at [1090, 363] on form "Confirm Payment Setup You will get an OTP via SMS to verify your payment. Your …" at bounding box center [647, 449] width 1030 height 181
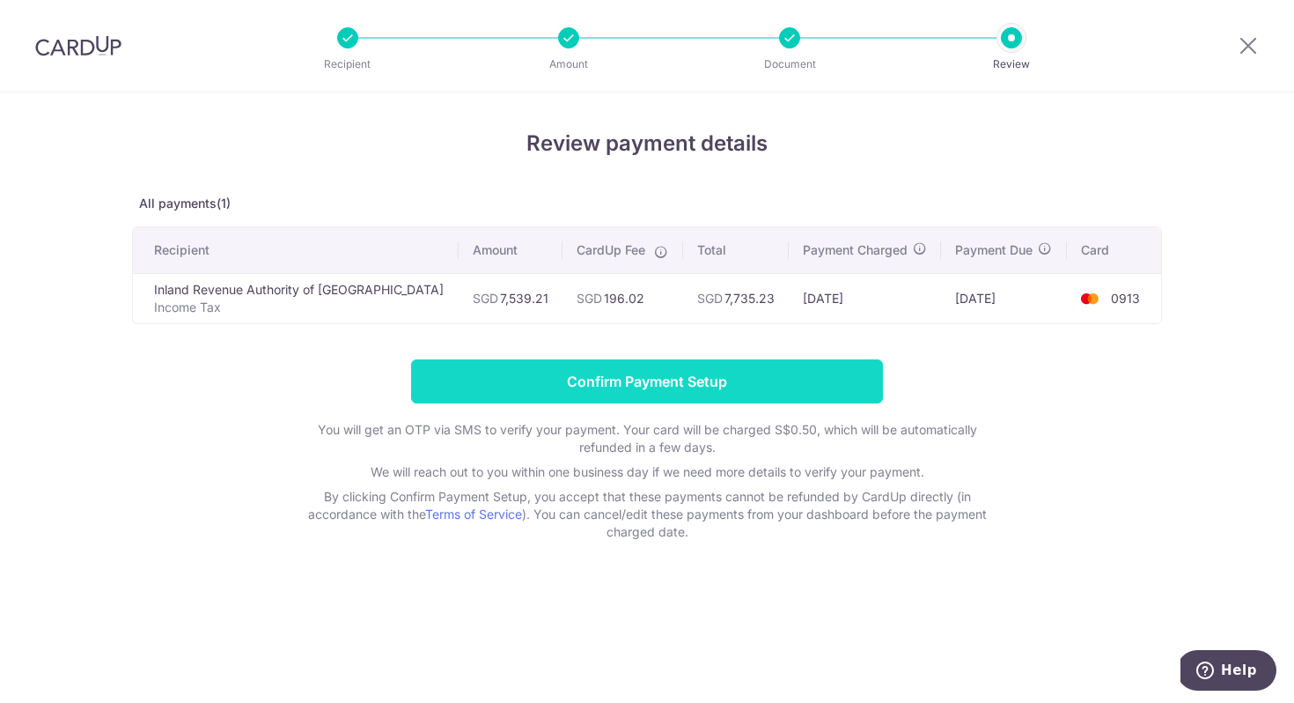
click at [658, 386] on input "Confirm Payment Setup" at bounding box center [647, 381] width 472 height 44
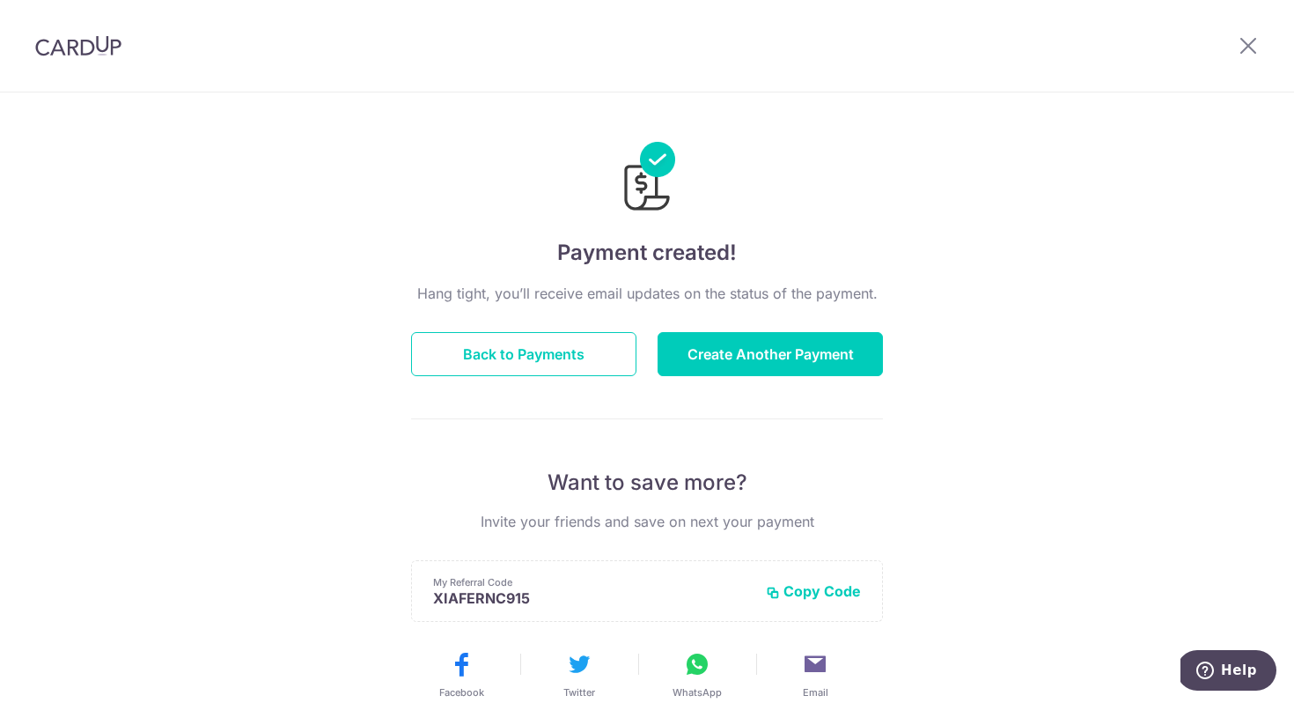
drag, startPoint x: 535, startPoint y: 294, endPoint x: 1021, endPoint y: 302, distance: 485.3
click at [1021, 302] on div "Payment created! Hang tight, you’ll receive email updates on the status of the …" at bounding box center [647, 562] width 1294 height 940
click at [1051, 346] on div "Payment created! Hang tight, you’ll receive email updates on the status of the …" at bounding box center [647, 562] width 1294 height 940
click at [501, 336] on button "Back to Payments" at bounding box center [523, 354] width 225 height 44
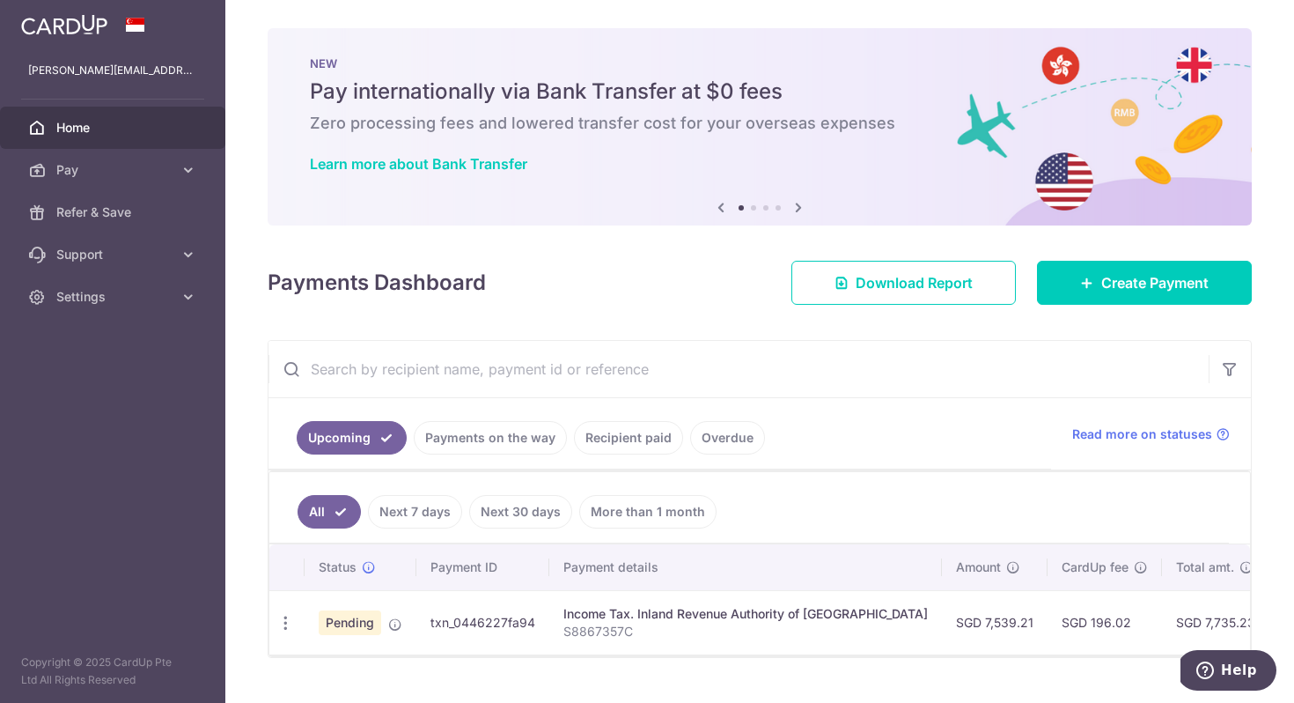
scroll to position [48, 0]
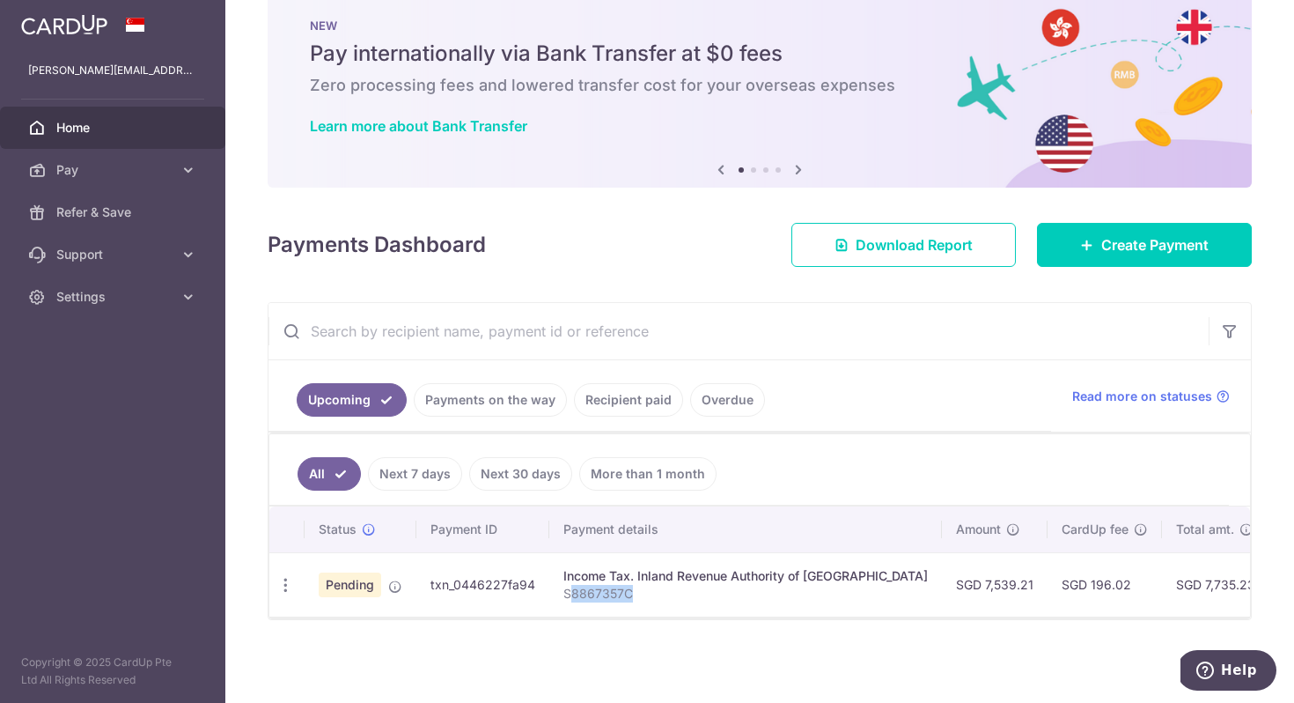
drag, startPoint x: 571, startPoint y: 579, endPoint x: 726, endPoint y: 582, distance: 155.0
click at [698, 585] on p "S8867357C" at bounding box center [746, 594] width 365 height 18
click at [738, 585] on p "S8867357C" at bounding box center [746, 594] width 365 height 18
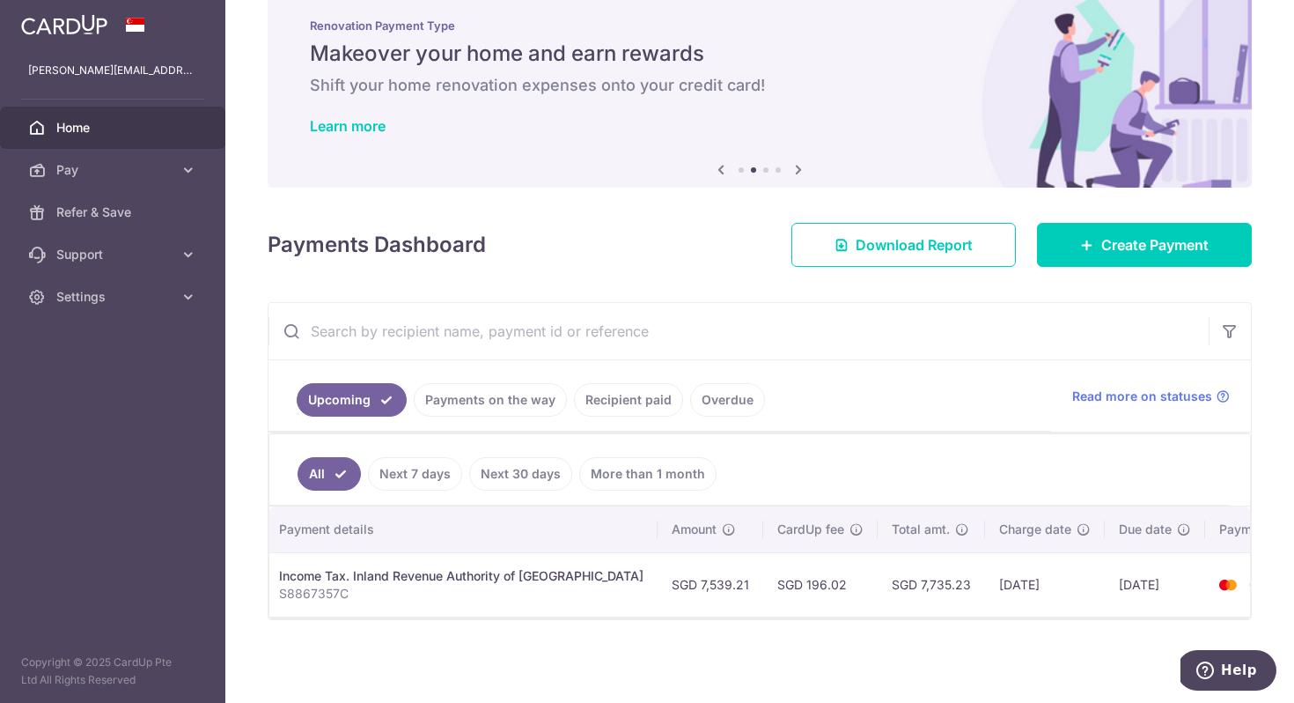
scroll to position [0, 311]
click at [1250, 483] on div "× Pause Schedule Pause all future payments in this series Pause just this one p…" at bounding box center [759, 351] width 1069 height 703
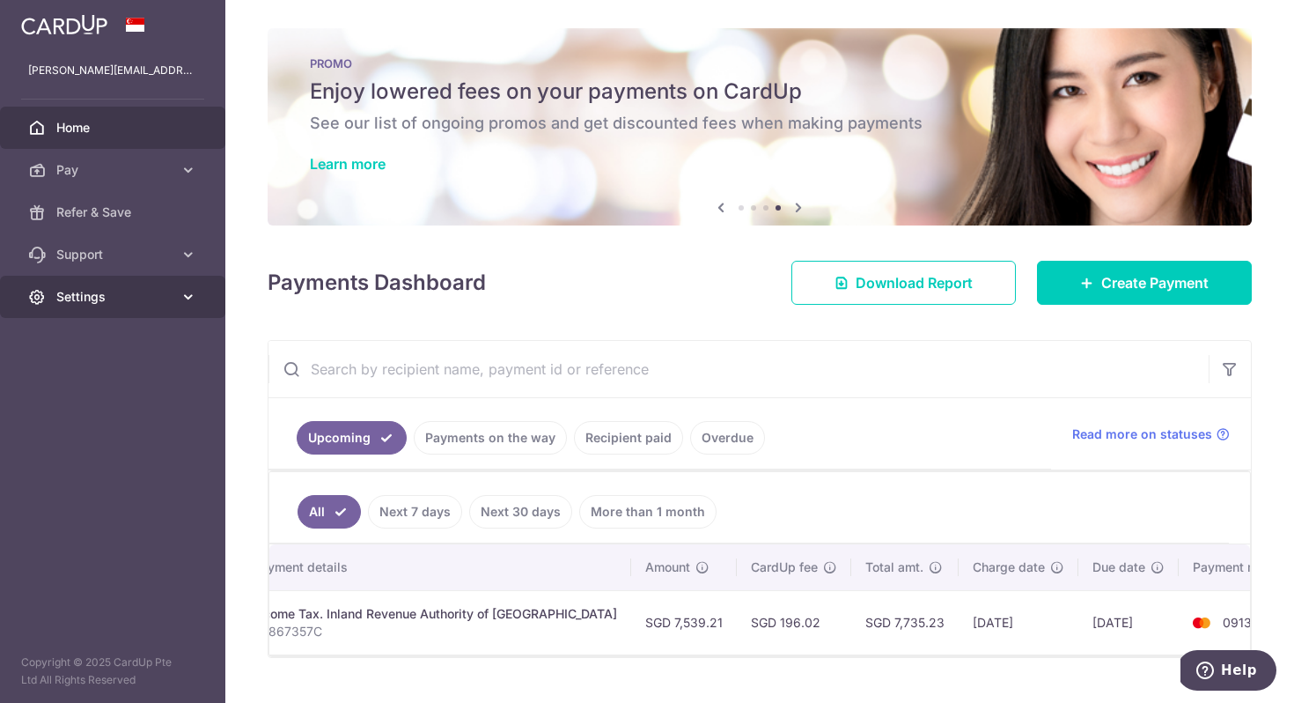
click at [173, 299] on link "Settings" at bounding box center [112, 297] width 225 height 42
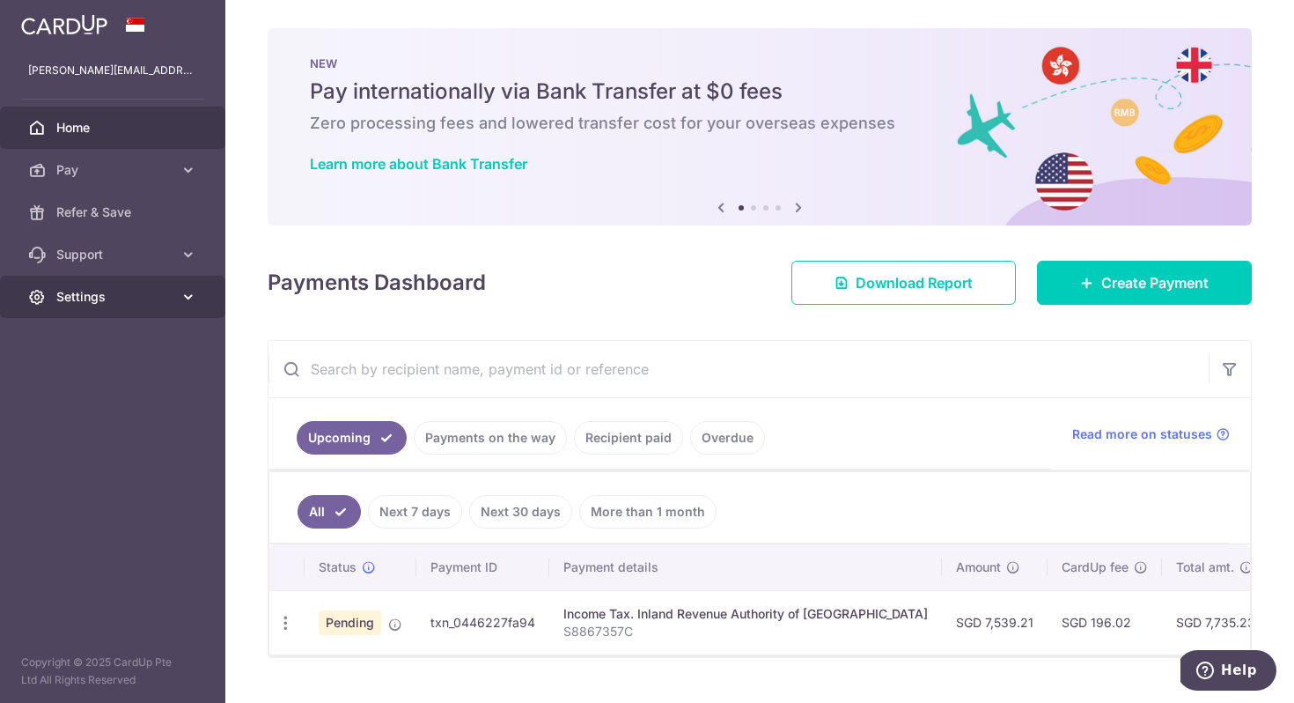
click at [76, 296] on span "Settings" at bounding box center [114, 297] width 116 height 18
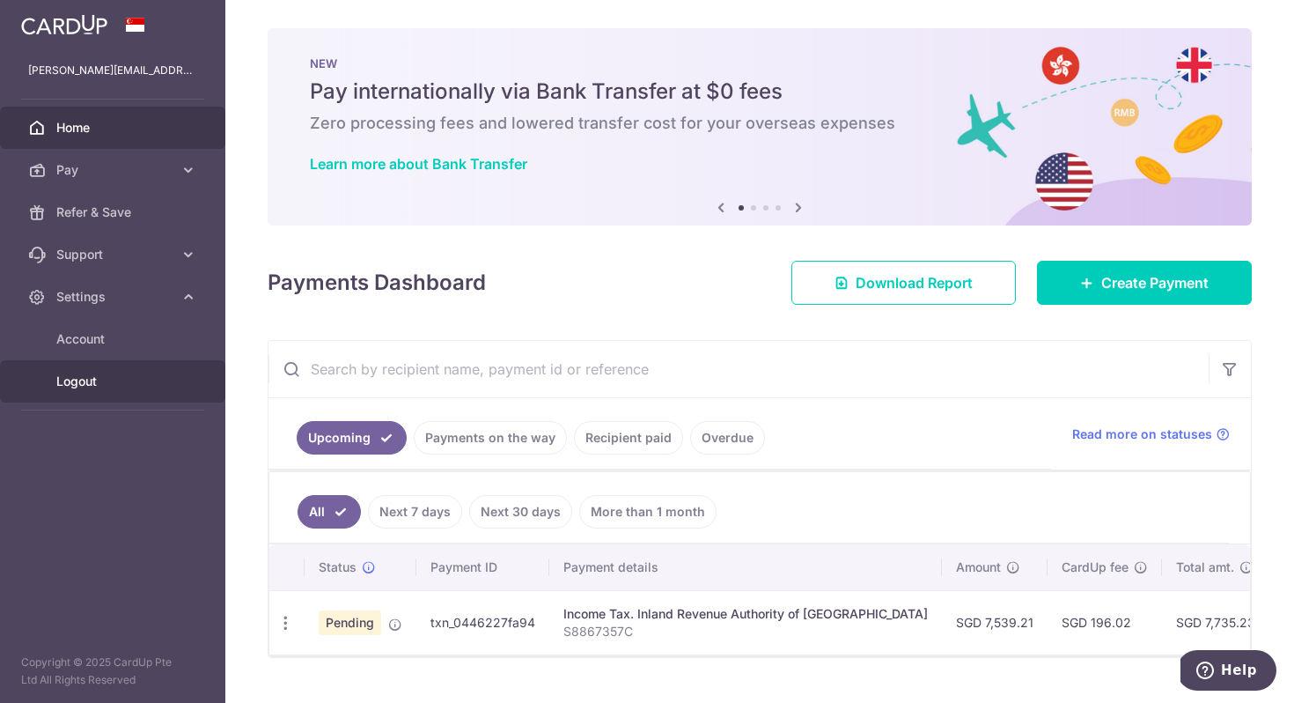
click at [96, 384] on span "Logout" at bounding box center [114, 381] width 116 height 18
